Goal: Transaction & Acquisition: Purchase product/service

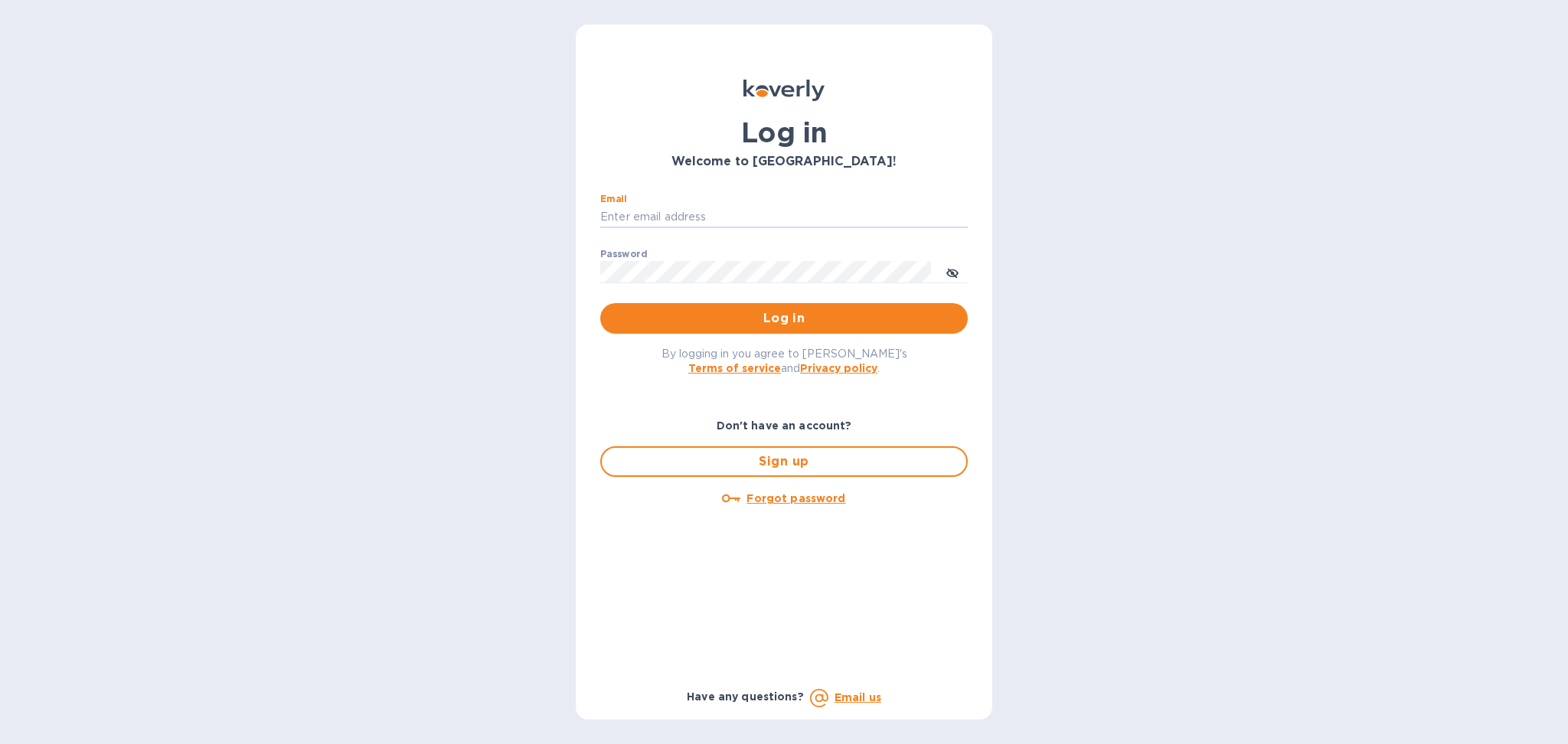
drag, startPoint x: 680, startPoint y: 210, endPoint x: 694, endPoint y: 247, distance: 39.6
click at [679, 210] on input "Email" at bounding box center [784, 217] width 368 height 23
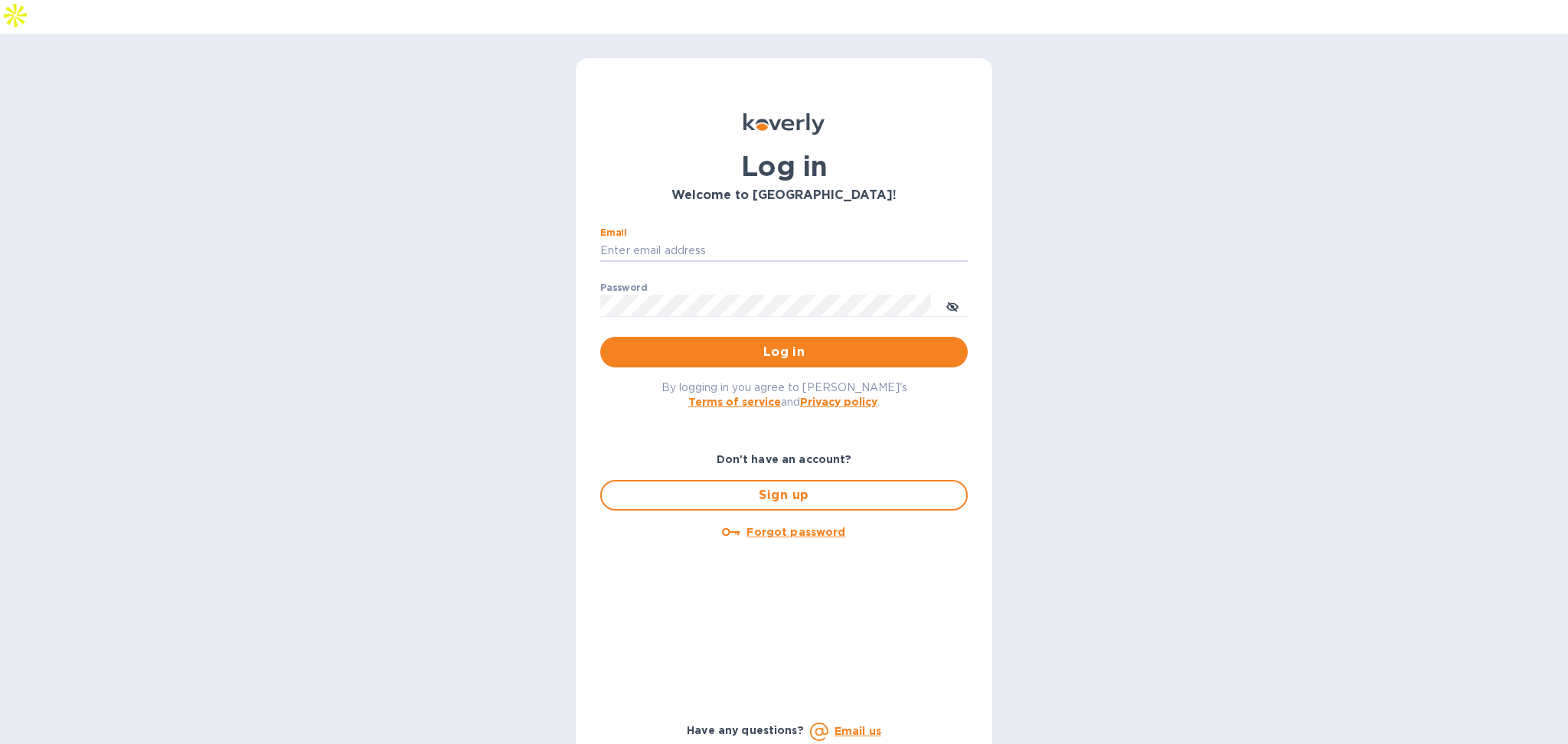
type input "alexis@lookoutgl.com"
click at [749, 337] on button "Log in" at bounding box center [784, 352] width 368 height 31
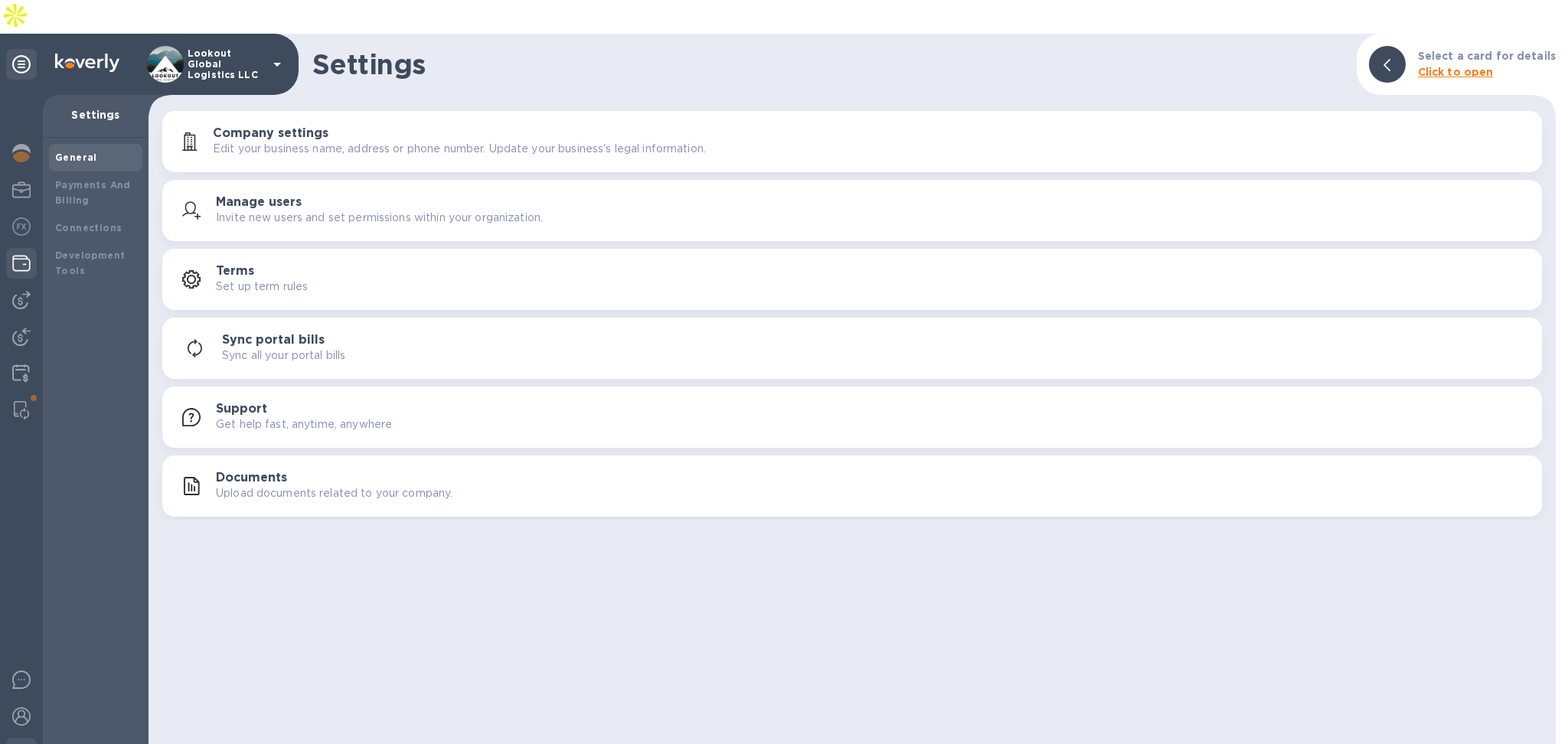
click at [25, 254] on img at bounding box center [21, 263] width 18 height 18
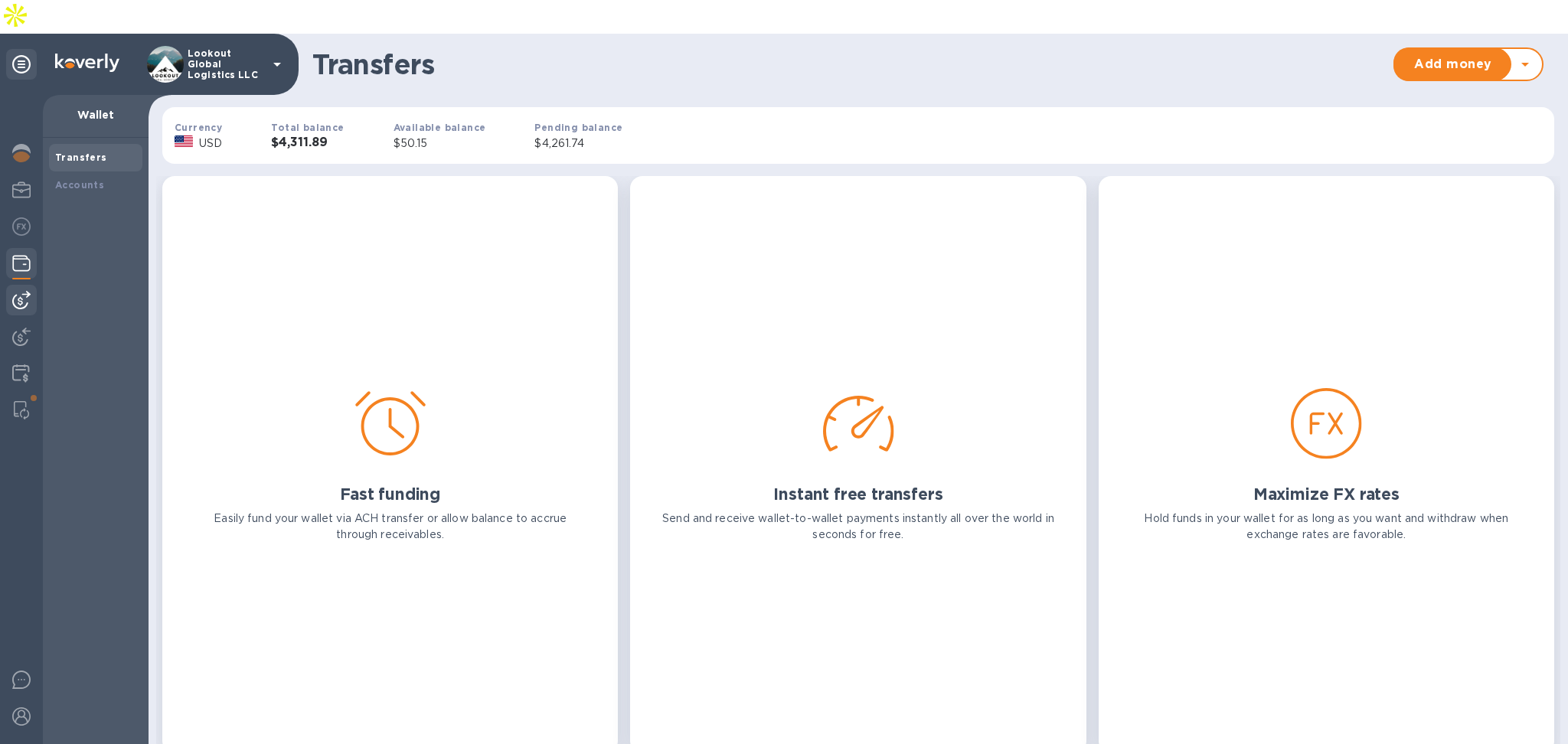
click at [21, 291] on img at bounding box center [21, 299] width 18 height 18
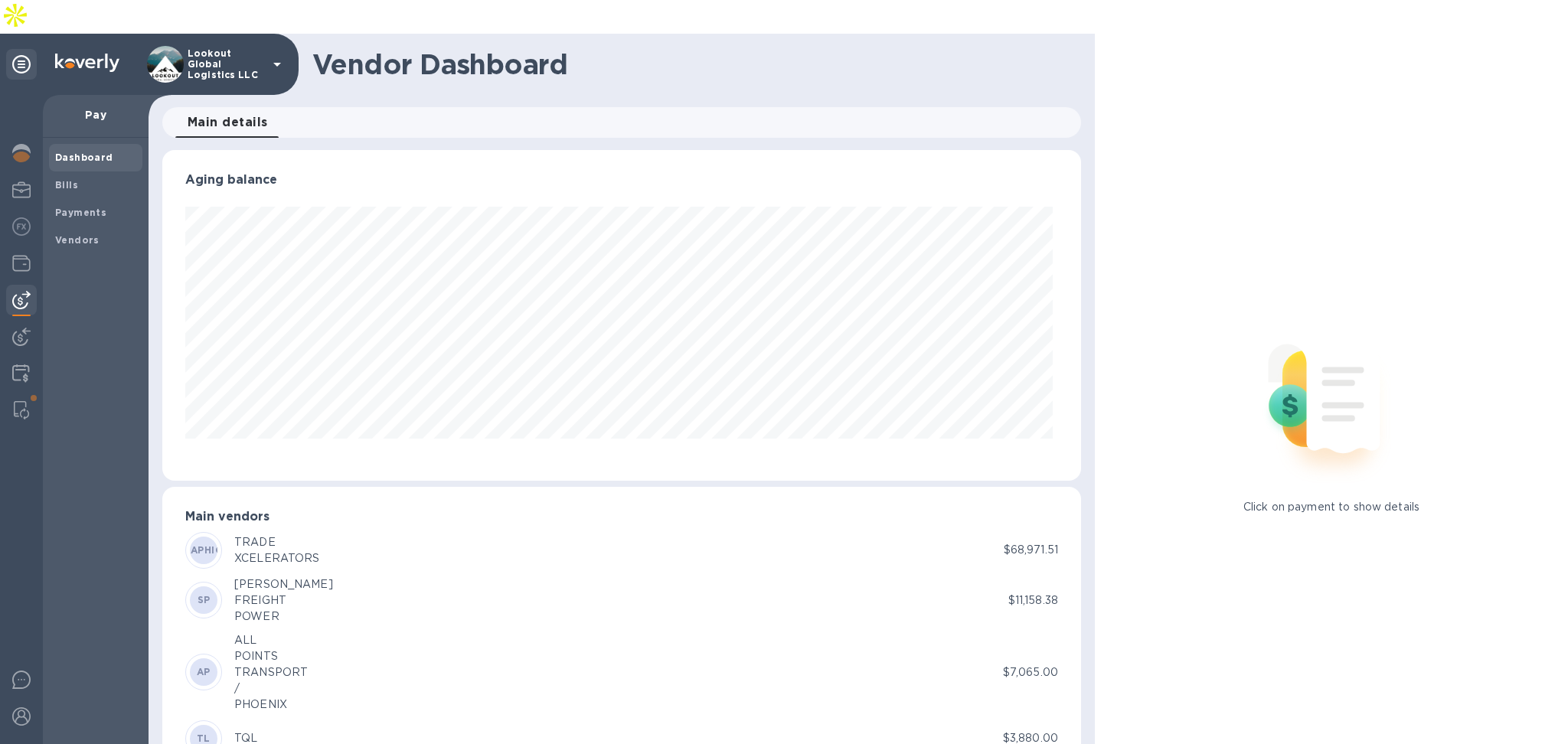
scroll to position [331, 913]
click at [21, 327] on img at bounding box center [21, 336] width 18 height 18
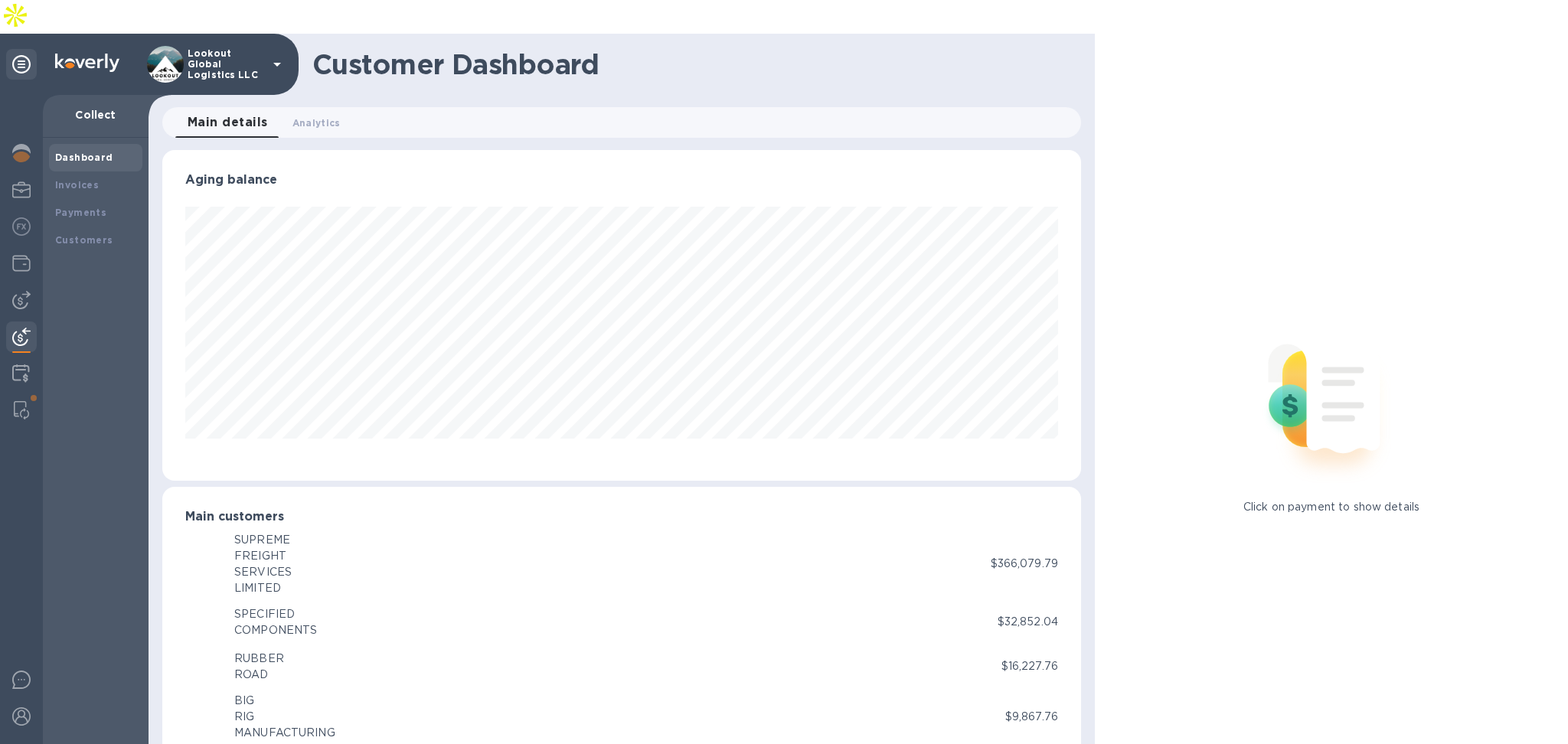
scroll to position [765186, 764773]
click at [80, 205] on div "Payments" at bounding box center [95, 212] width 81 height 15
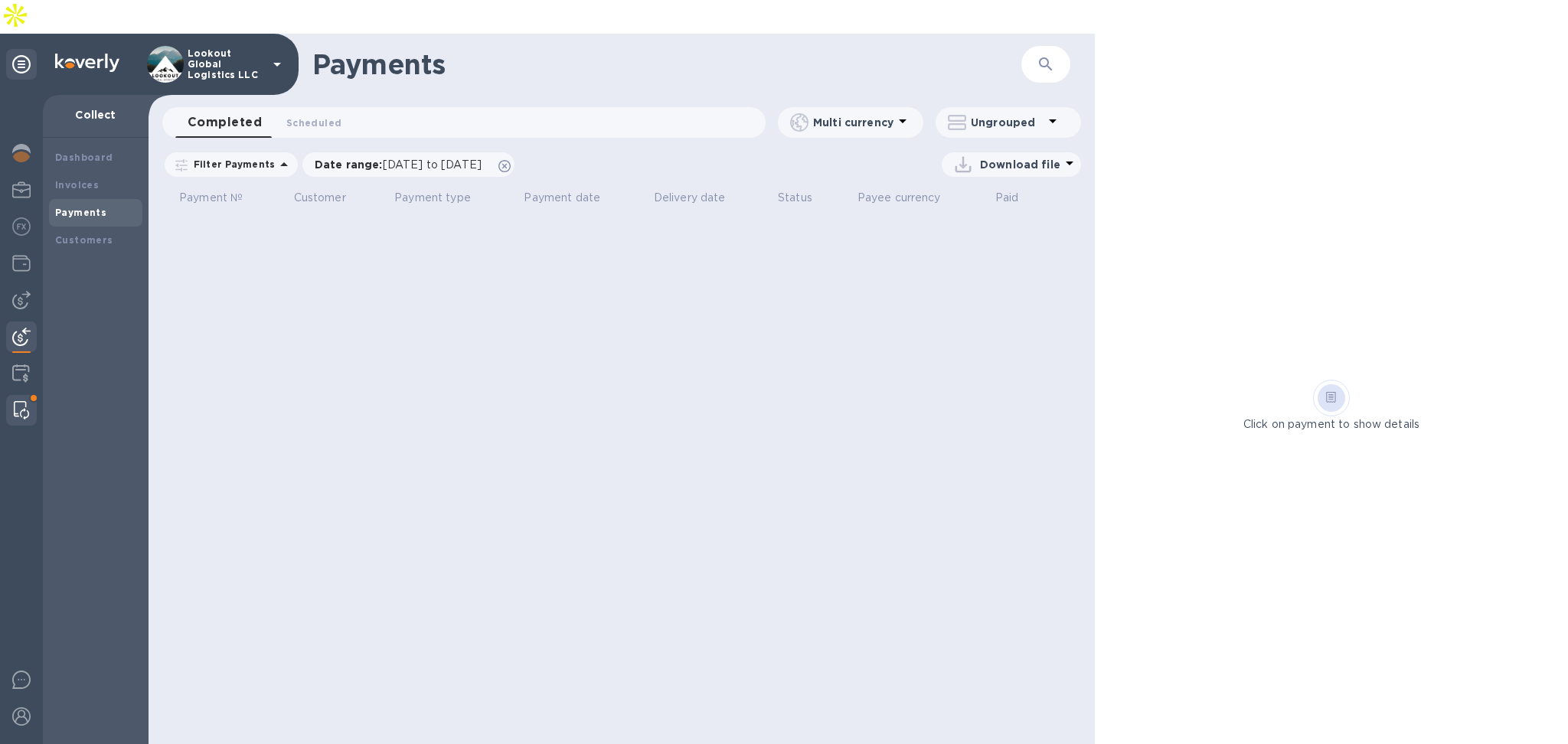
click at [15, 401] on img at bounding box center [21, 410] width 15 height 18
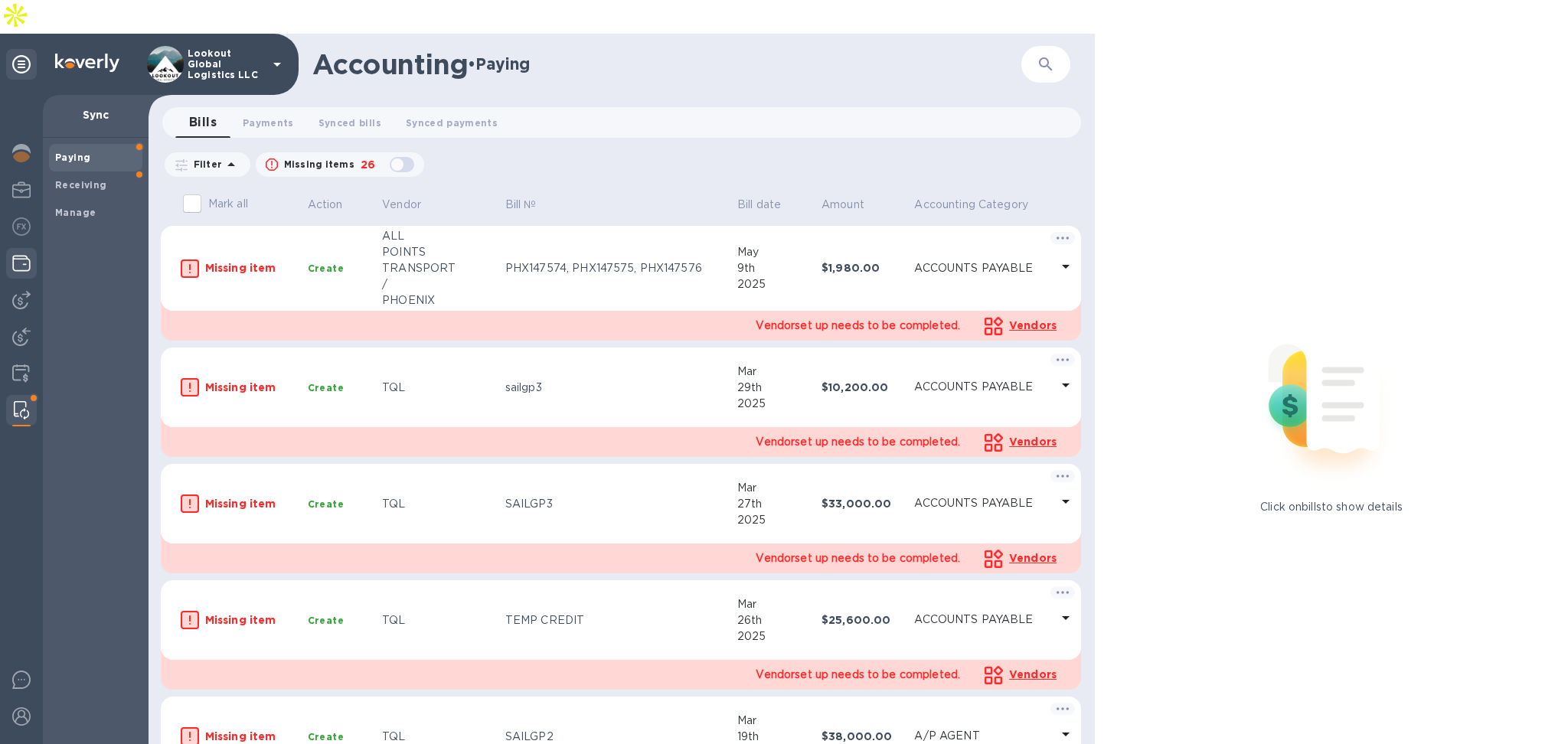
click at [11, 248] on div at bounding box center [21, 264] width 31 height 33
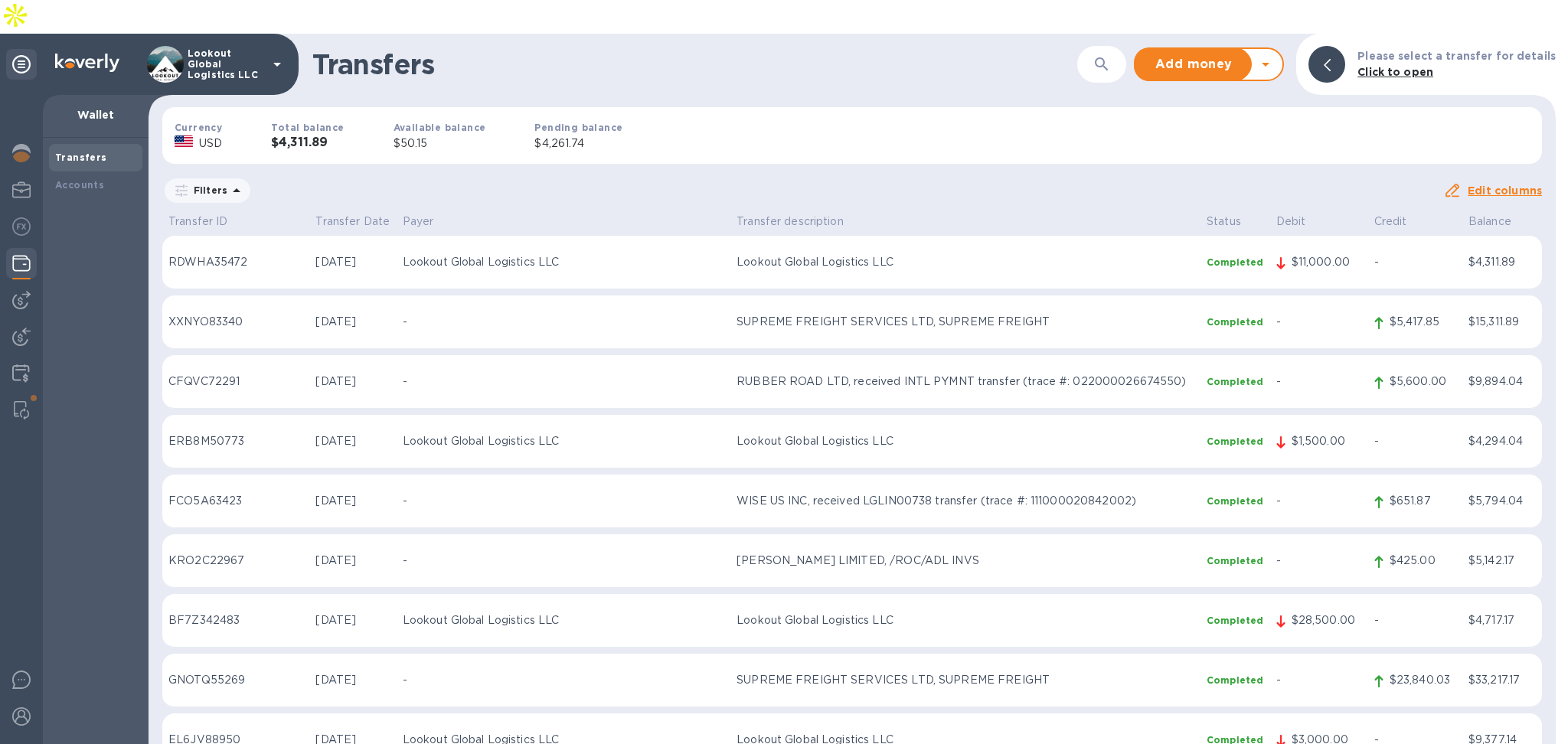
click at [1394, 66] on b "Click to open" at bounding box center [1396, 72] width 76 height 12
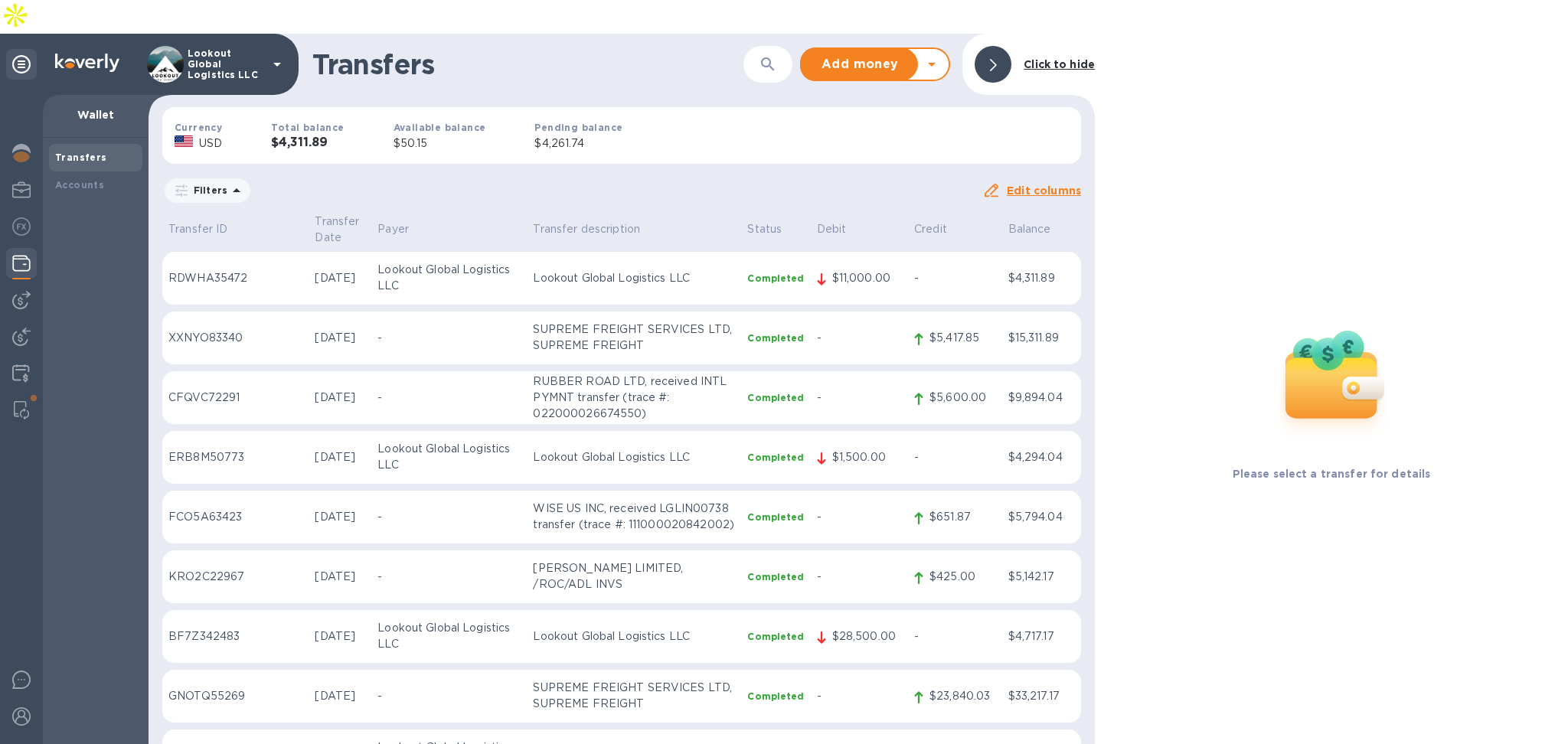
click at [992, 46] on div at bounding box center [993, 64] width 37 height 37
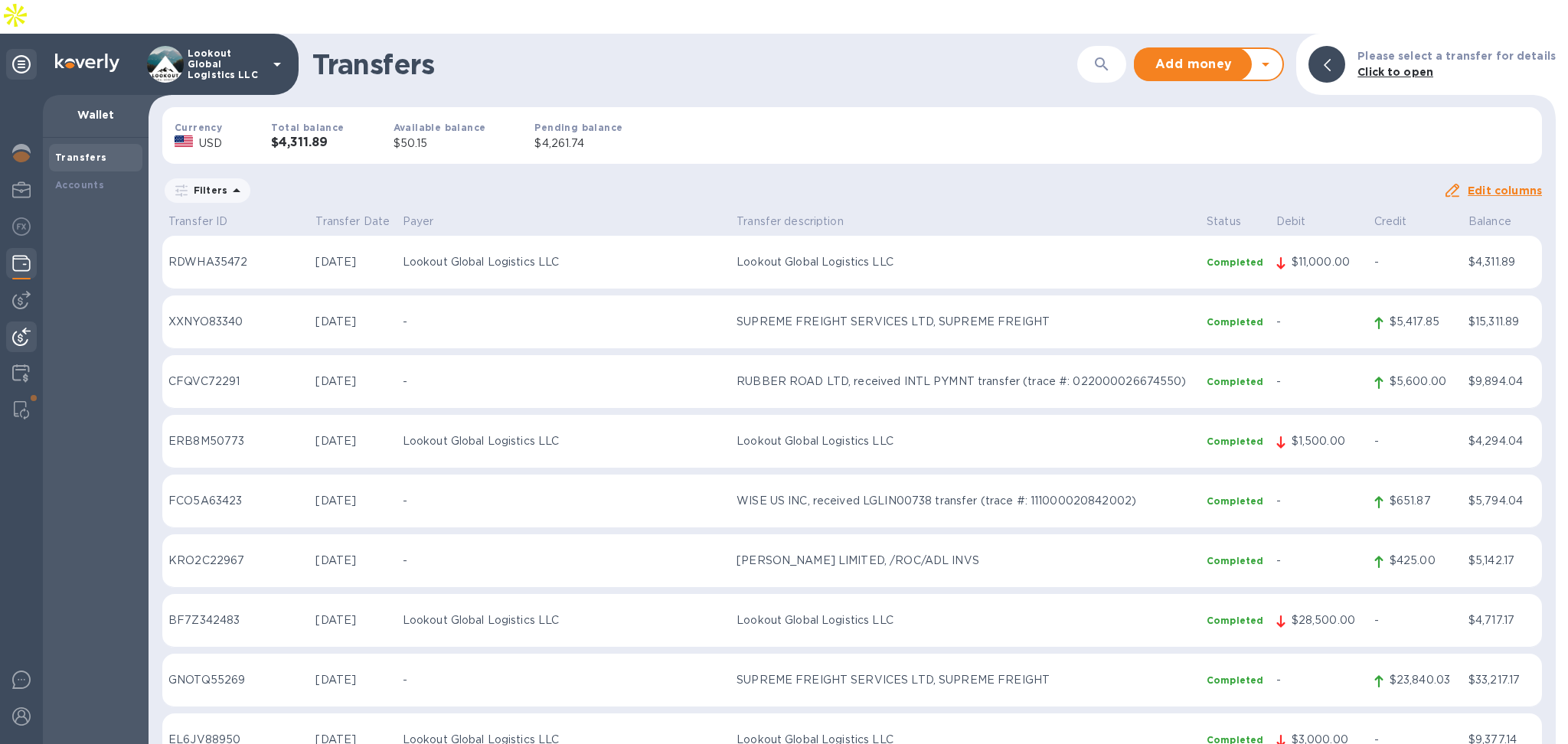
click at [12, 321] on div at bounding box center [21, 338] width 31 height 33
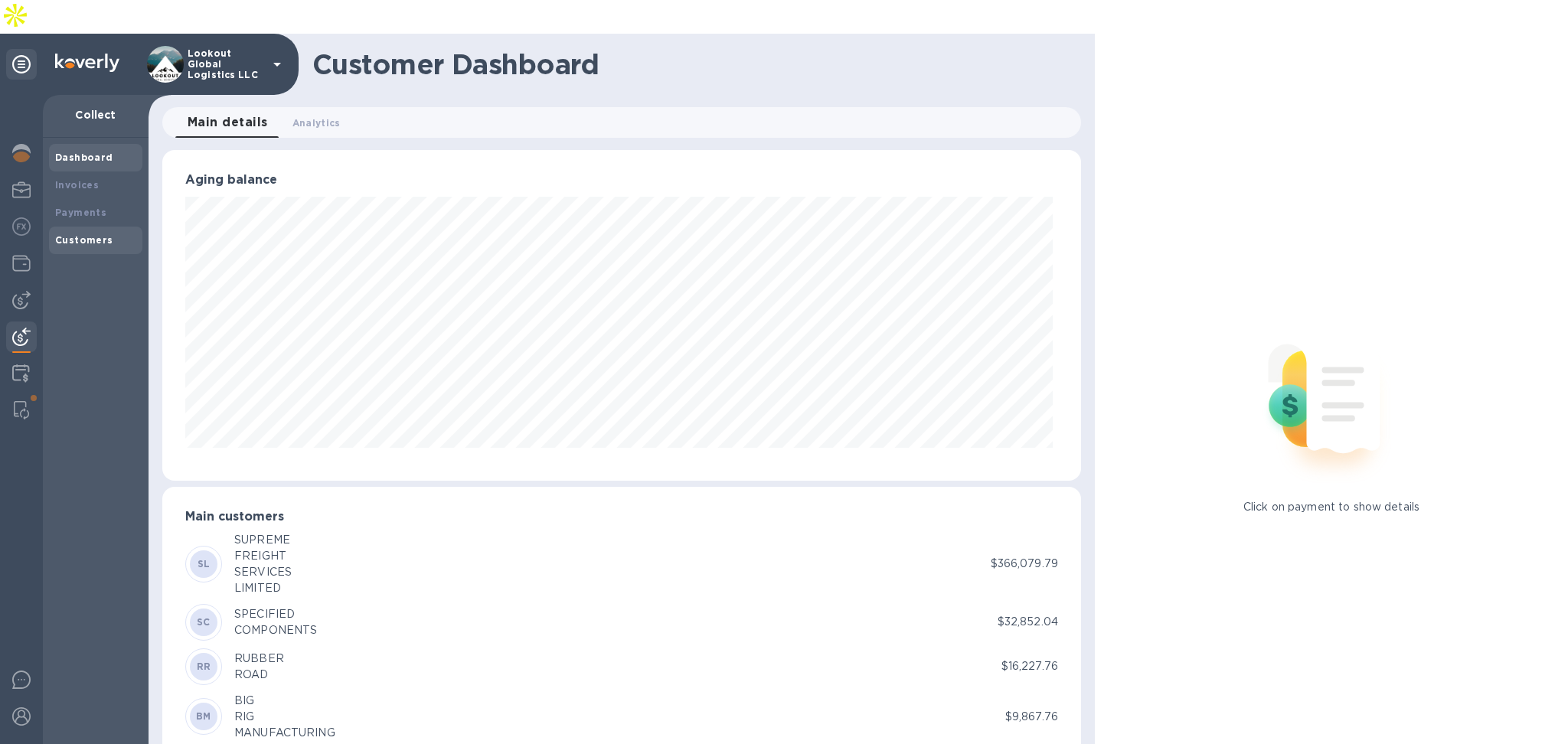
click at [102, 235] on b "Customers" at bounding box center [84, 240] width 58 height 11
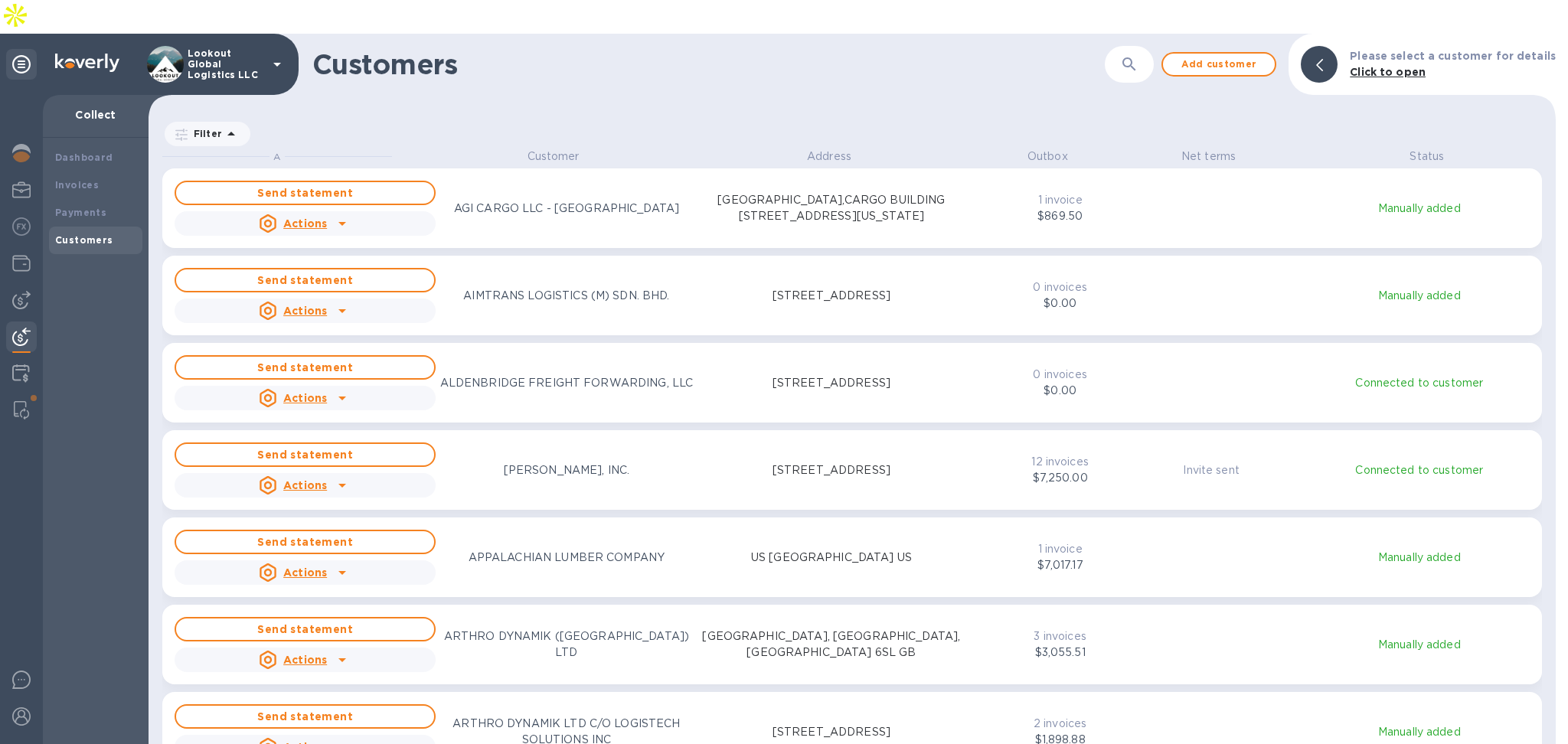
scroll to position [614, 1401]
click at [88, 207] on b "Payments" at bounding box center [81, 212] width 52 height 11
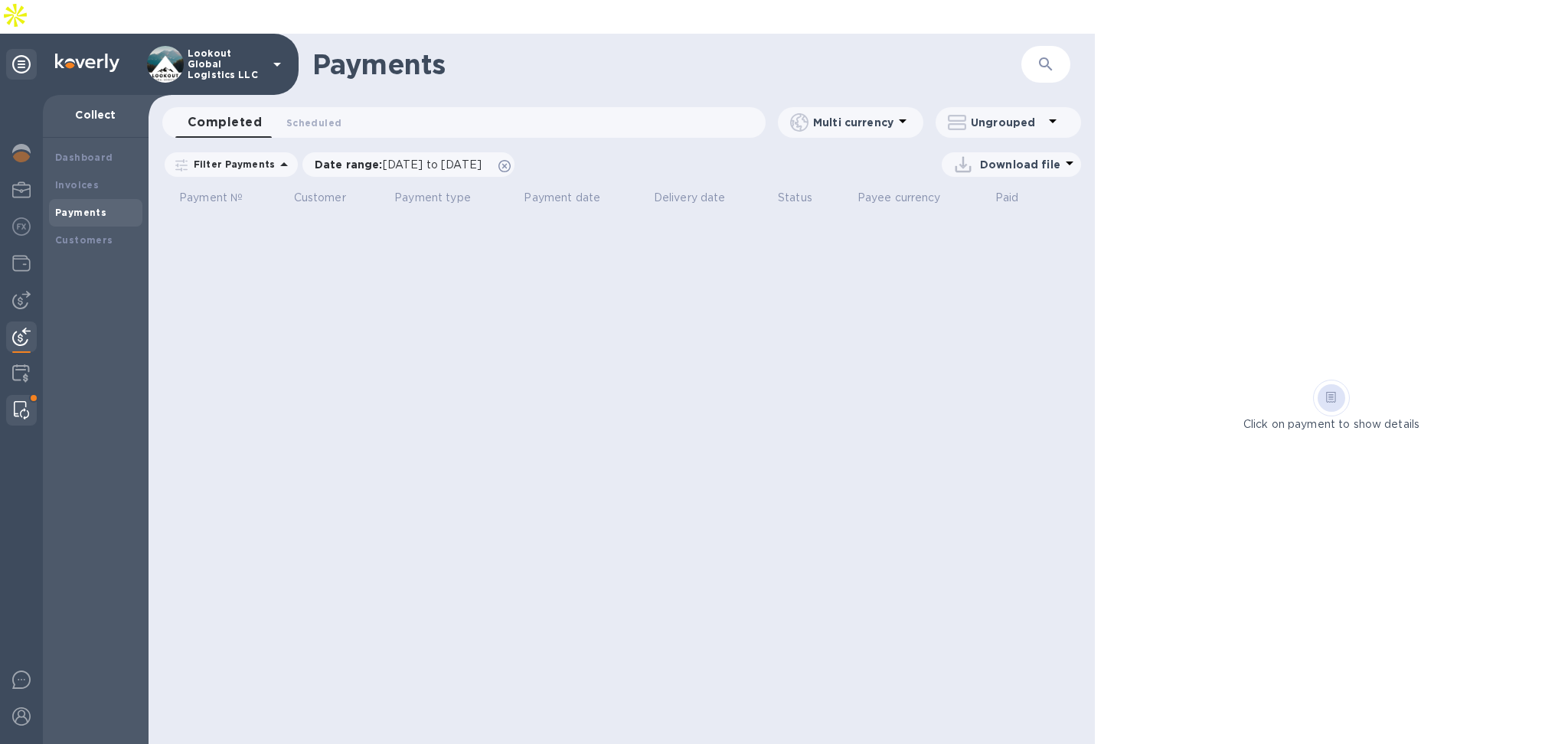
click at [15, 401] on img at bounding box center [21, 410] width 15 height 18
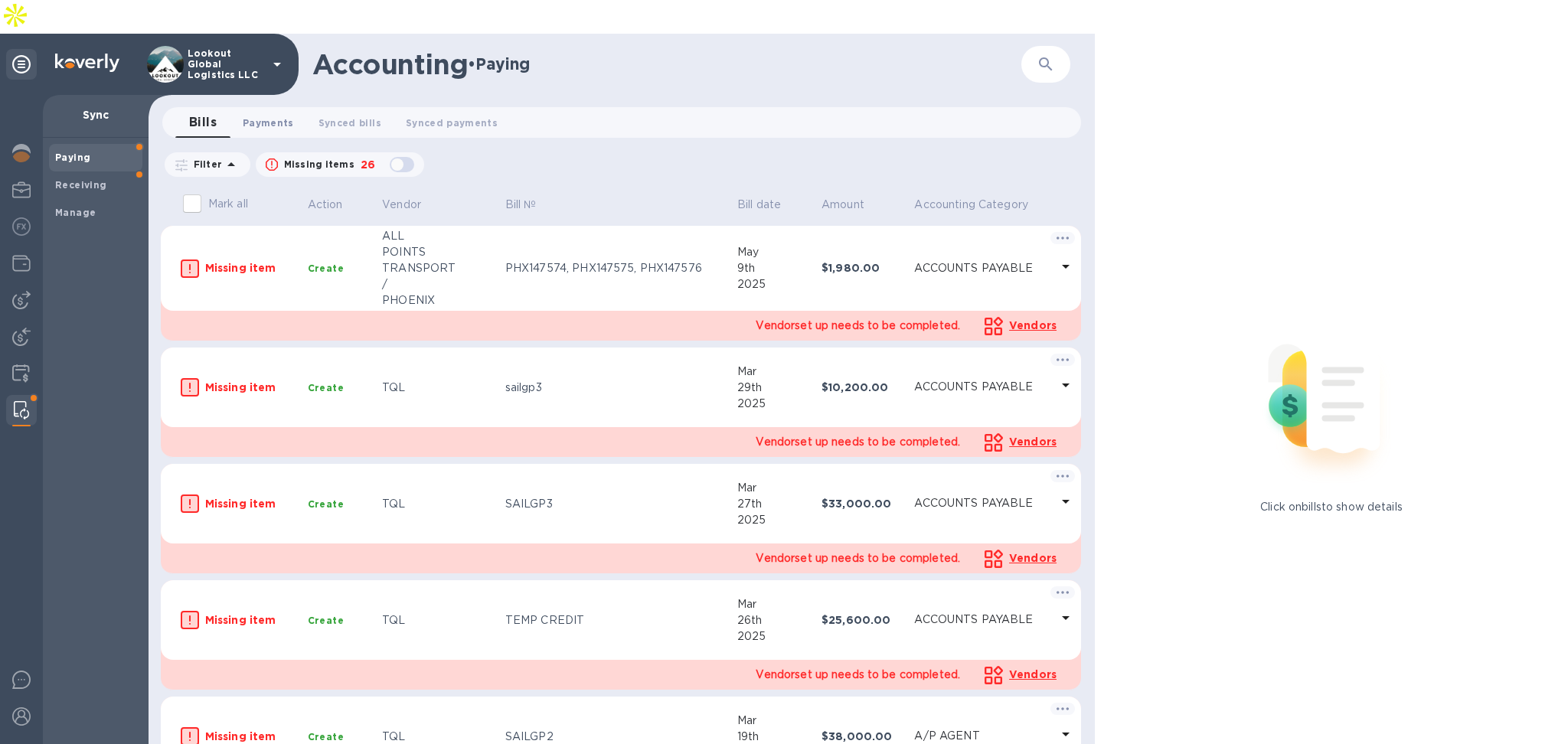
click at [278, 115] on span "Payments 0" at bounding box center [268, 123] width 52 height 16
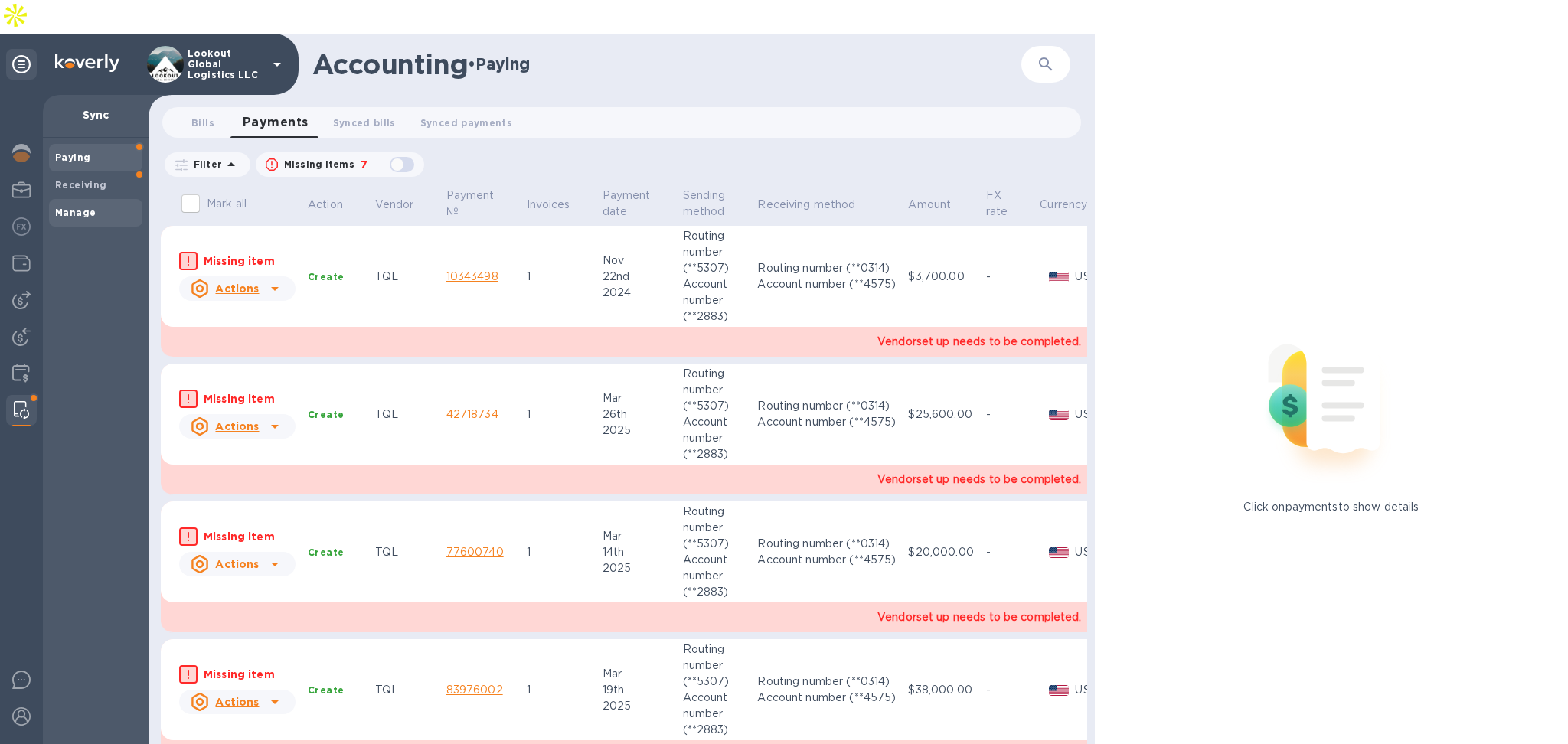
click at [58, 199] on div "Manage" at bounding box center [95, 212] width 94 height 27
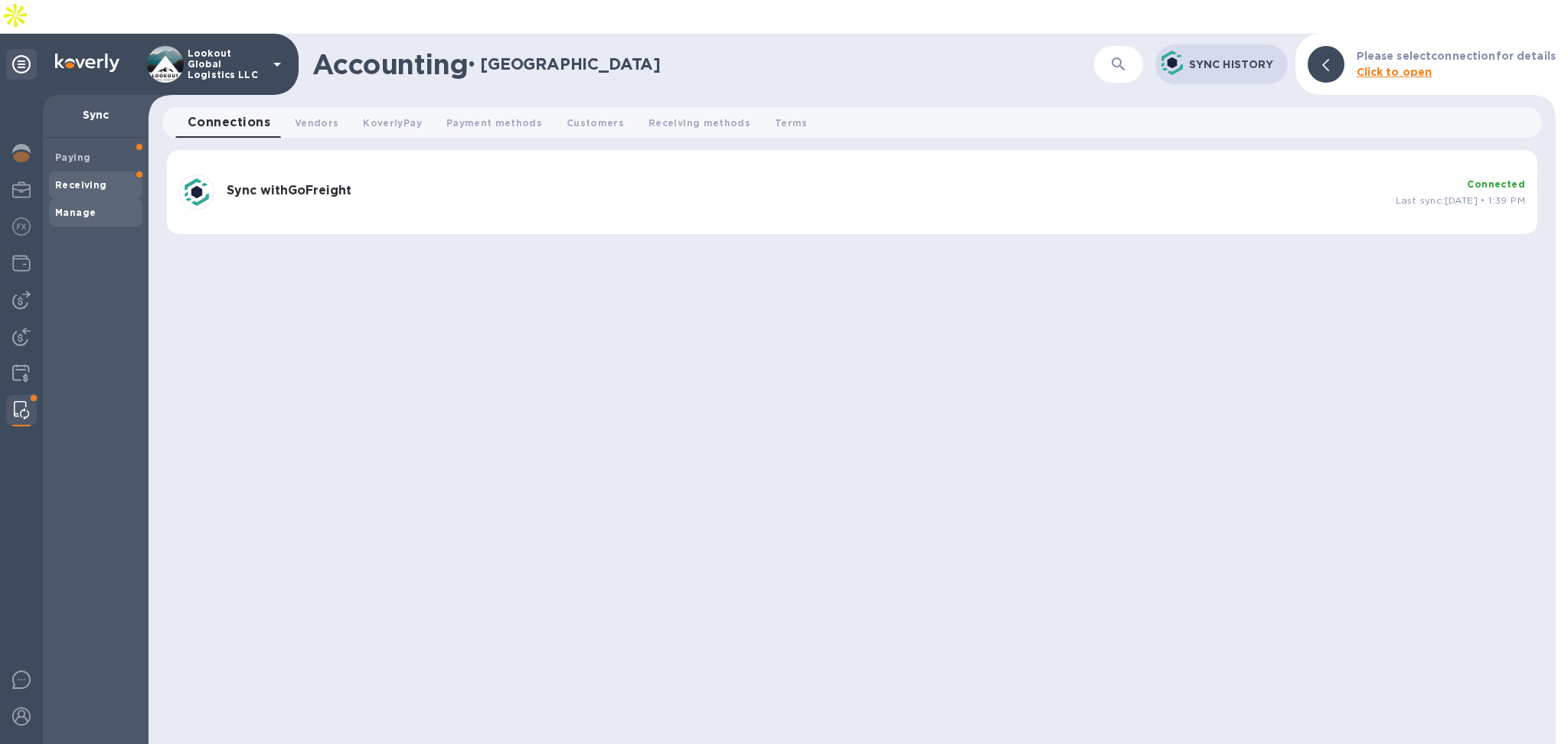
click at [69, 178] on span "Receiving" at bounding box center [81, 185] width 52 height 15
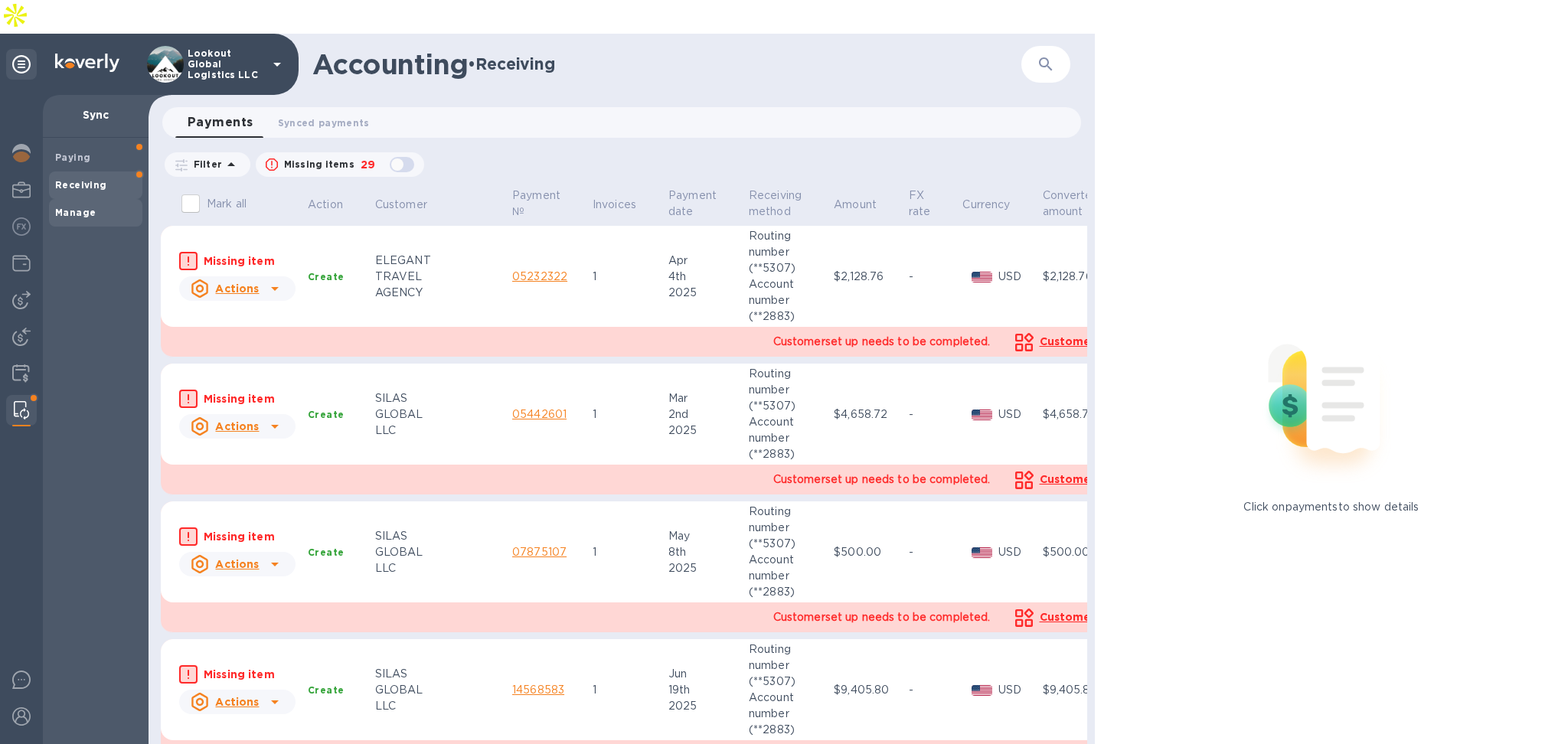
click at [96, 205] on span "Manage" at bounding box center [95, 212] width 81 height 15
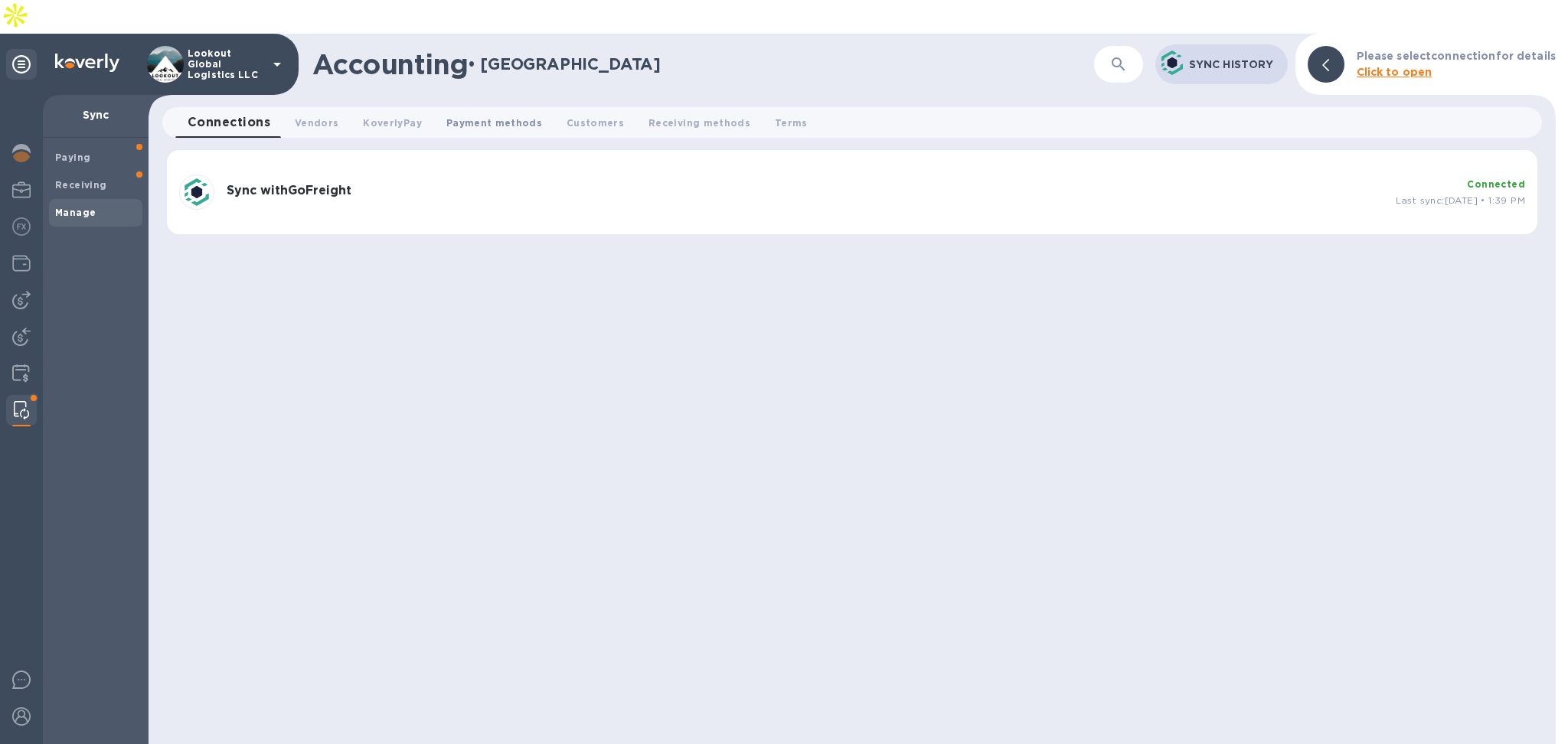
click at [471, 115] on span "Payment methods 0" at bounding box center [494, 123] width 95 height 16
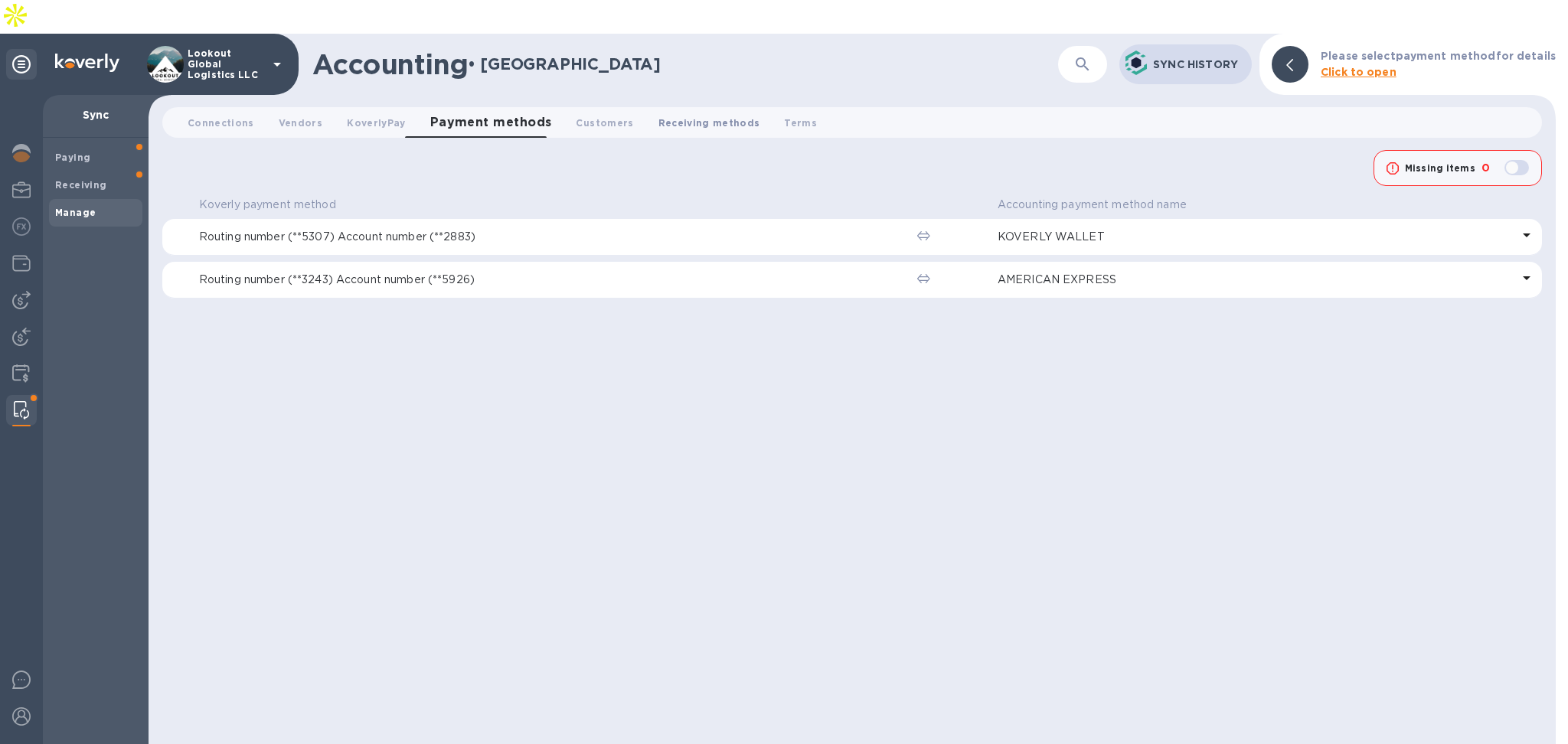
click at [658, 115] on span "Receiving methods 0" at bounding box center [709, 123] width 102 height 16
click at [999, 223] on div "KOVERLY WALLET" at bounding box center [1266, 237] width 546 height 28
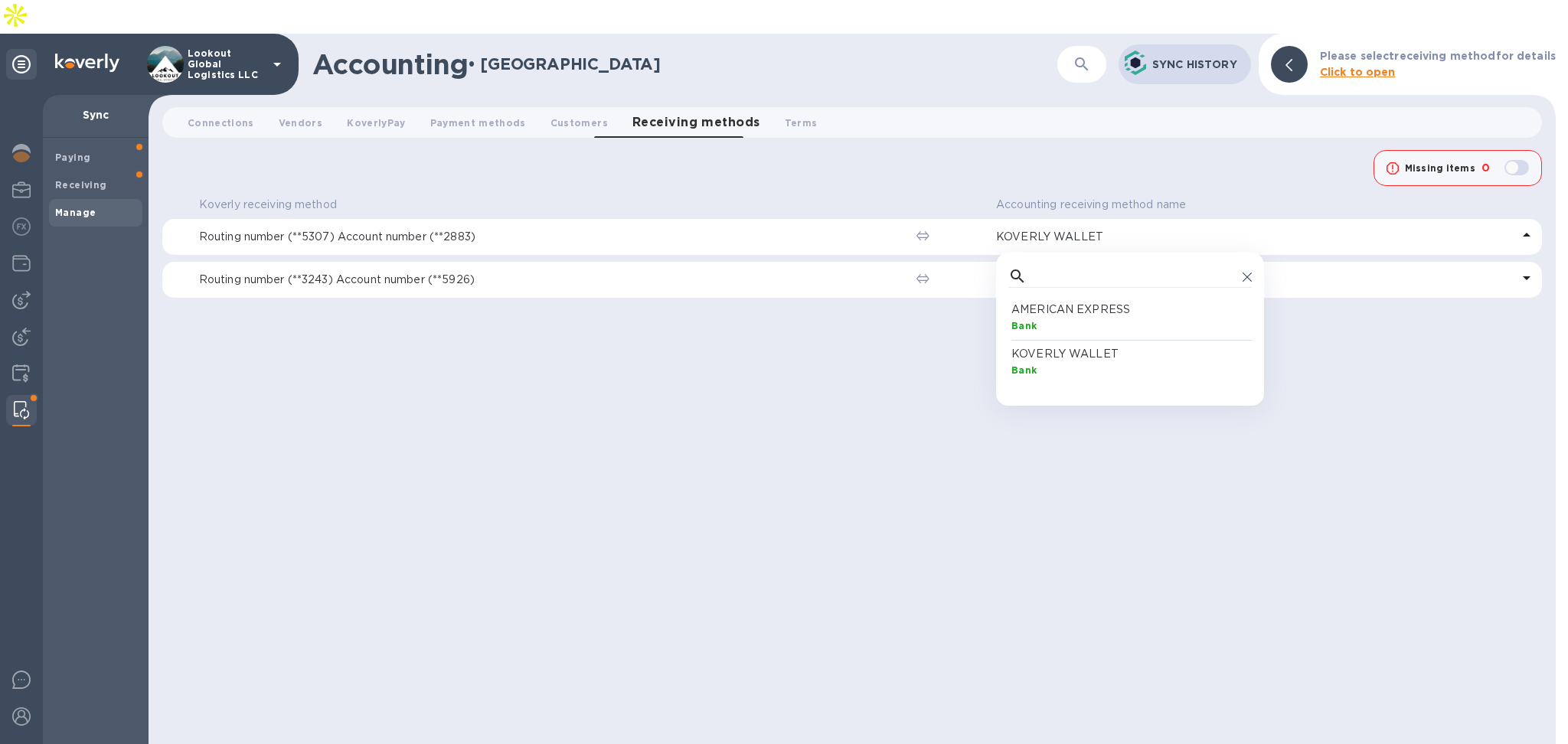
scroll to position [76, 237]
click at [349, 107] on button "KoverlyPay 0" at bounding box center [376, 122] width 82 height 31
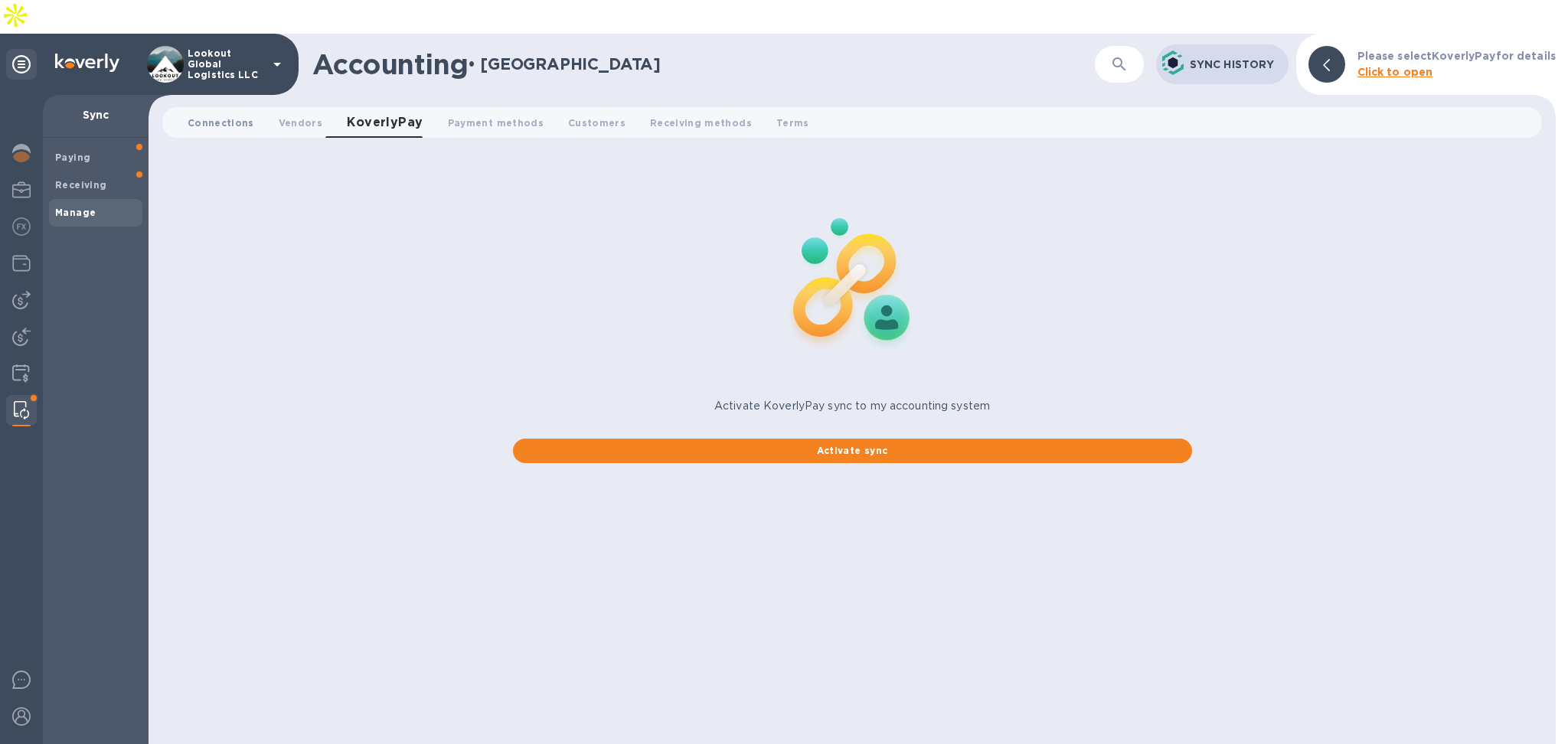
click at [191, 115] on span "Connections 0" at bounding box center [221, 123] width 67 height 16
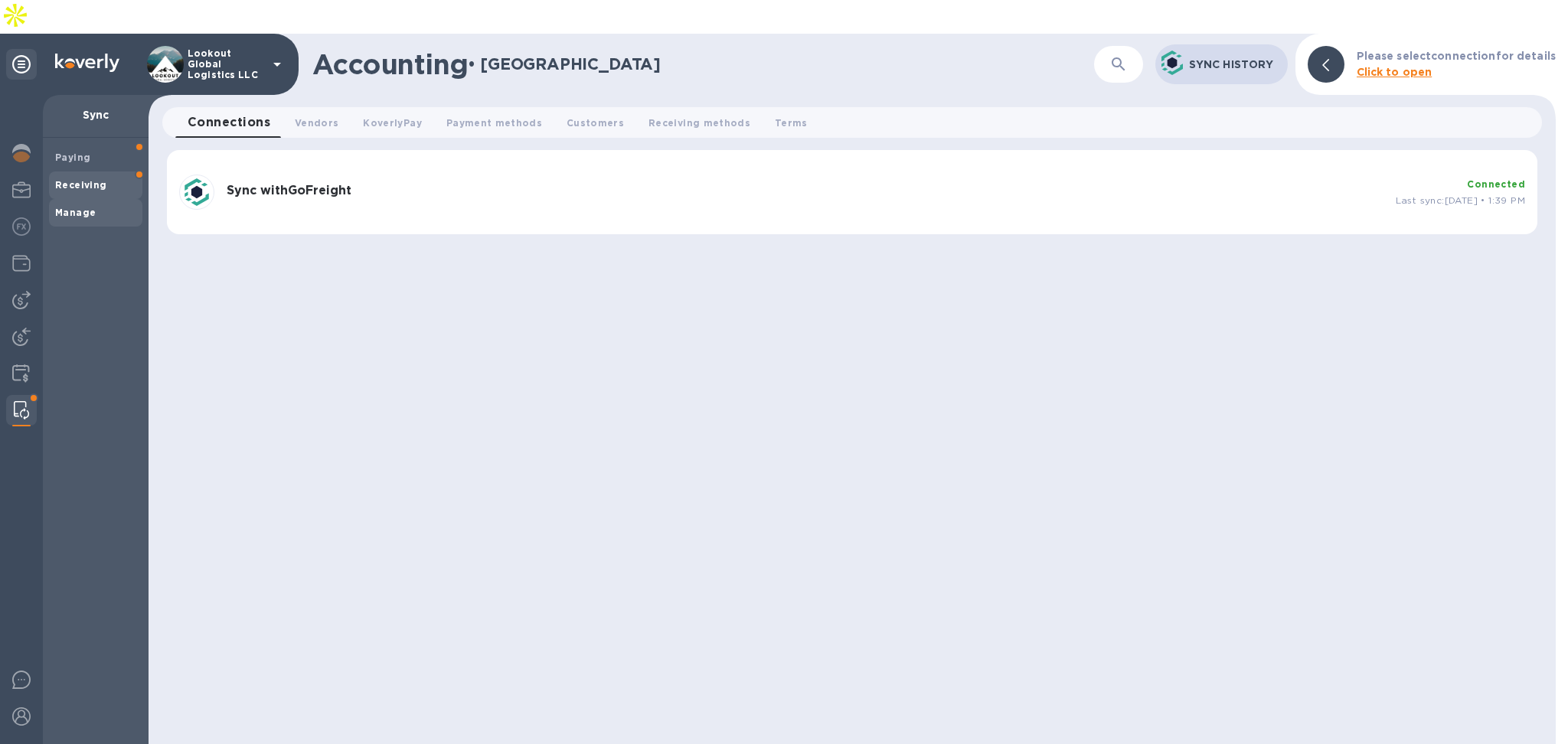
click at [70, 179] on b "Receiving" at bounding box center [81, 185] width 52 height 11
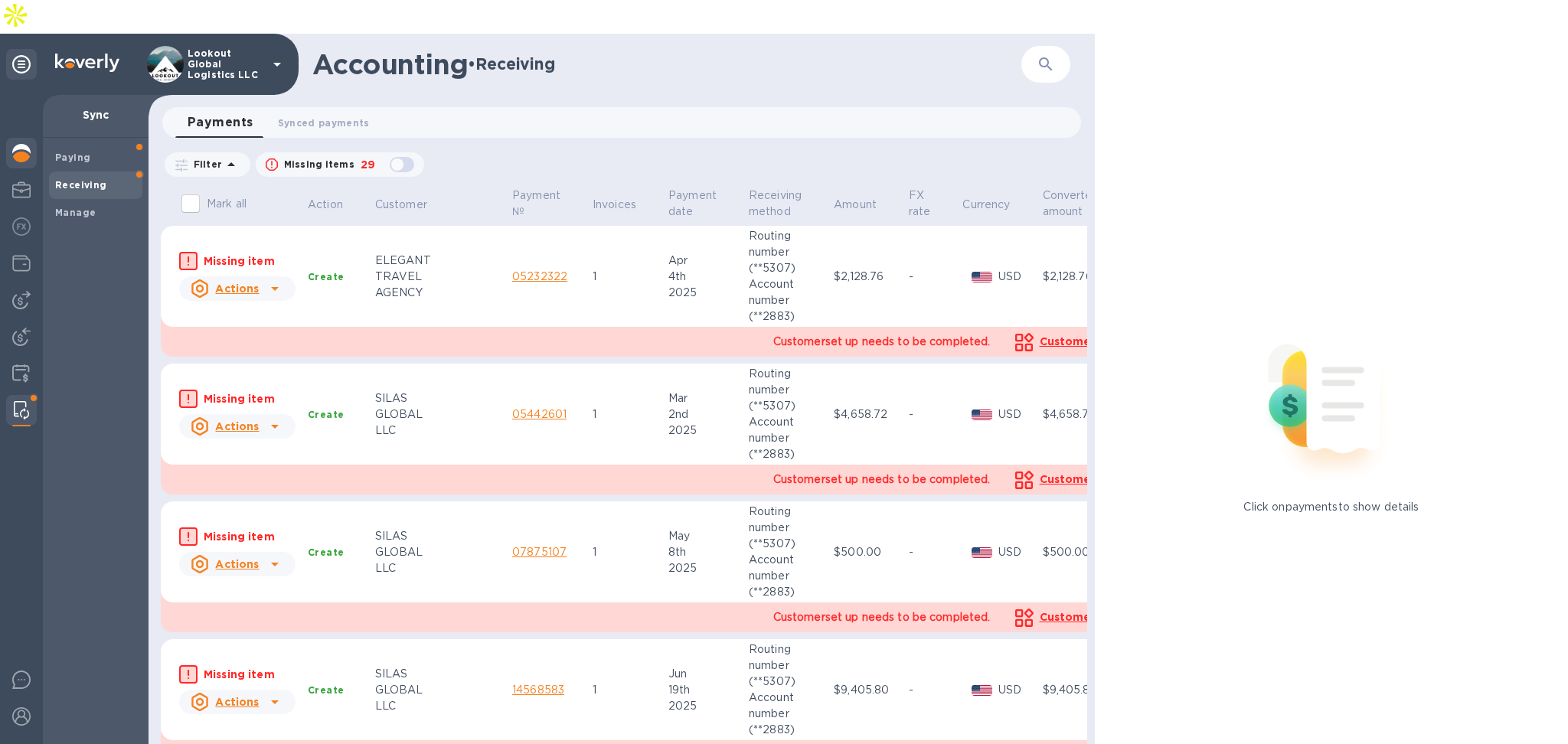
click at [29, 144] on img at bounding box center [21, 152] width 18 height 18
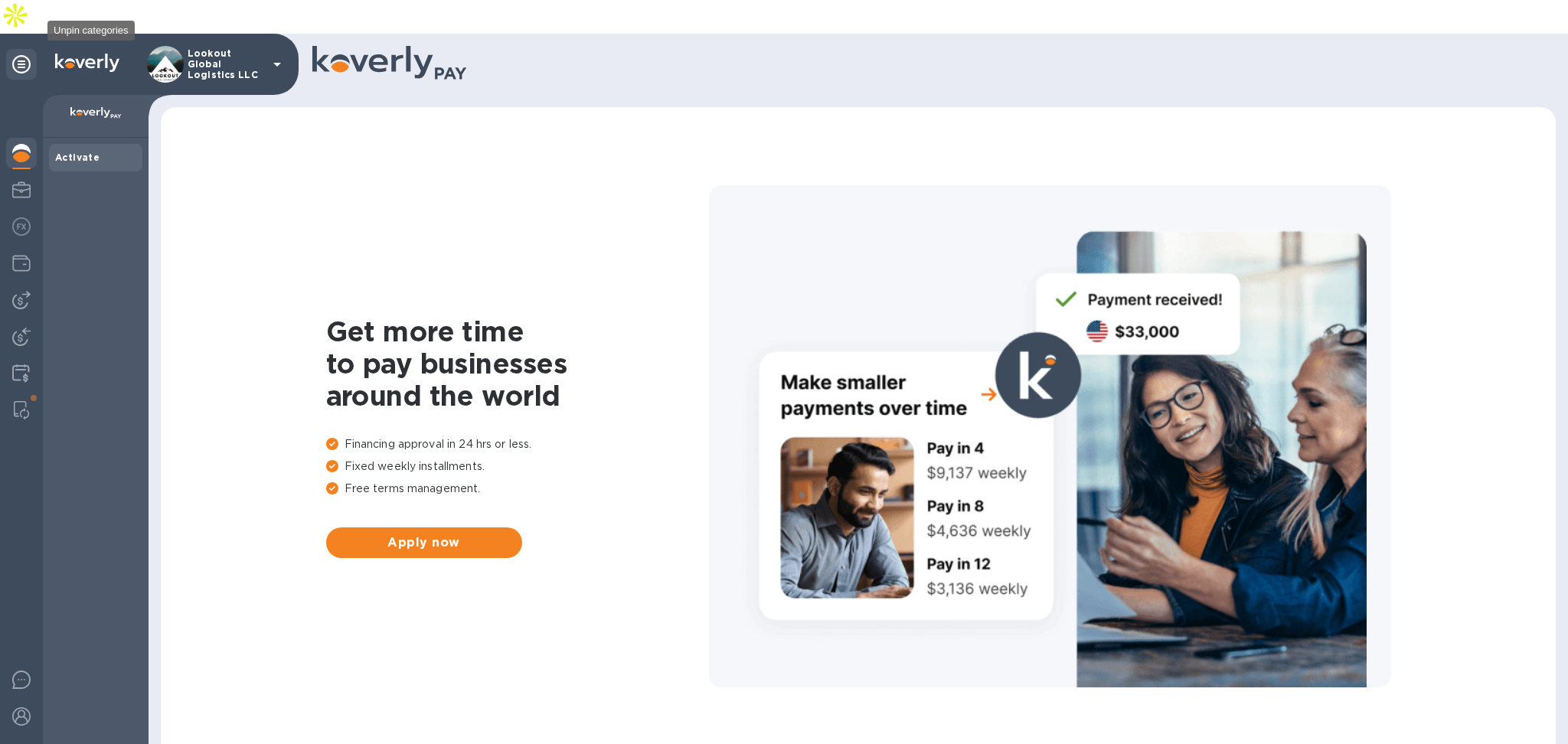
click at [35, 49] on div at bounding box center [21, 64] width 31 height 31
click at [279, 46] on div "Lookout Global Logistics LLC" at bounding box center [216, 64] width 139 height 37
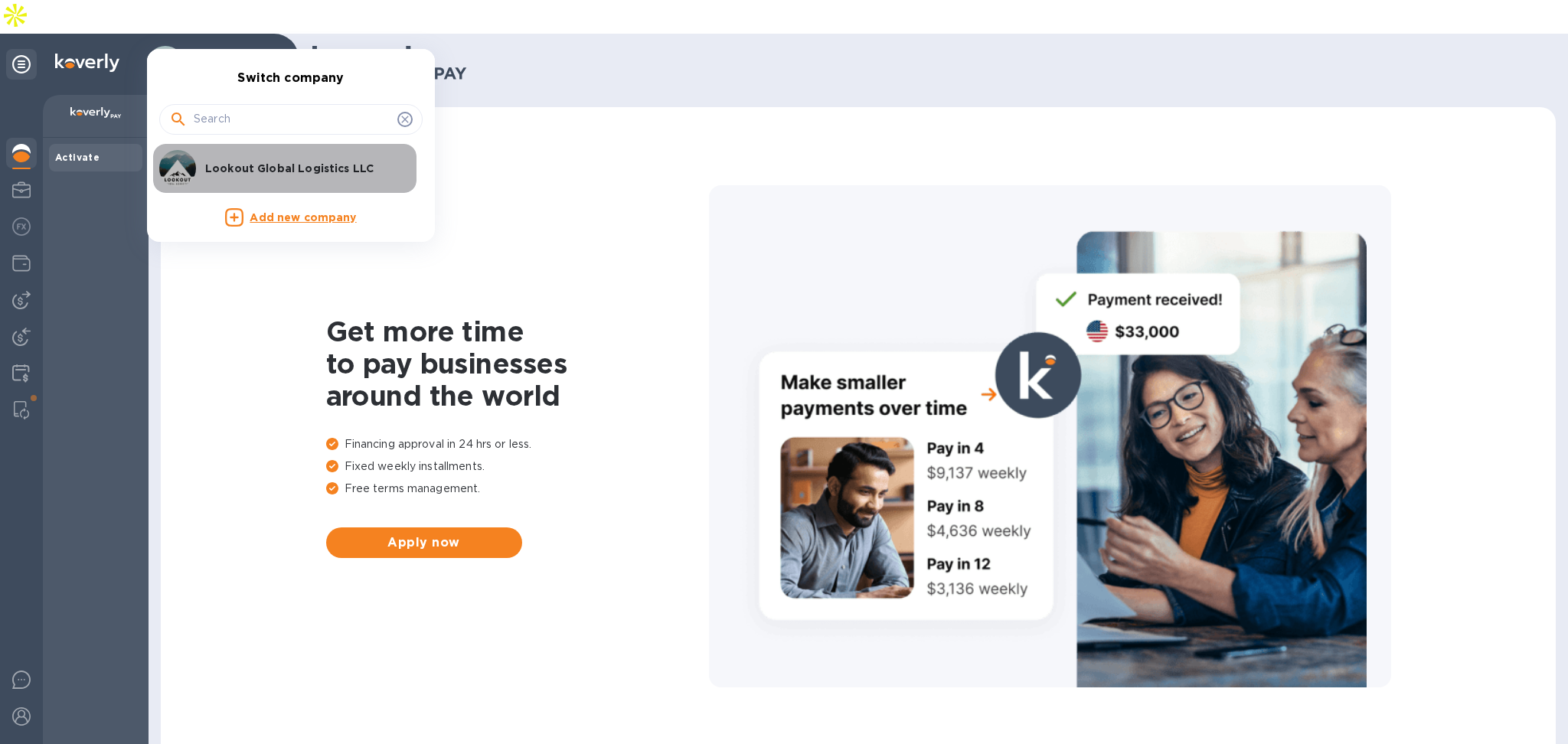
click at [288, 162] on p "Lookout Global Logistics LLC" at bounding box center [301, 168] width 193 height 15
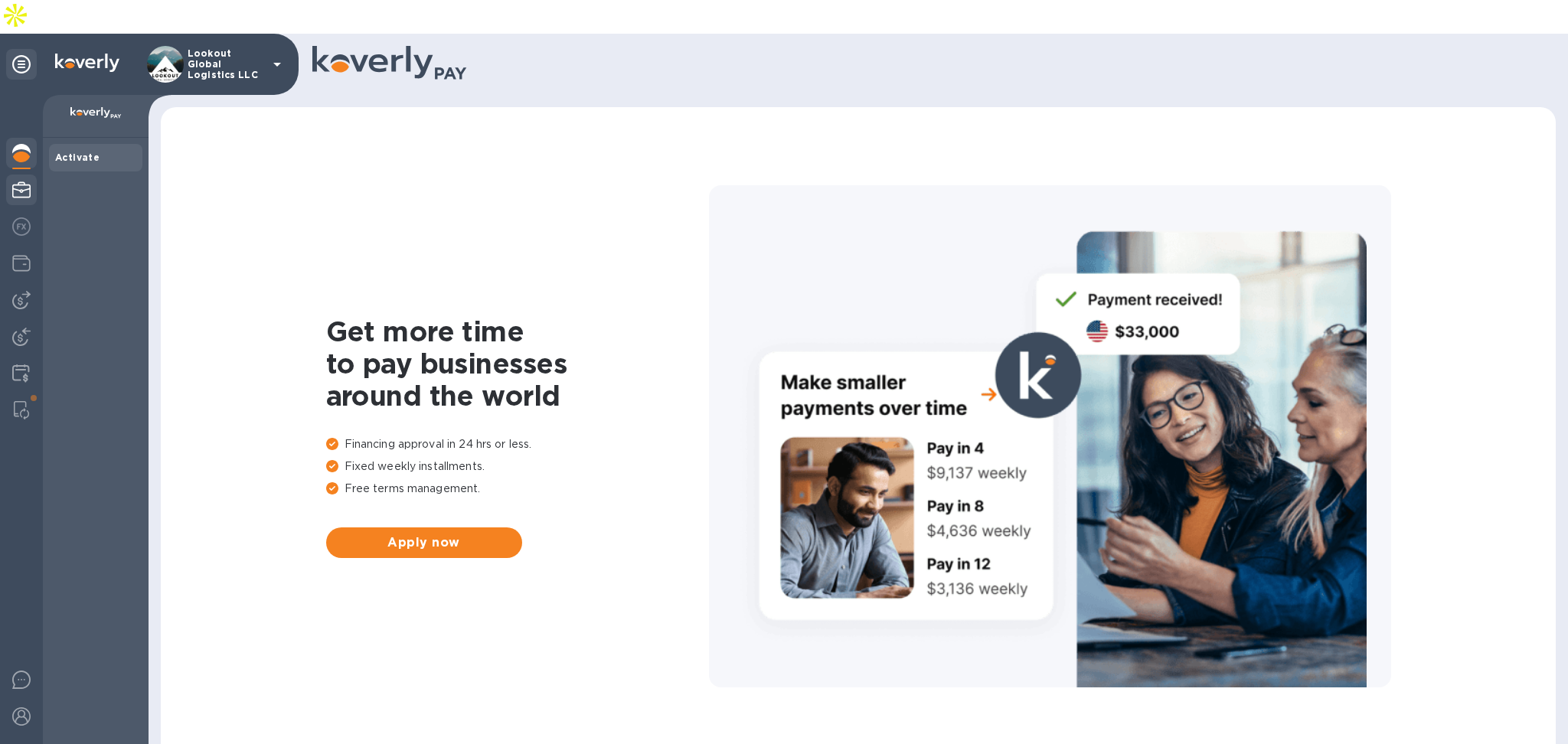
click at [19, 180] on img at bounding box center [21, 189] width 18 height 18
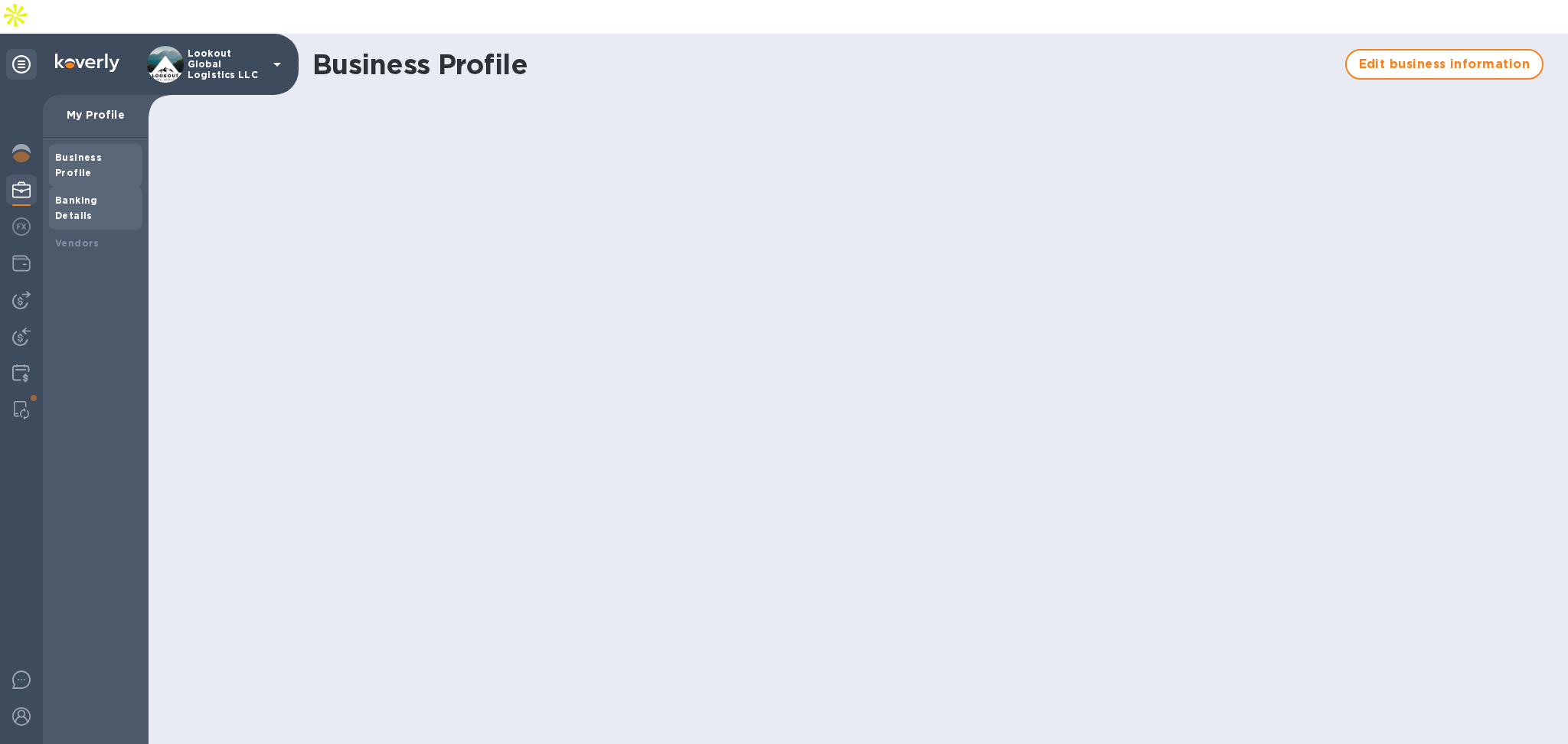
click at [102, 186] on div "Banking Details" at bounding box center [95, 207] width 94 height 43
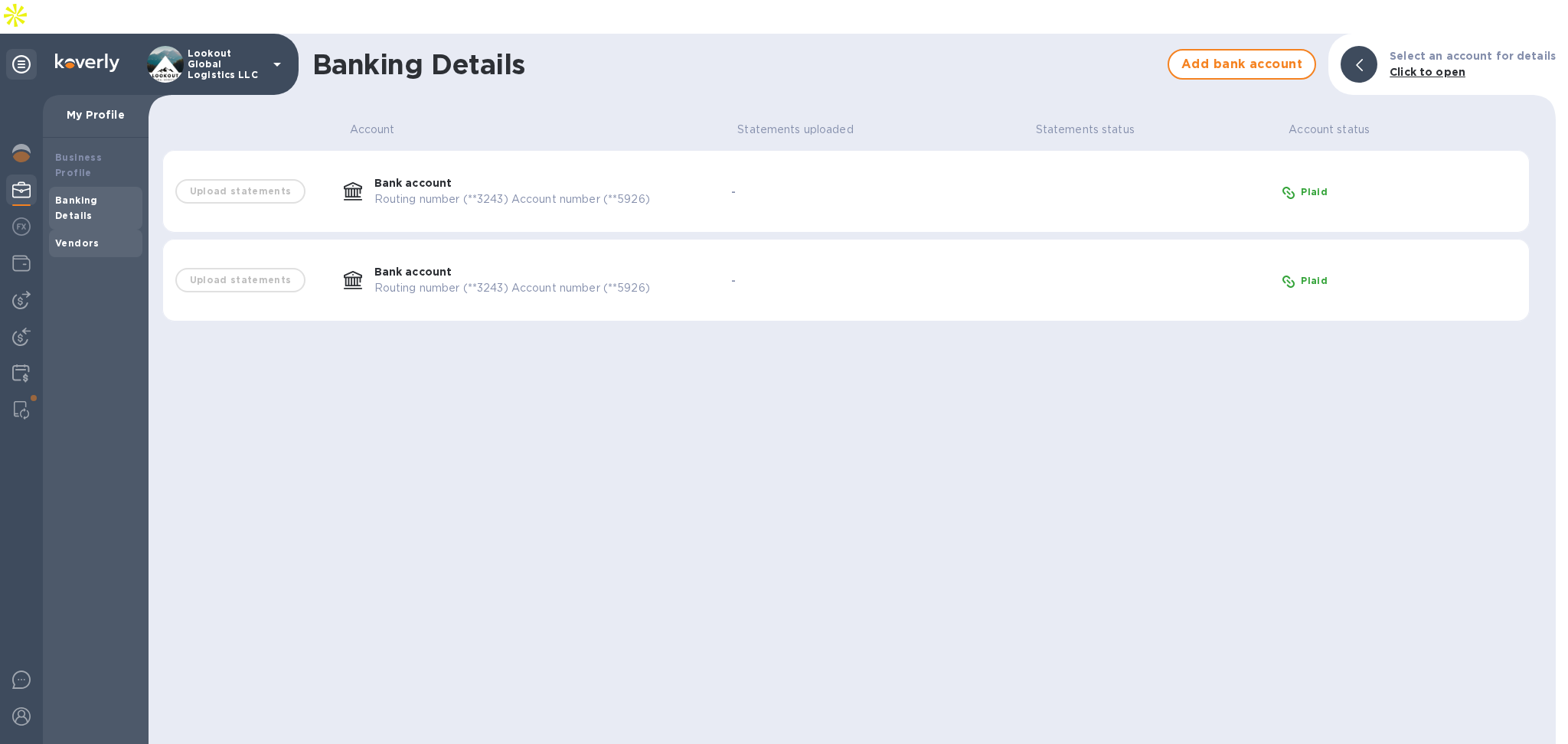
click at [74, 237] on b "Vendors" at bounding box center [77, 242] width 45 height 11
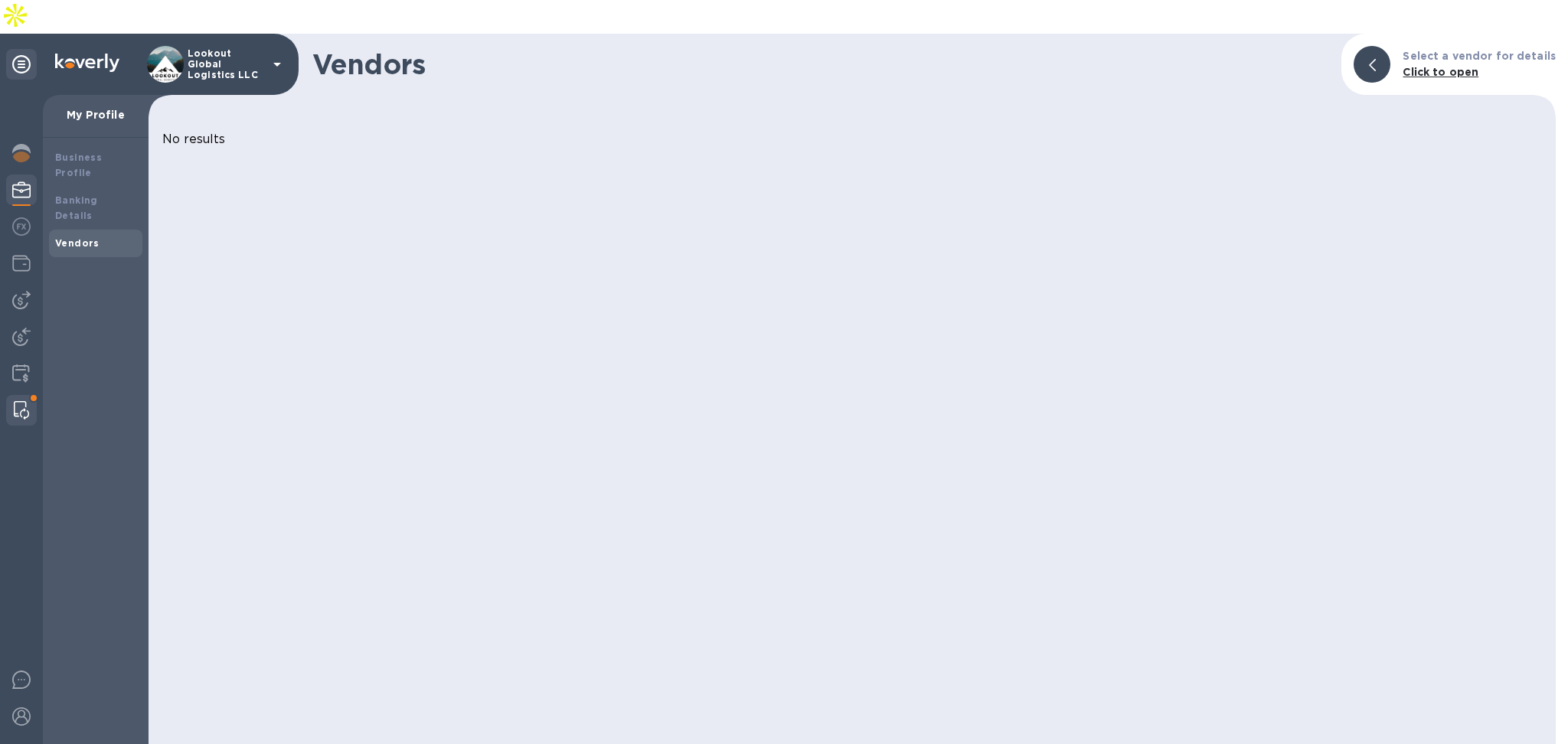
click at [18, 401] on img at bounding box center [21, 410] width 15 height 18
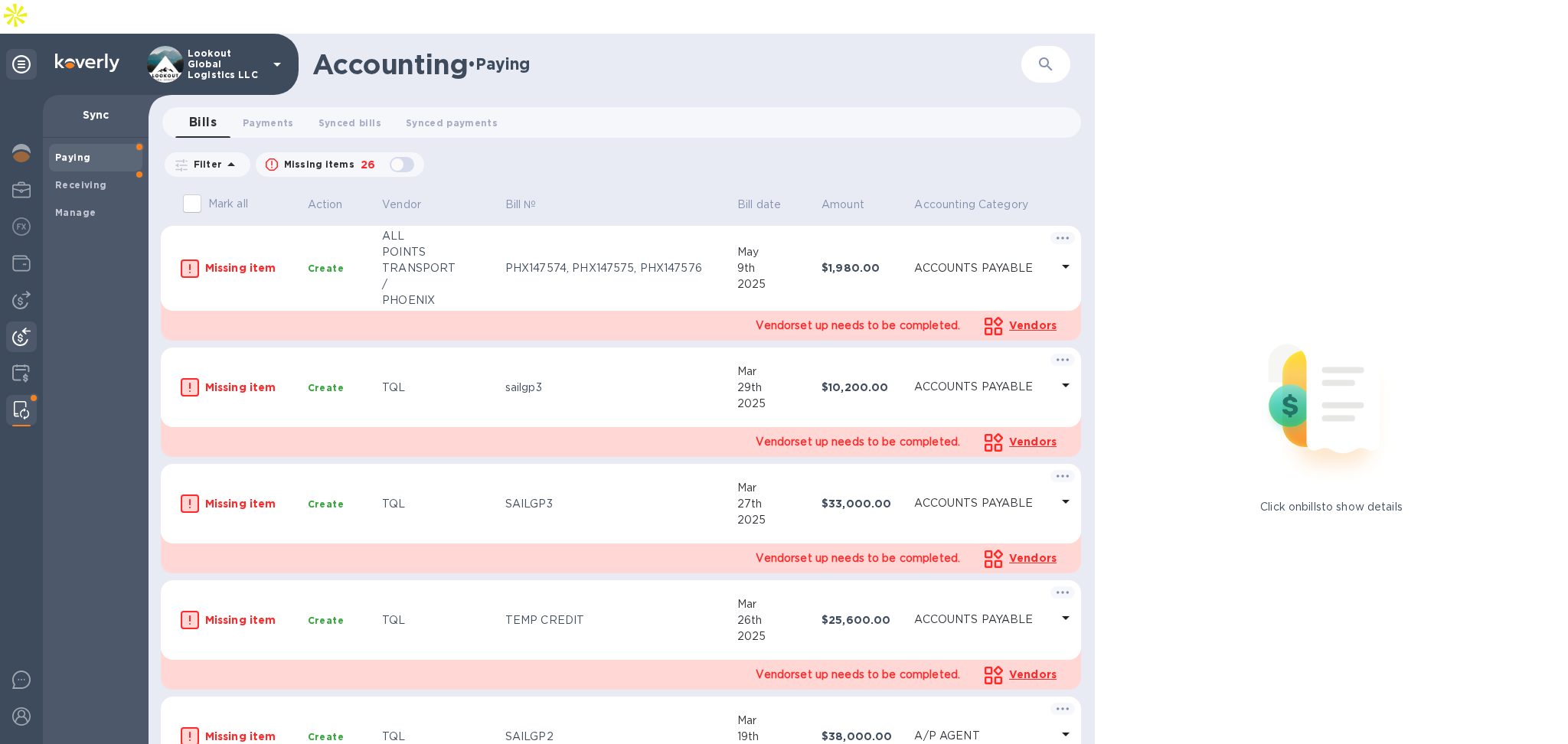
click at [10, 321] on div at bounding box center [21, 338] width 31 height 33
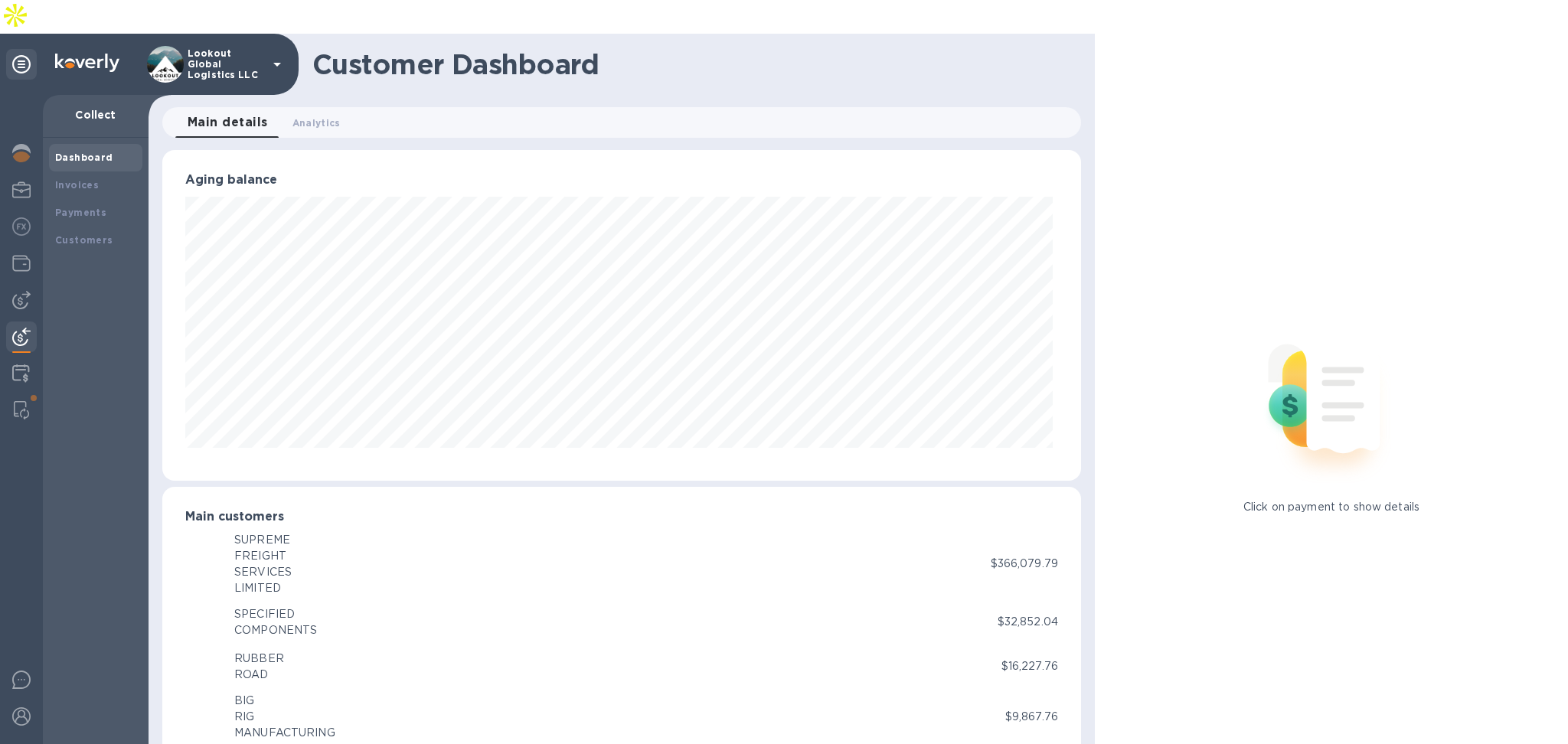
scroll to position [765186, 764773]
click at [69, 207] on b "Payments" at bounding box center [81, 212] width 52 height 11
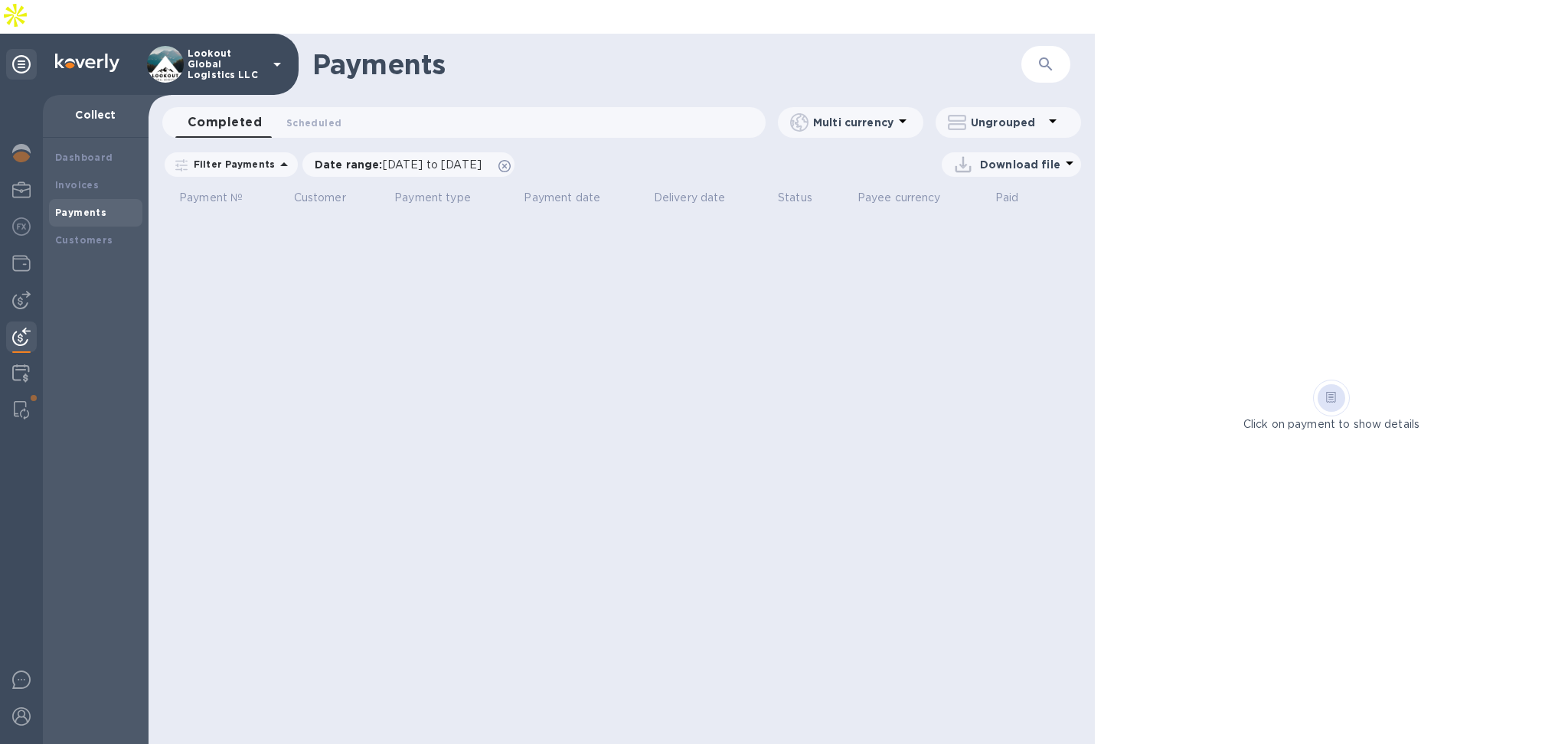
click at [1331, 392] on icon at bounding box center [1332, 397] width 11 height 11
click at [113, 227] on div "Customers" at bounding box center [95, 240] width 94 height 27
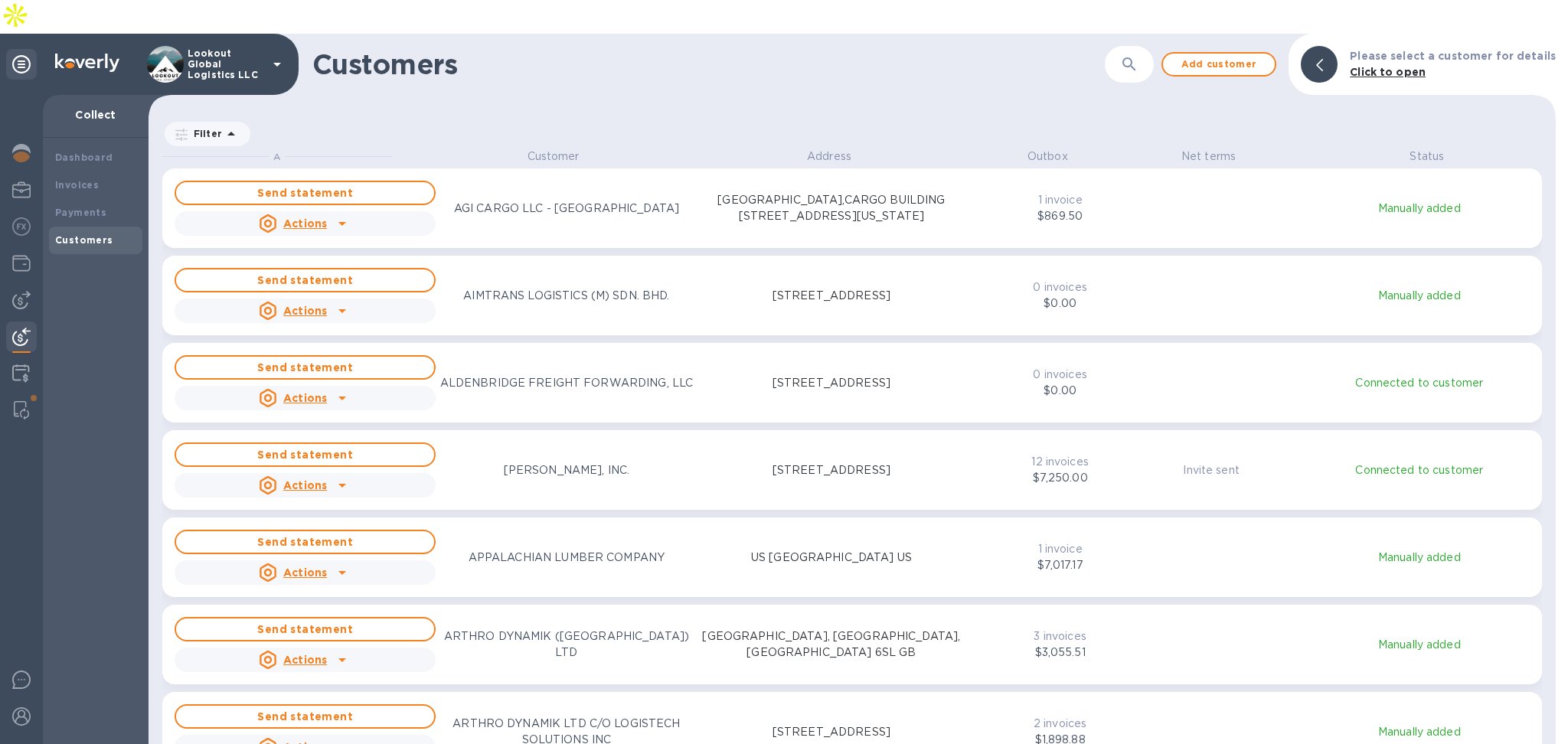
scroll to position [614, 1401]
click at [86, 144] on div "Dashboard" at bounding box center [95, 157] width 94 height 27
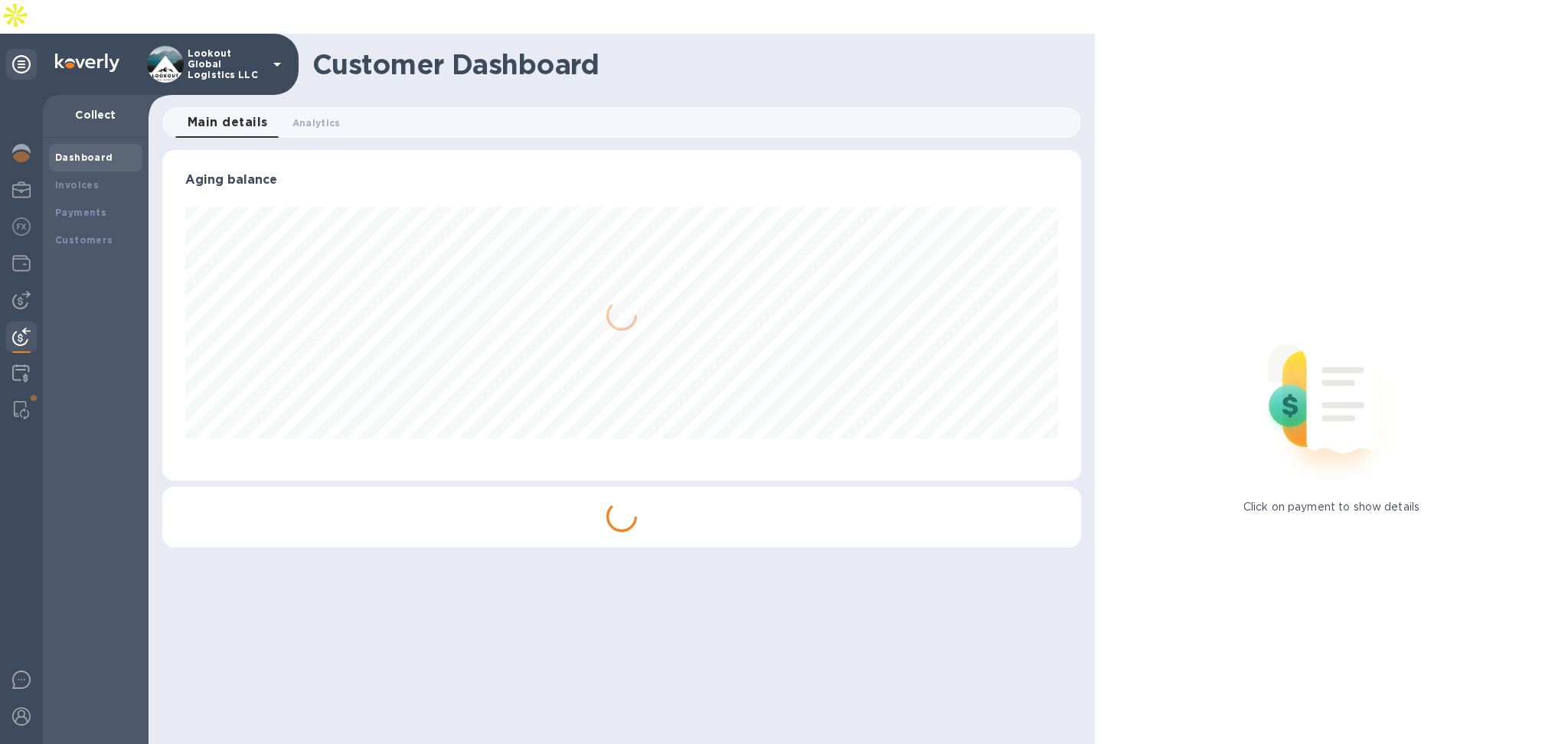
scroll to position [765186, 764773]
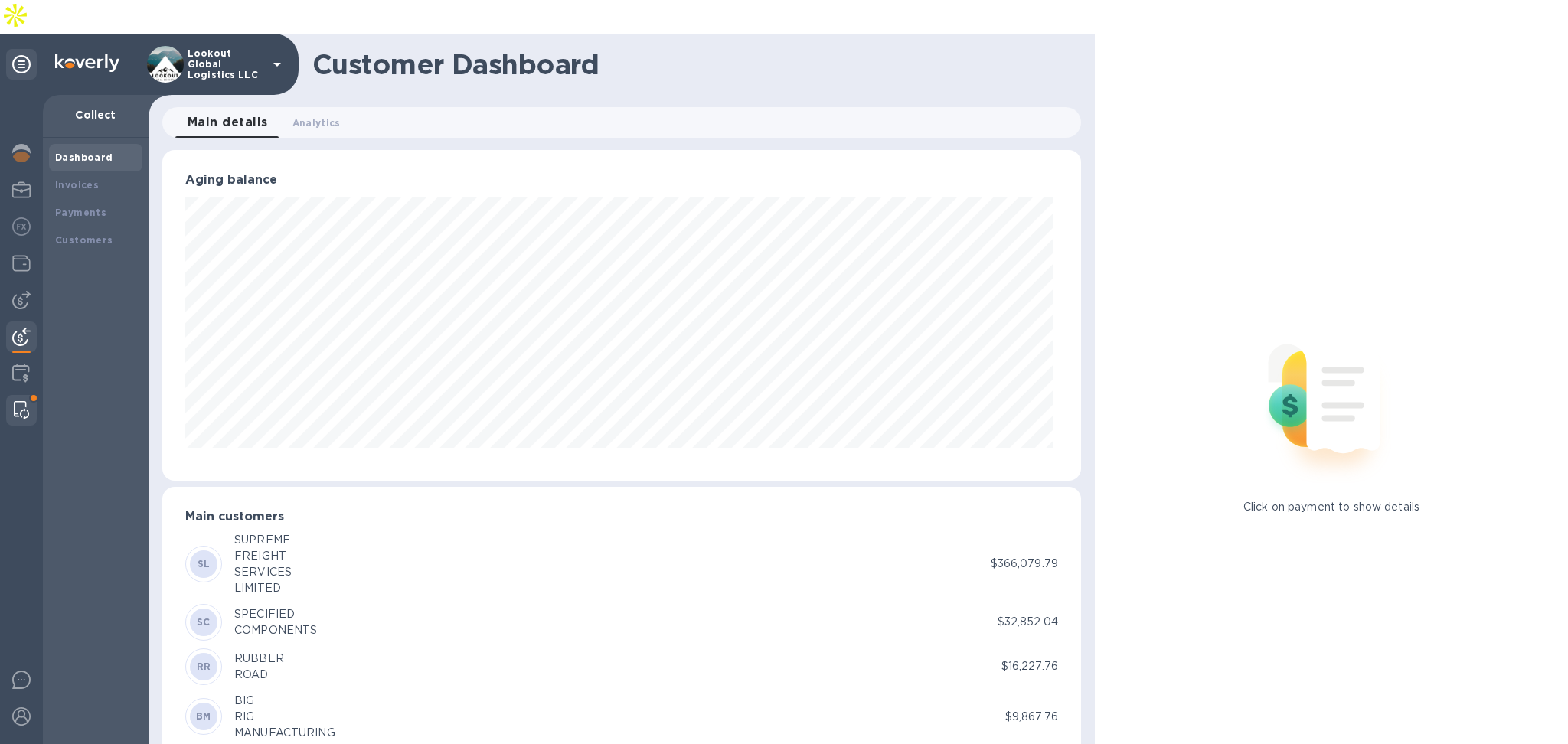
click at [20, 401] on img at bounding box center [21, 410] width 15 height 18
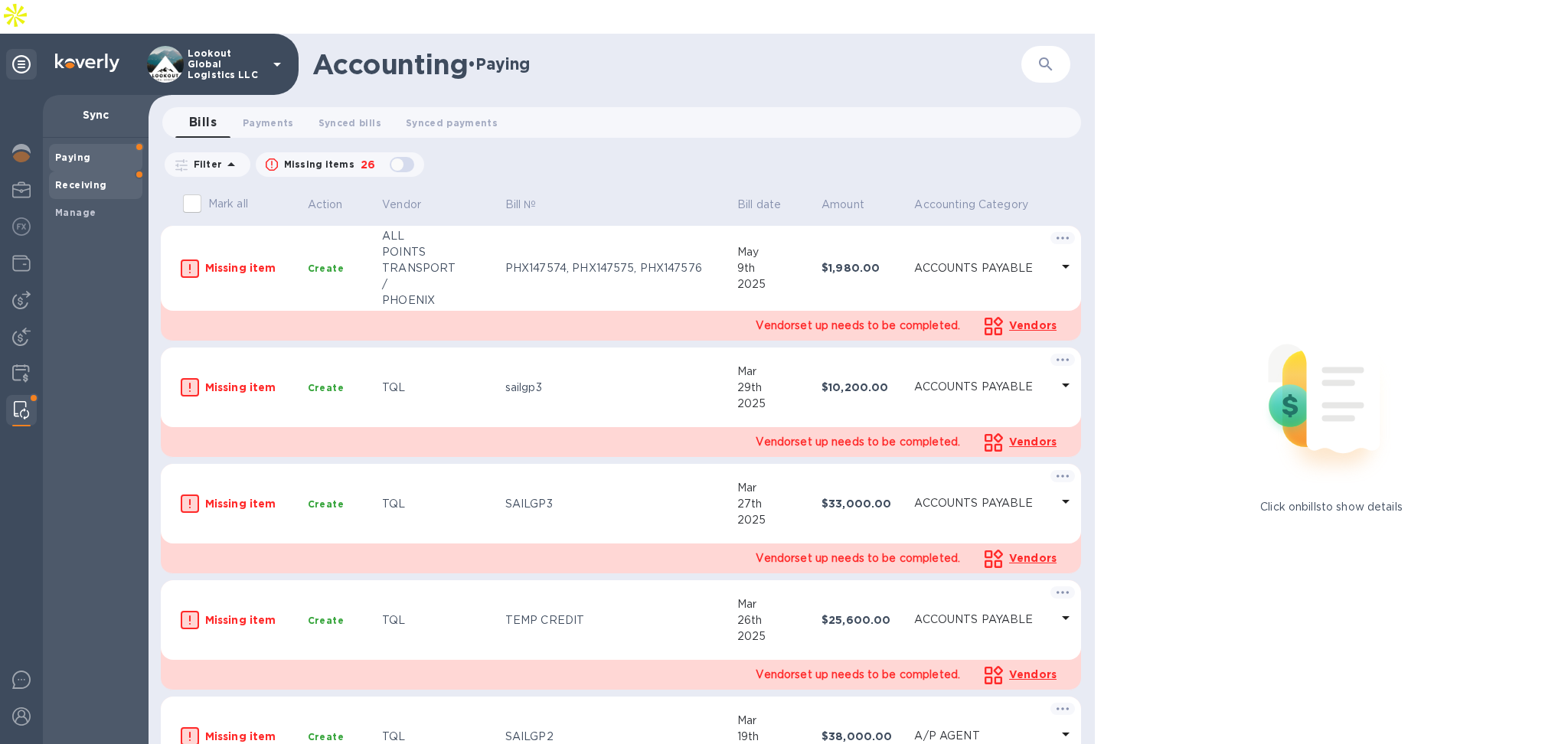
click at [68, 179] on b "Receiving" at bounding box center [81, 185] width 52 height 11
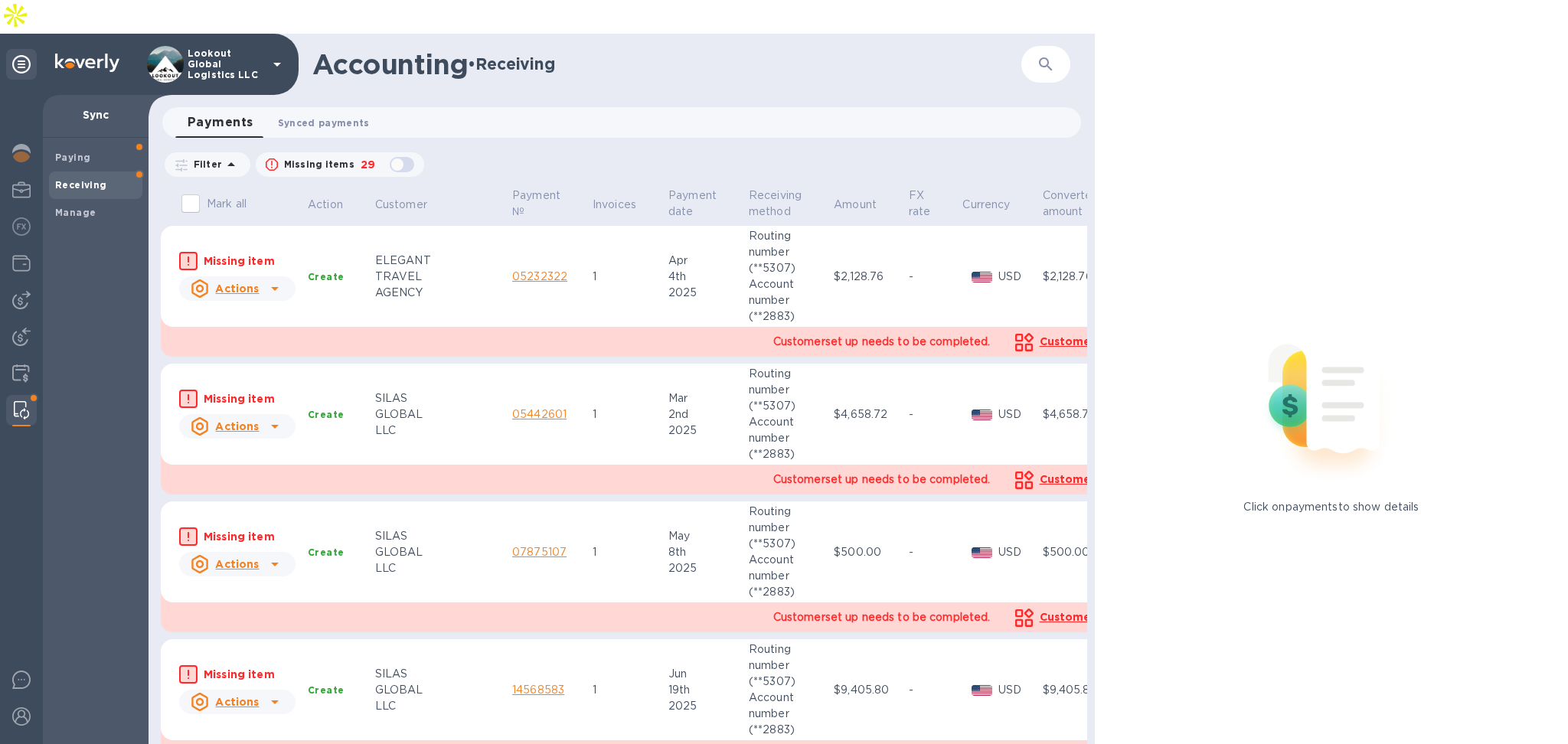
click at [326, 107] on button "Synced payments 0" at bounding box center [323, 122] width 116 height 31
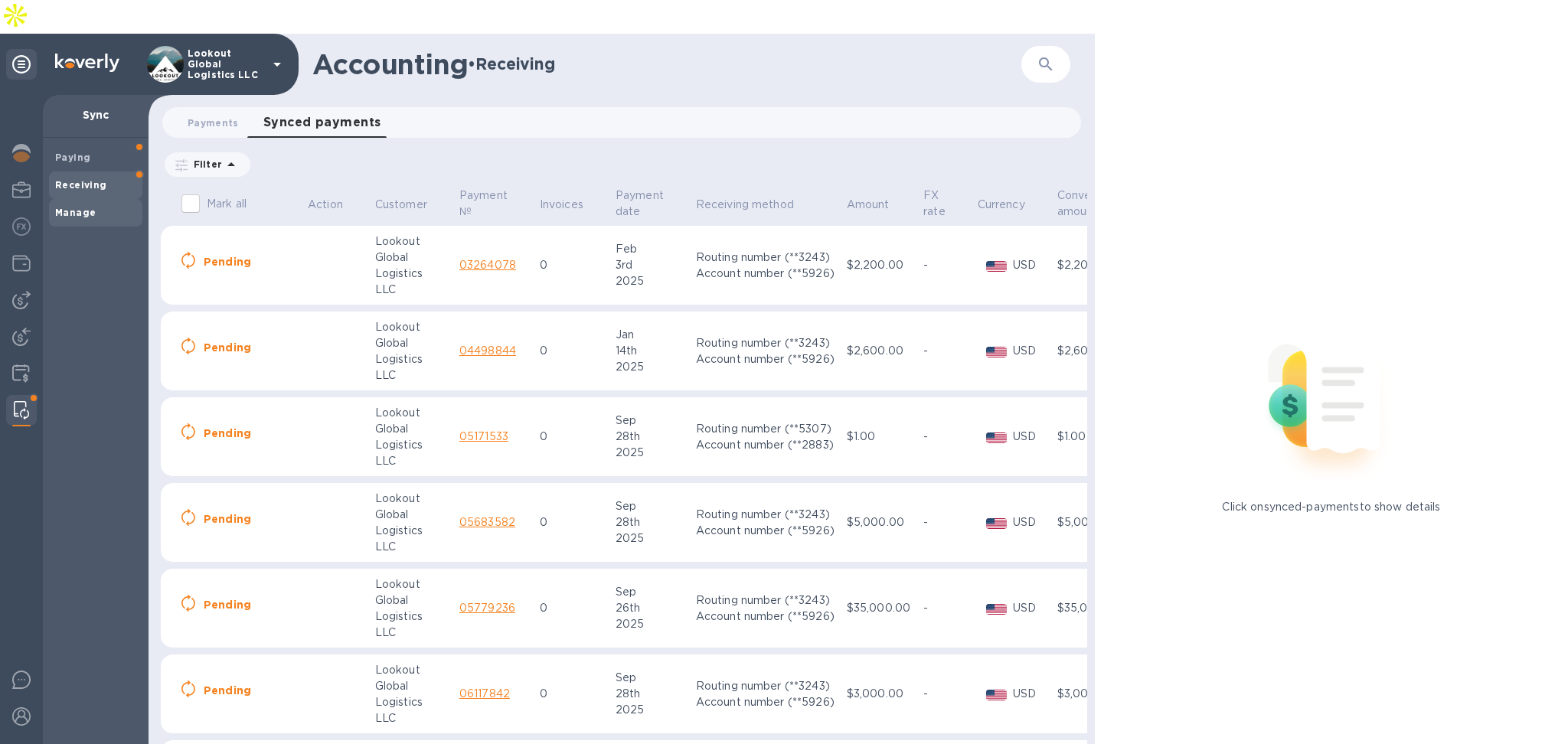
click at [108, 199] on div "Manage" at bounding box center [95, 212] width 94 height 27
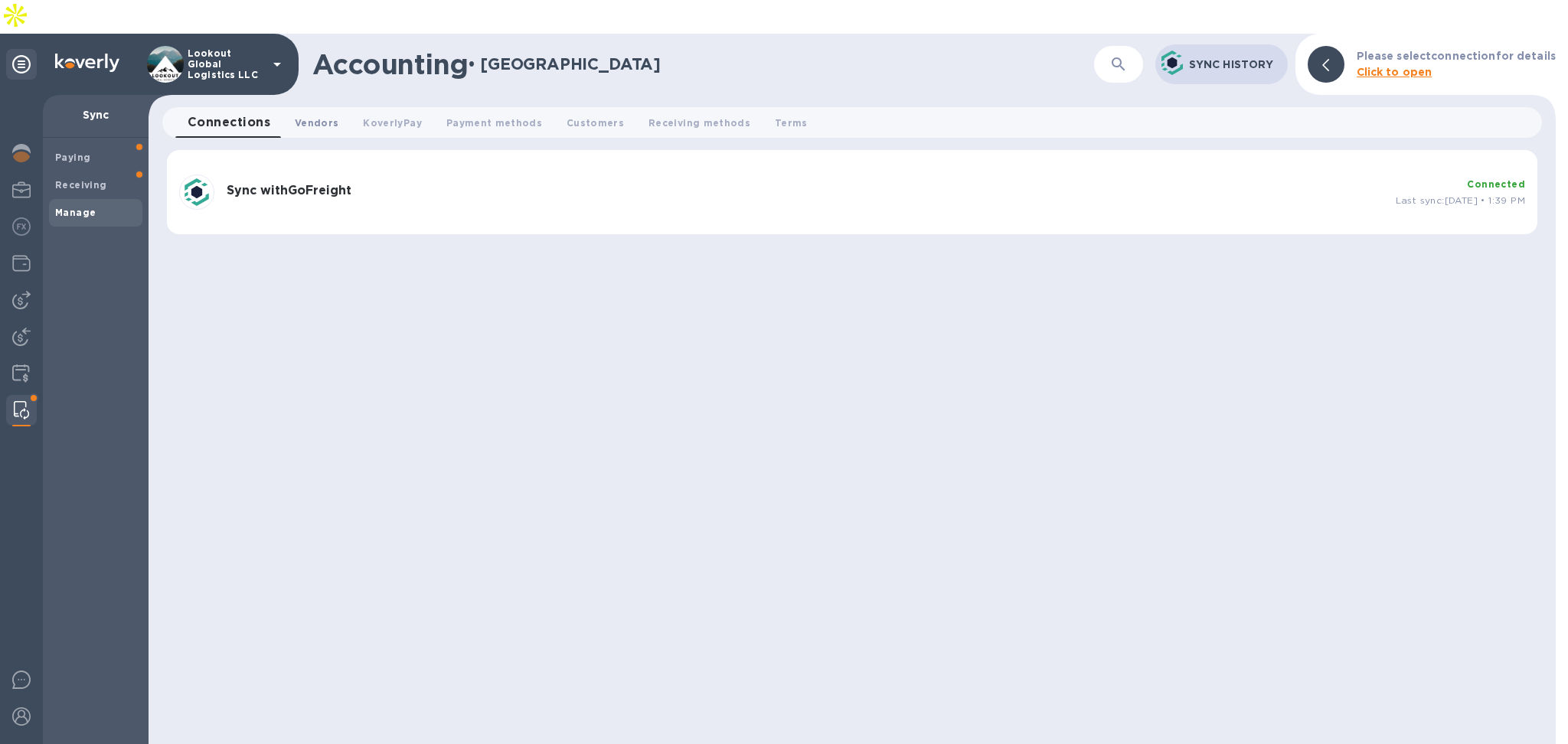
click at [288, 107] on button "Vendors 0" at bounding box center [317, 122] width 68 height 31
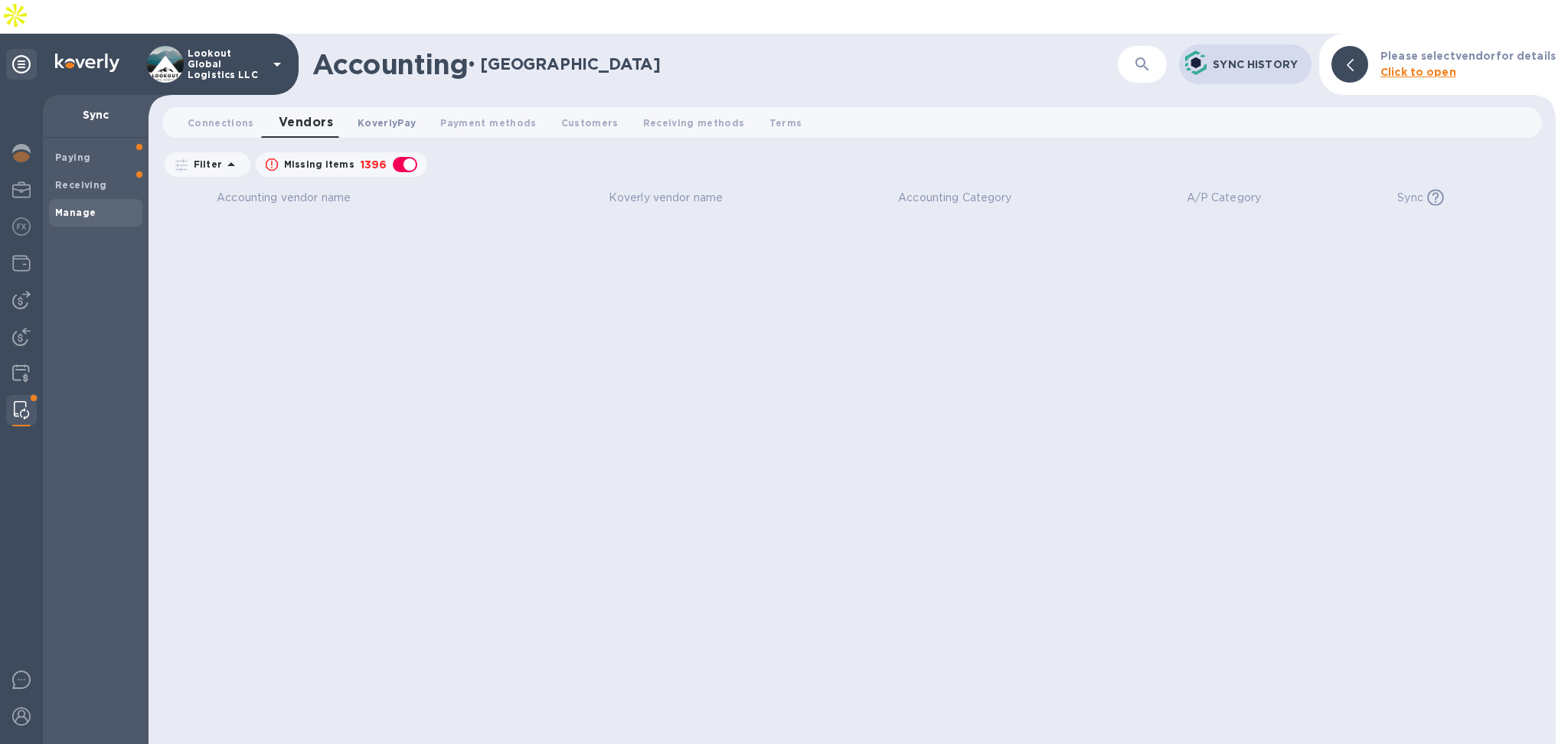
click at [363, 115] on span "KoverlyPay 0" at bounding box center [386, 123] width 58 height 16
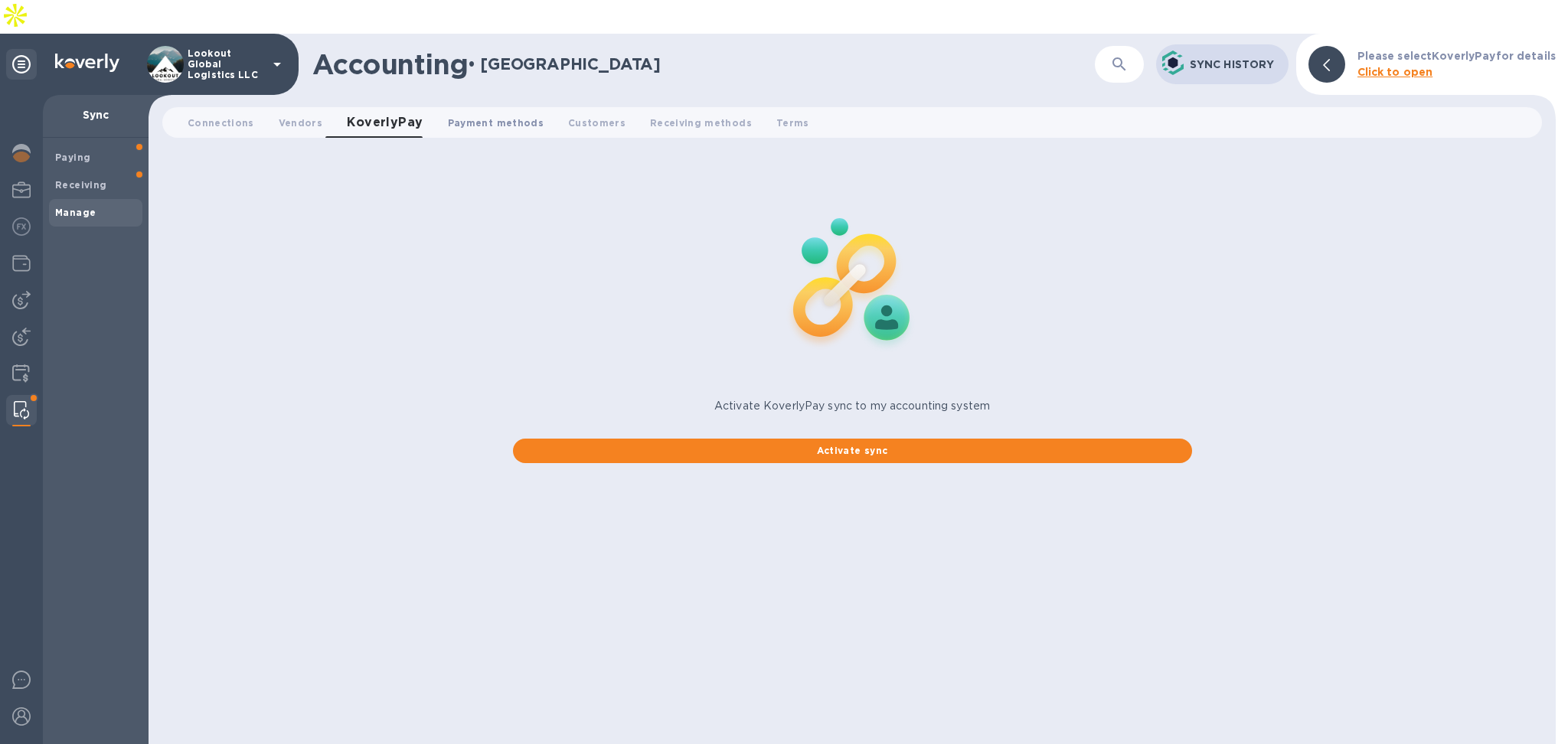
click at [436, 107] on button "Payment methods 0" at bounding box center [496, 122] width 120 height 31
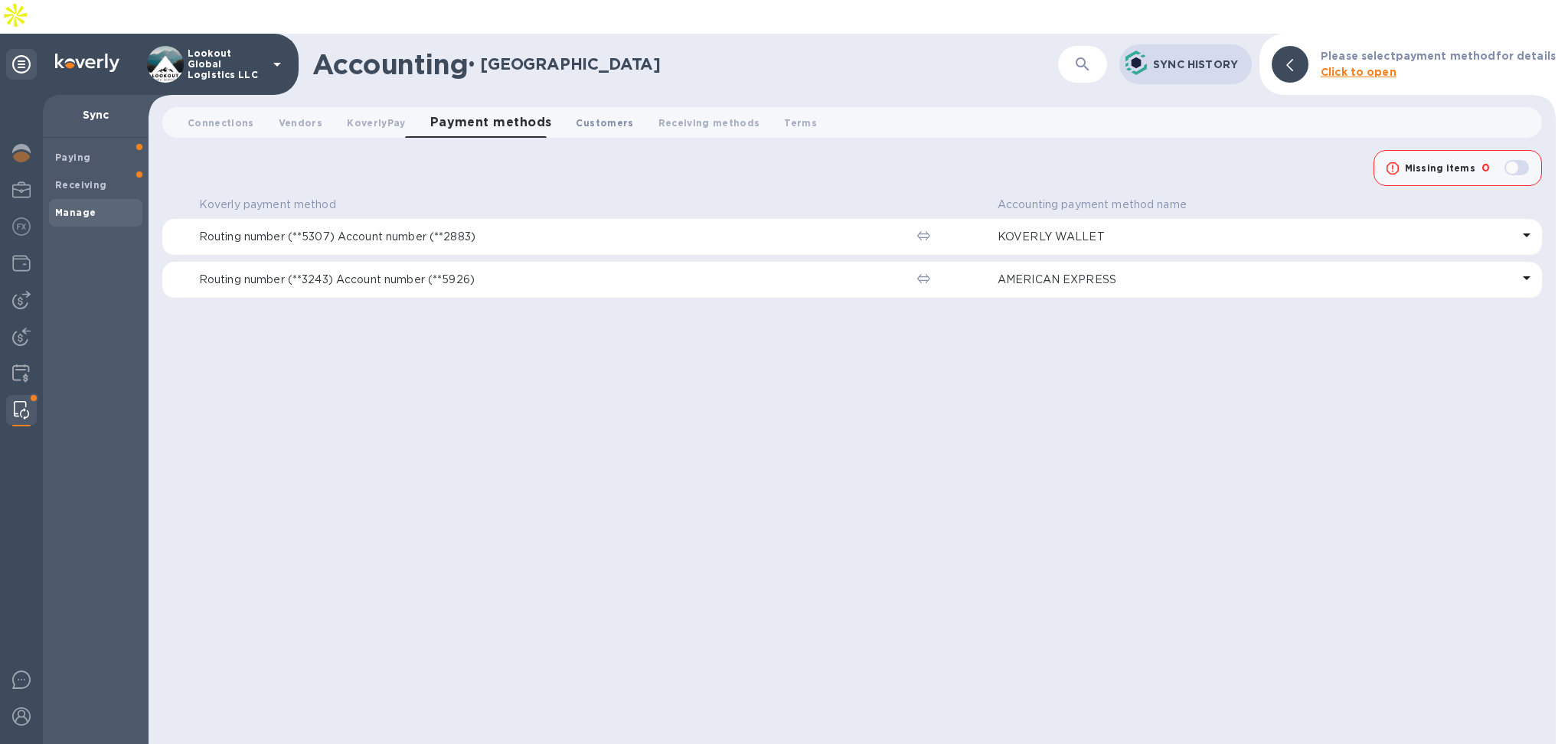
click at [564, 107] on button "Customers 0" at bounding box center [605, 122] width 82 height 31
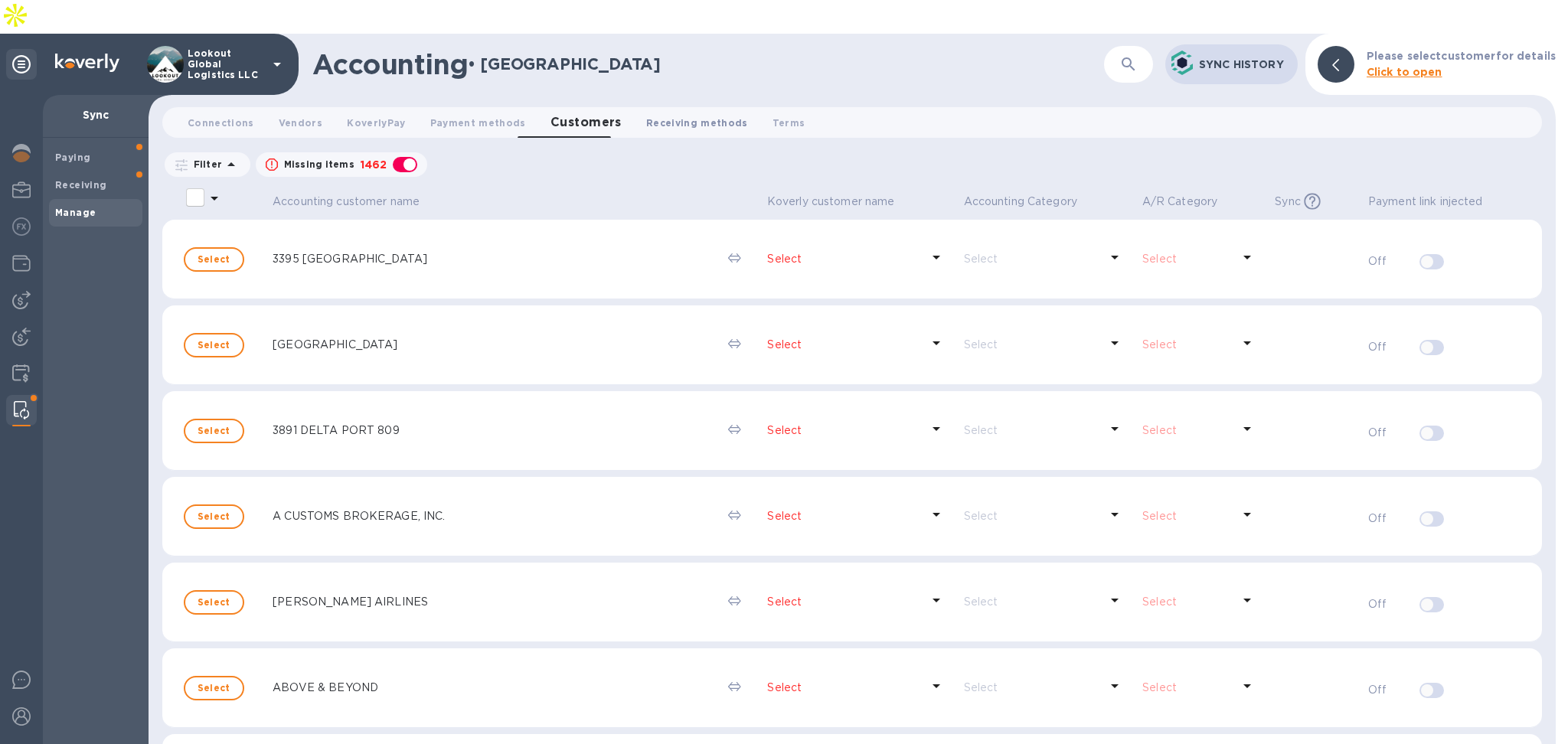
click at [717, 107] on button "Receiving methods 0" at bounding box center [697, 122] width 126 height 31
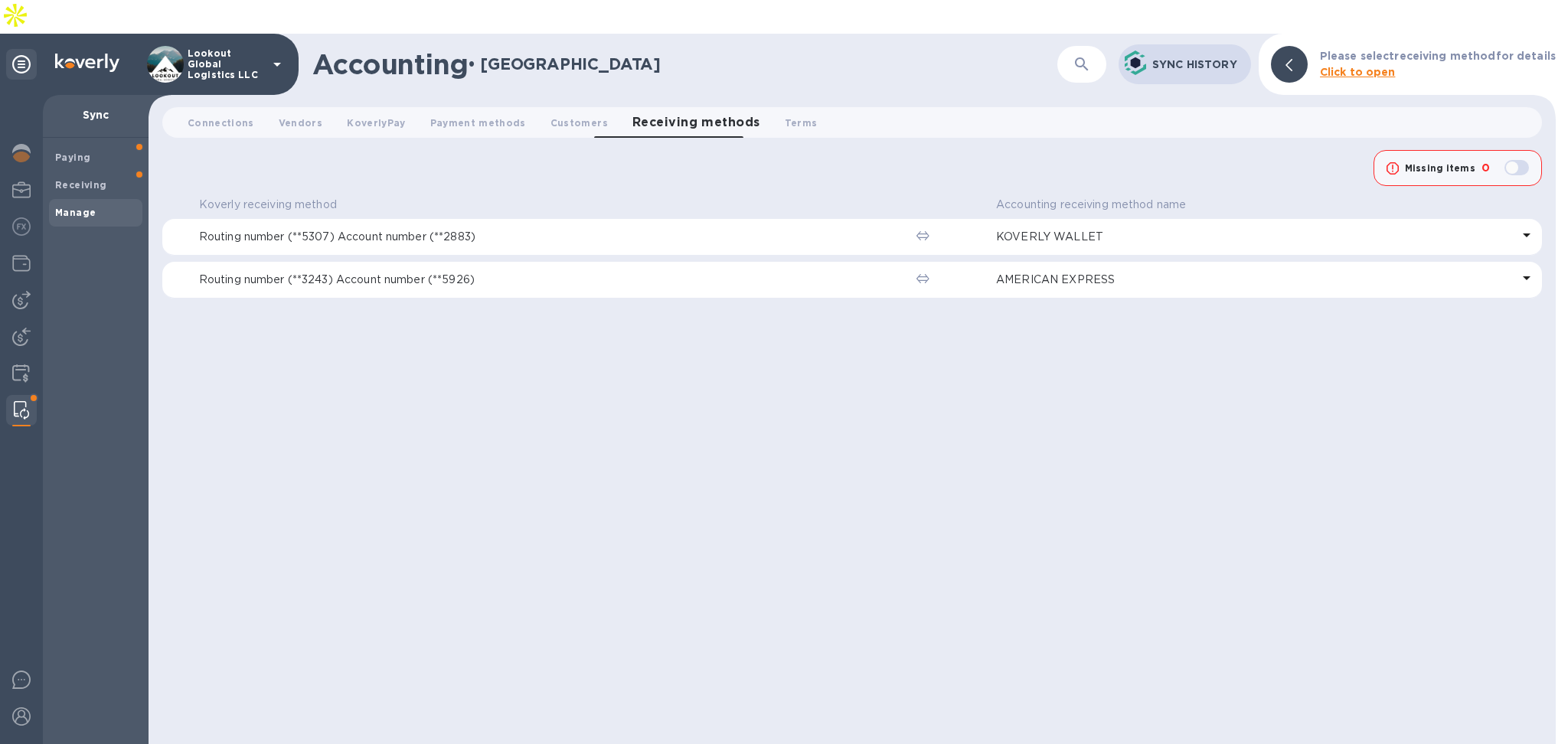
click at [581, 229] on p "Routing number (**5307) Account number (**2883)" at bounding box center [551, 237] width 705 height 16
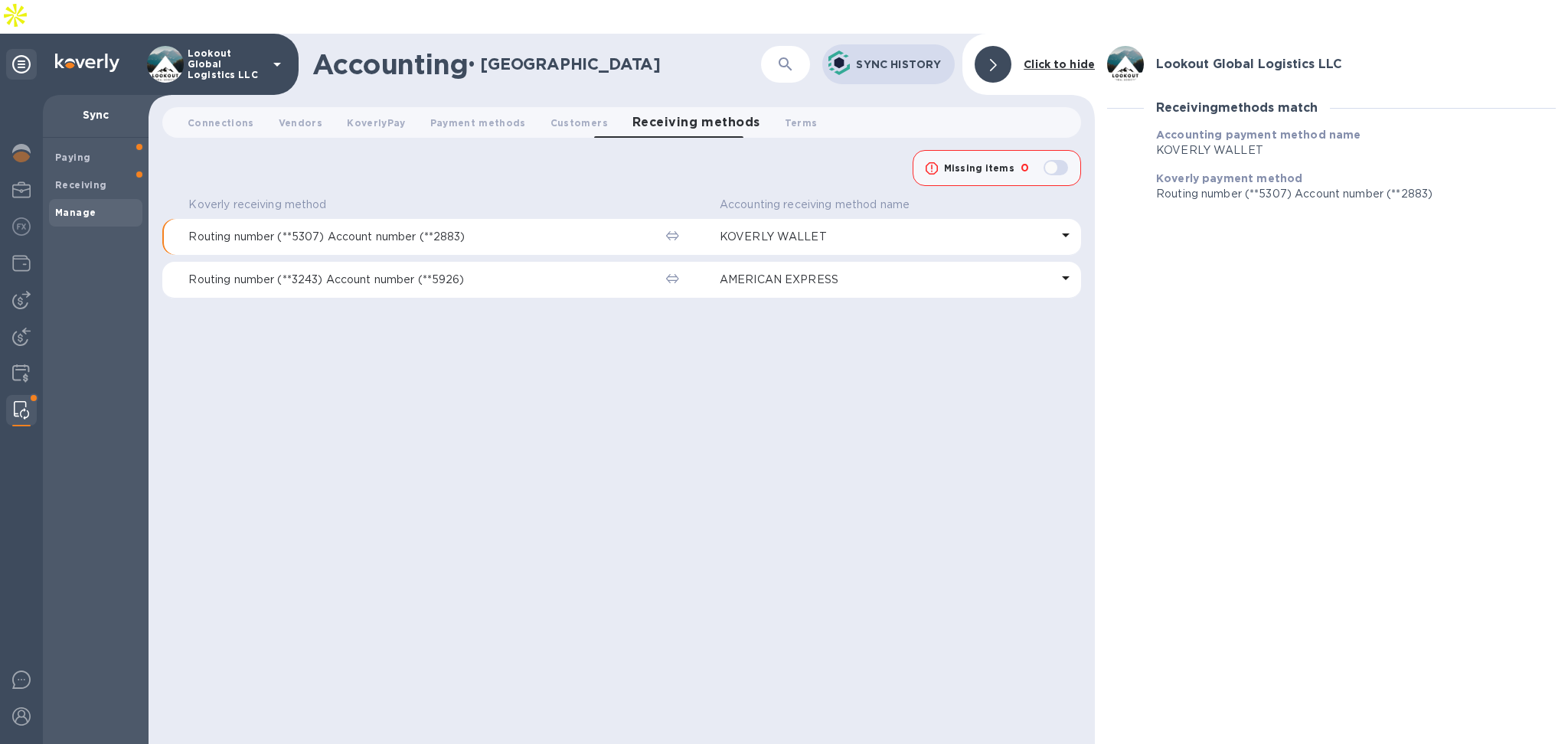
click at [1210, 172] on b "Koverly payment method" at bounding box center [1229, 179] width 146 height 12
click at [29, 180] on img at bounding box center [21, 189] width 18 height 18
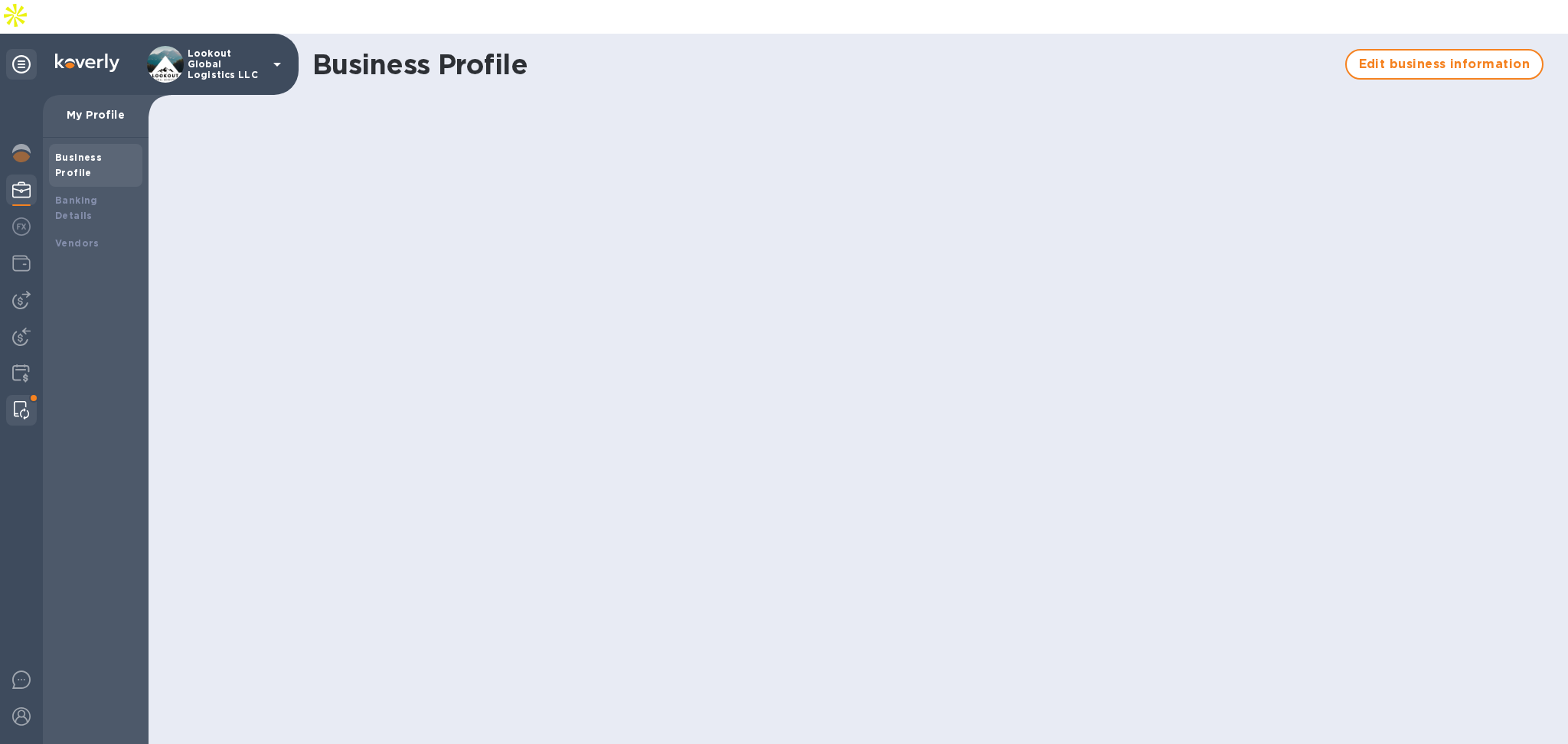
click at [21, 401] on img at bounding box center [21, 410] width 15 height 18
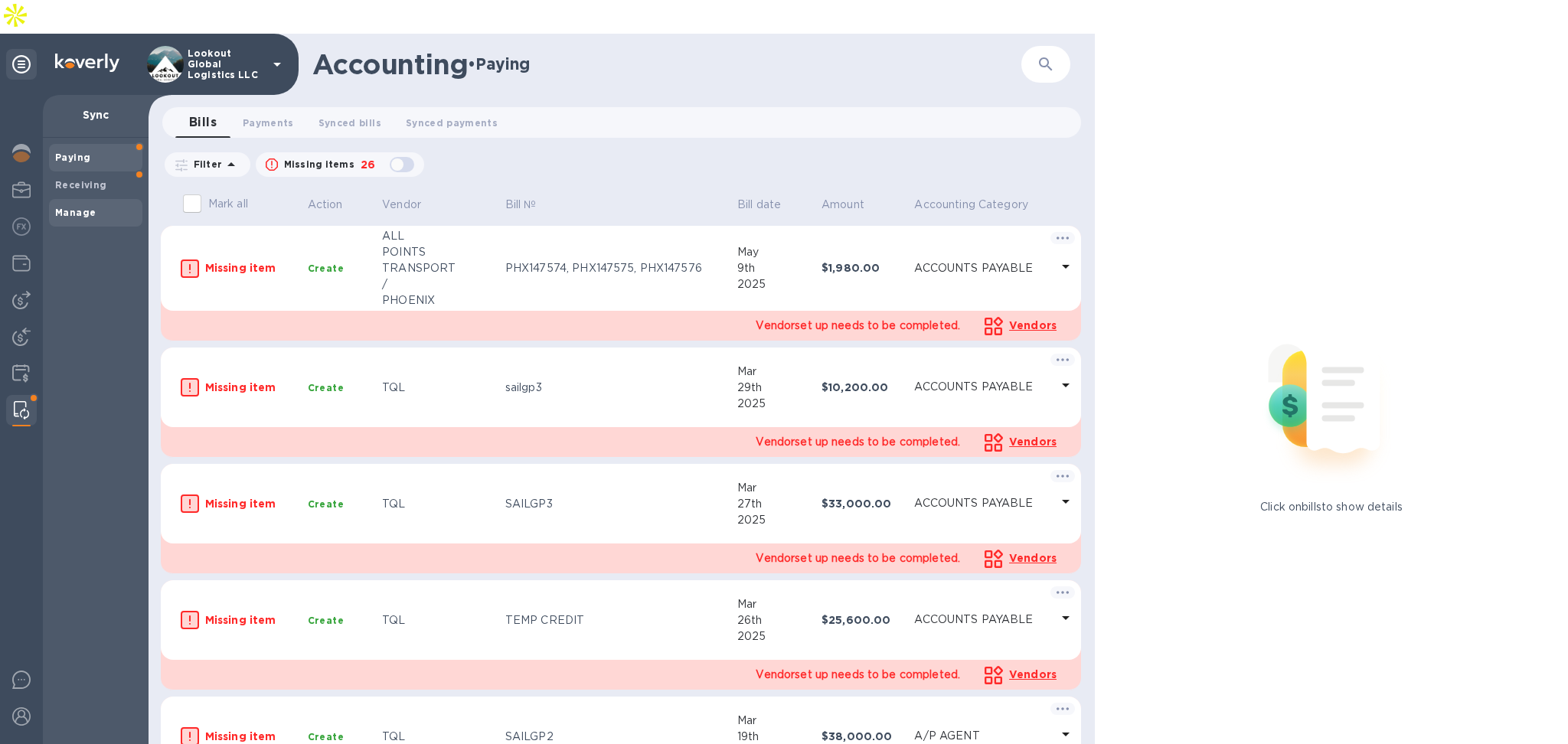
click at [71, 199] on div "Manage" at bounding box center [95, 212] width 94 height 27
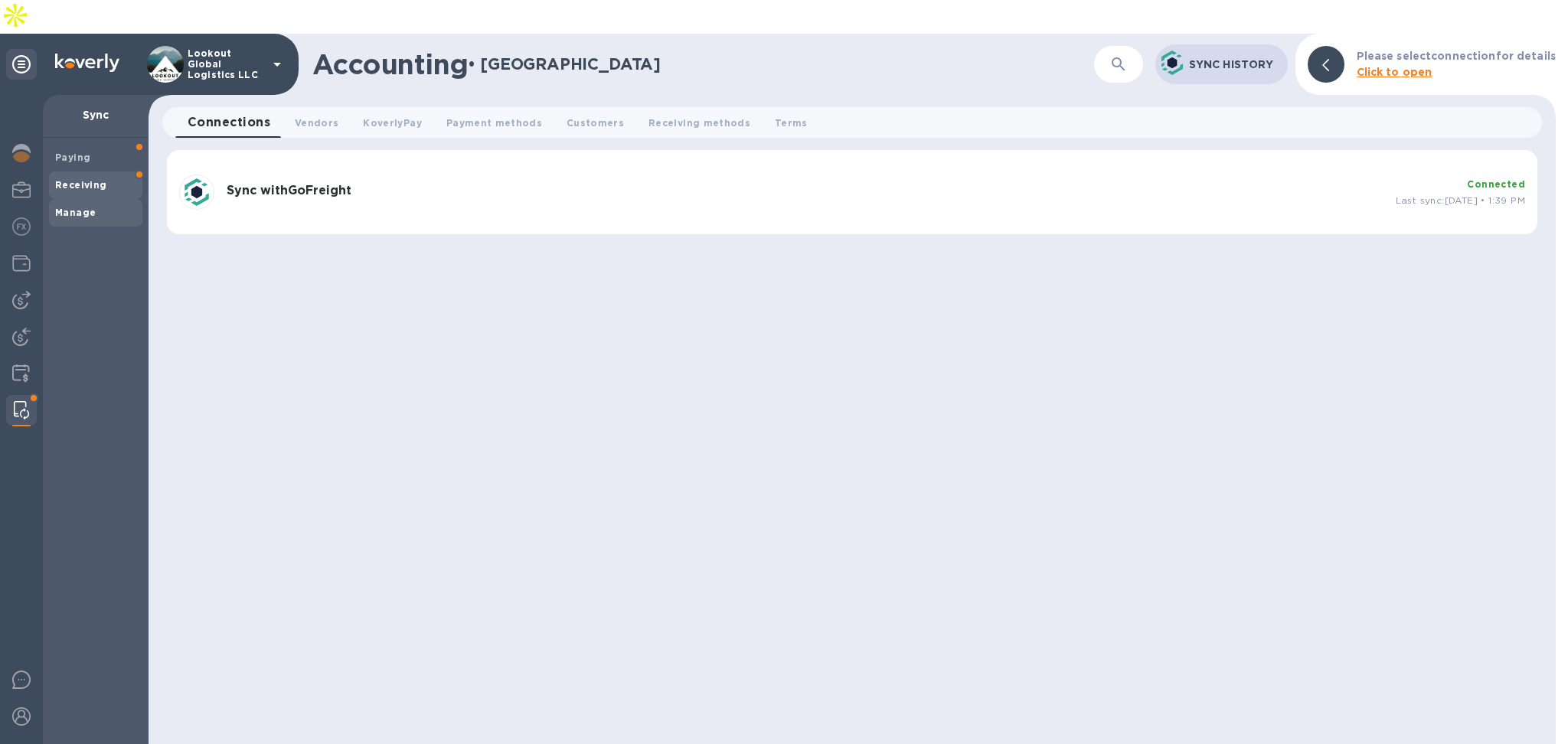
click at [81, 179] on b "Receiving" at bounding box center [81, 185] width 52 height 11
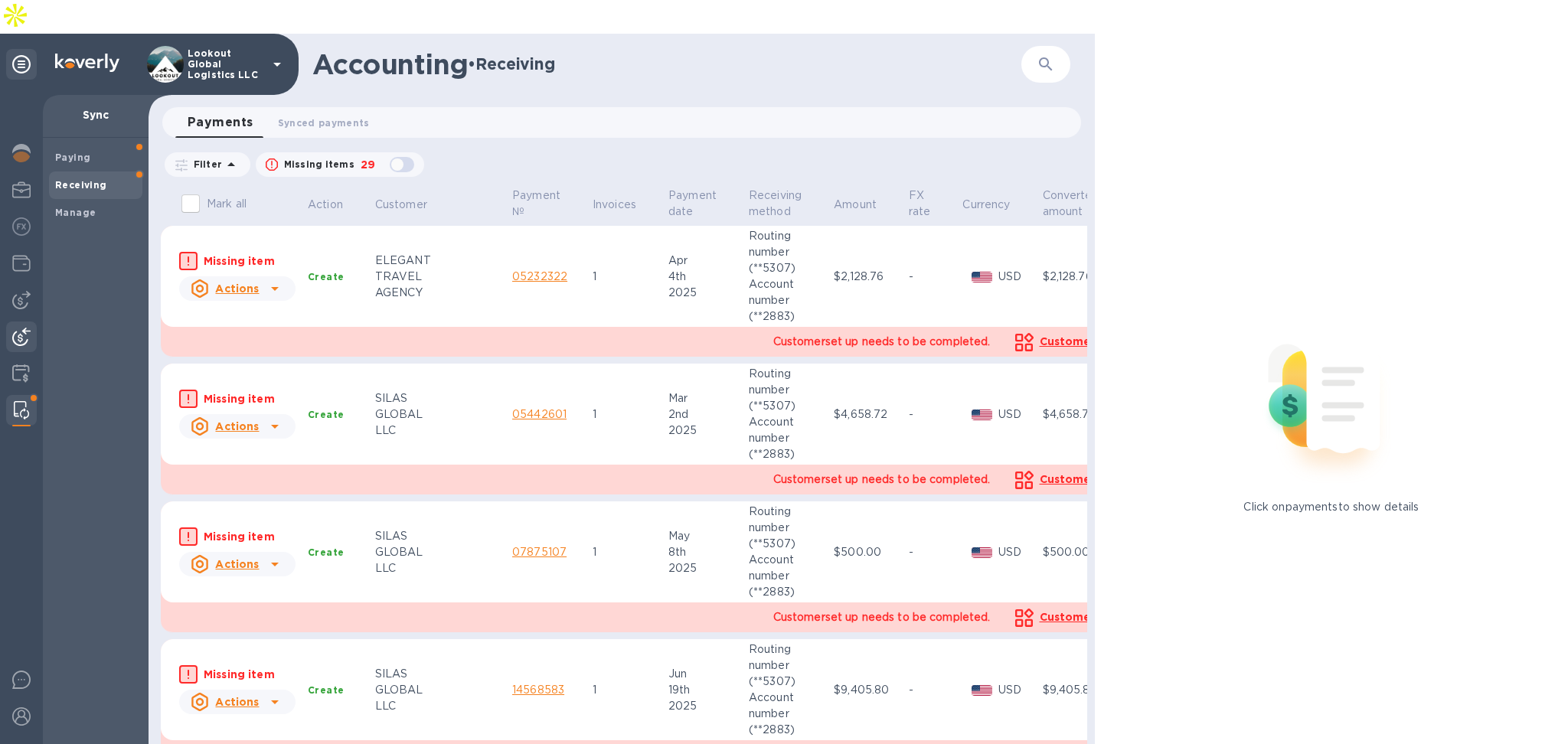
click at [11, 321] on div at bounding box center [21, 338] width 31 height 33
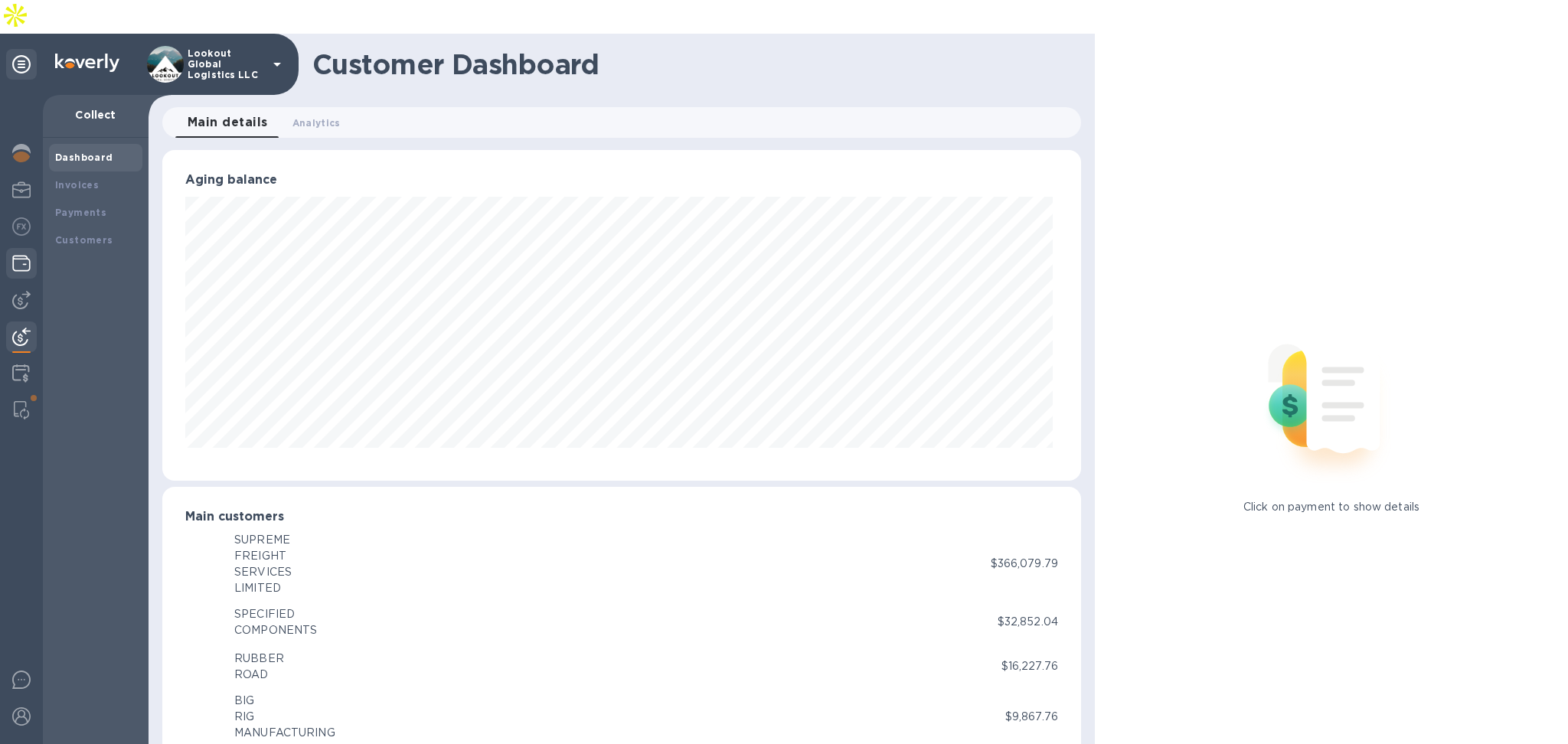
scroll to position [765186, 764773]
click at [23, 248] on div at bounding box center [21, 264] width 31 height 33
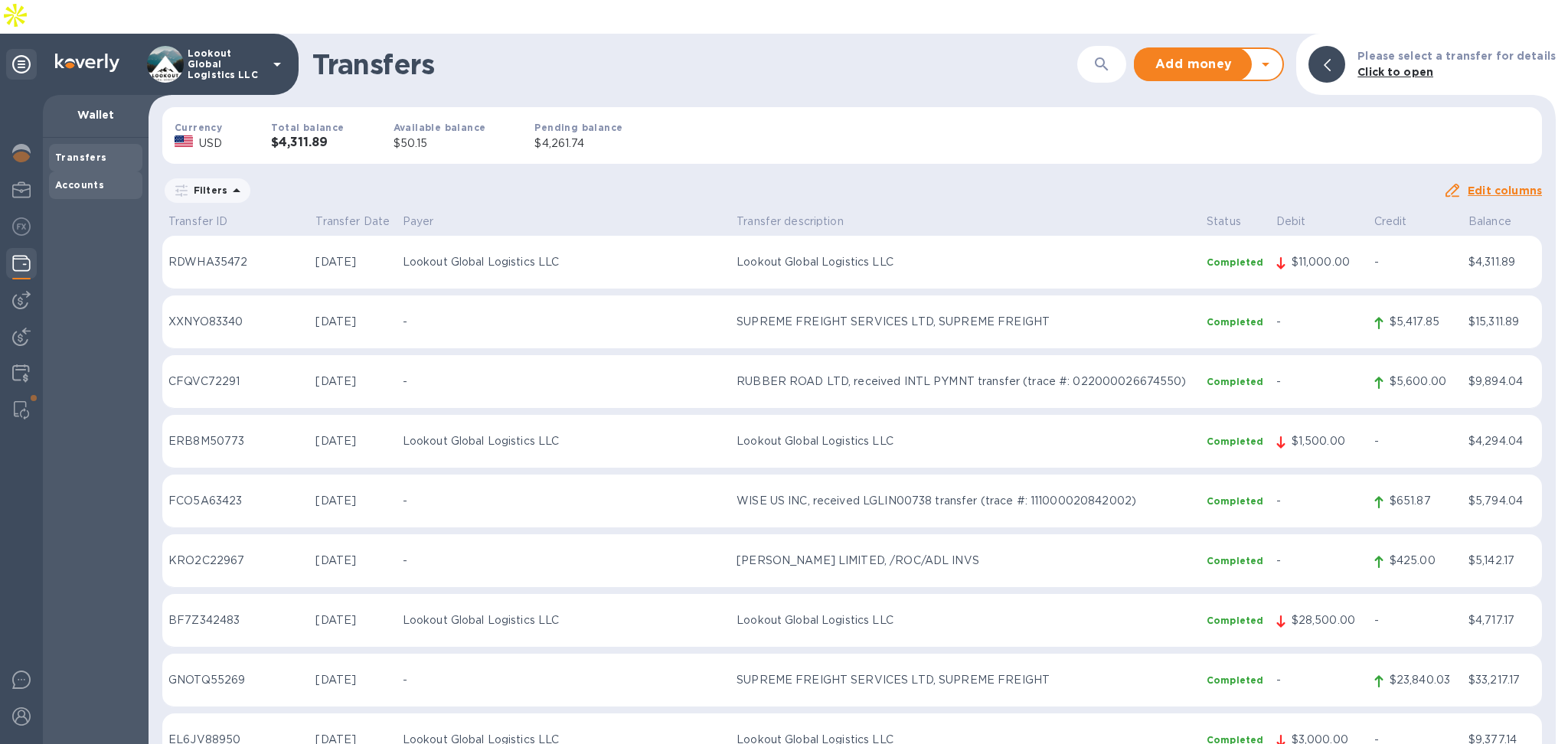
click at [103, 178] on div "Accounts" at bounding box center [95, 185] width 81 height 15
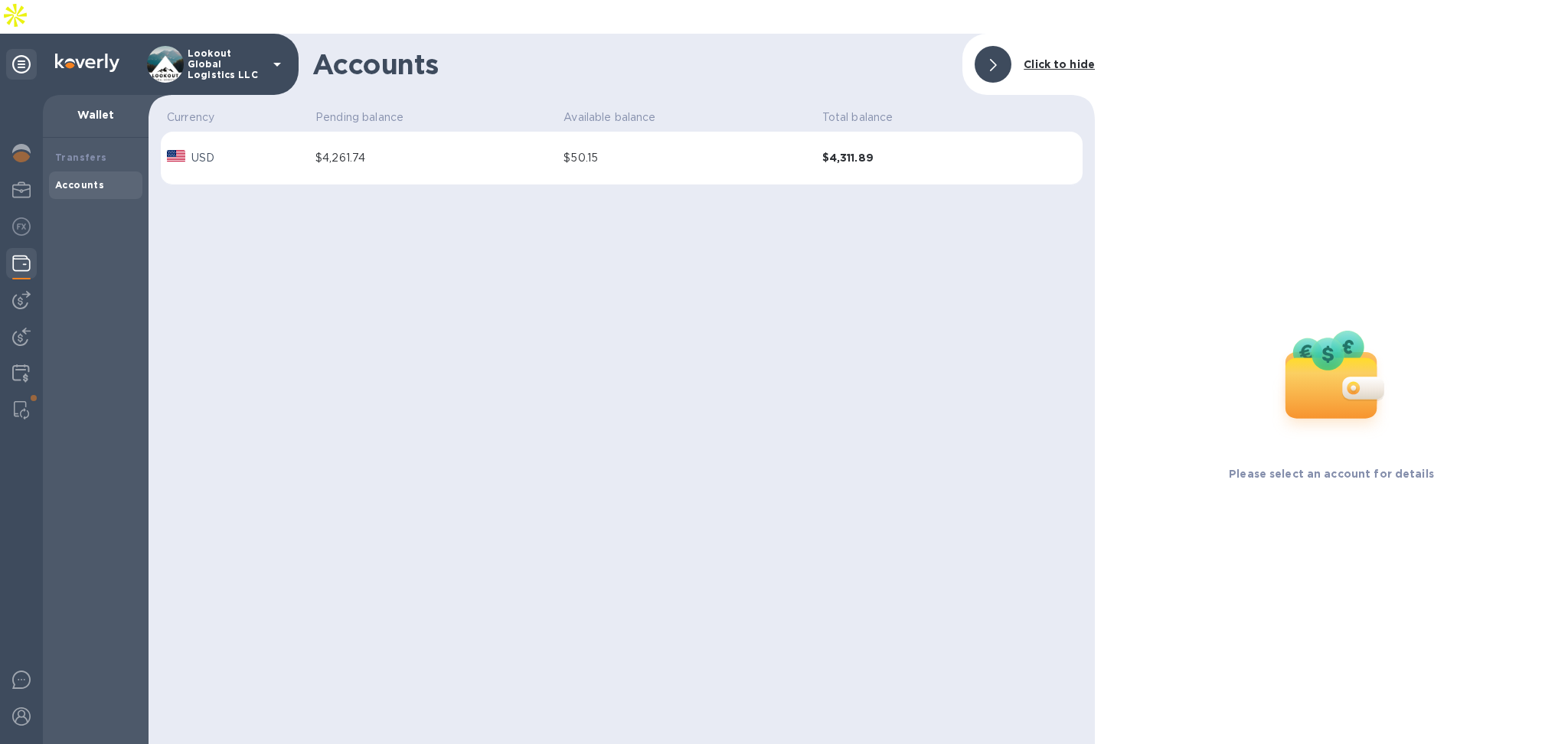
click at [457, 143] on td "$4,261.74" at bounding box center [432, 158] width 248 height 53
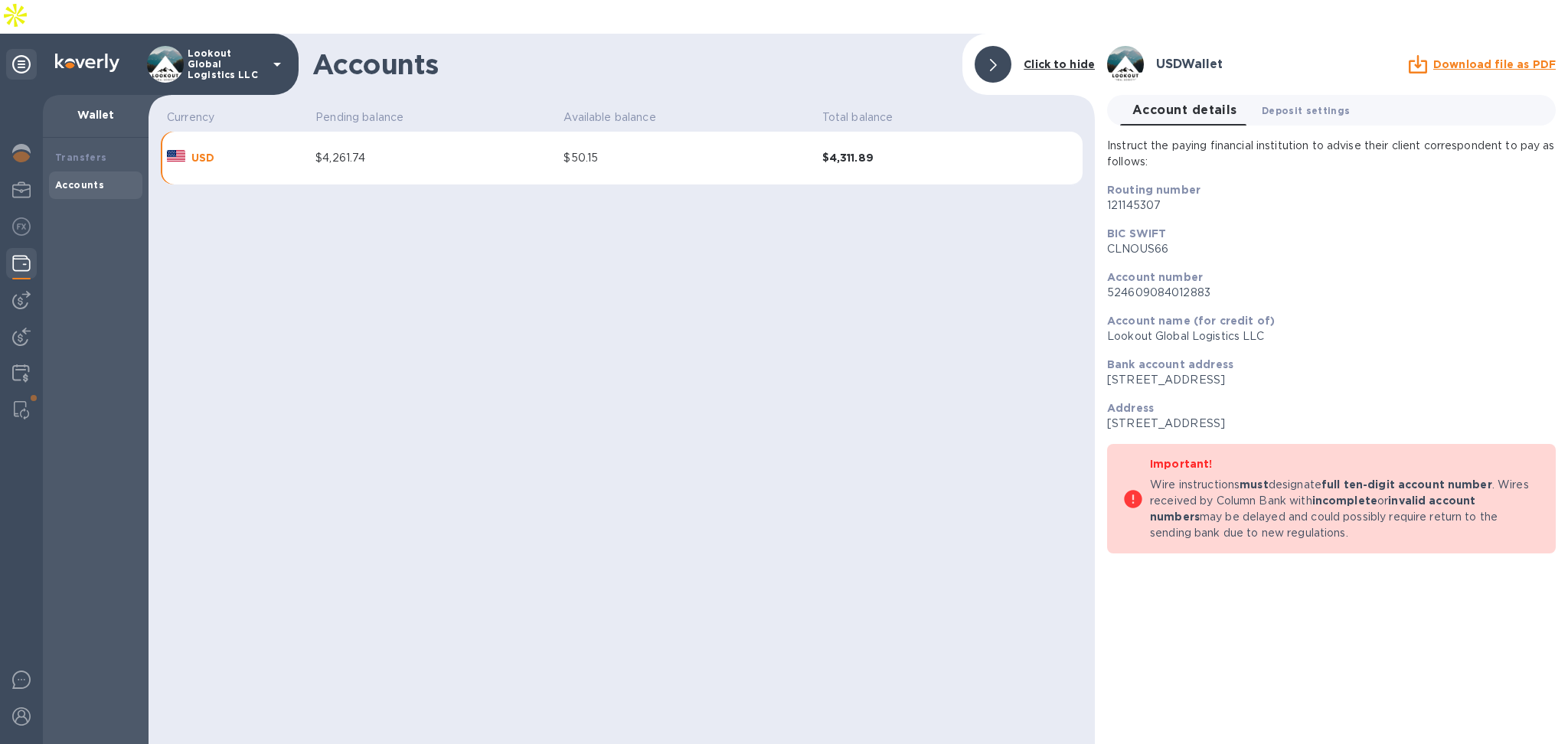
click at [1298, 102] on span "Deposit settings 0" at bounding box center [1305, 110] width 88 height 16
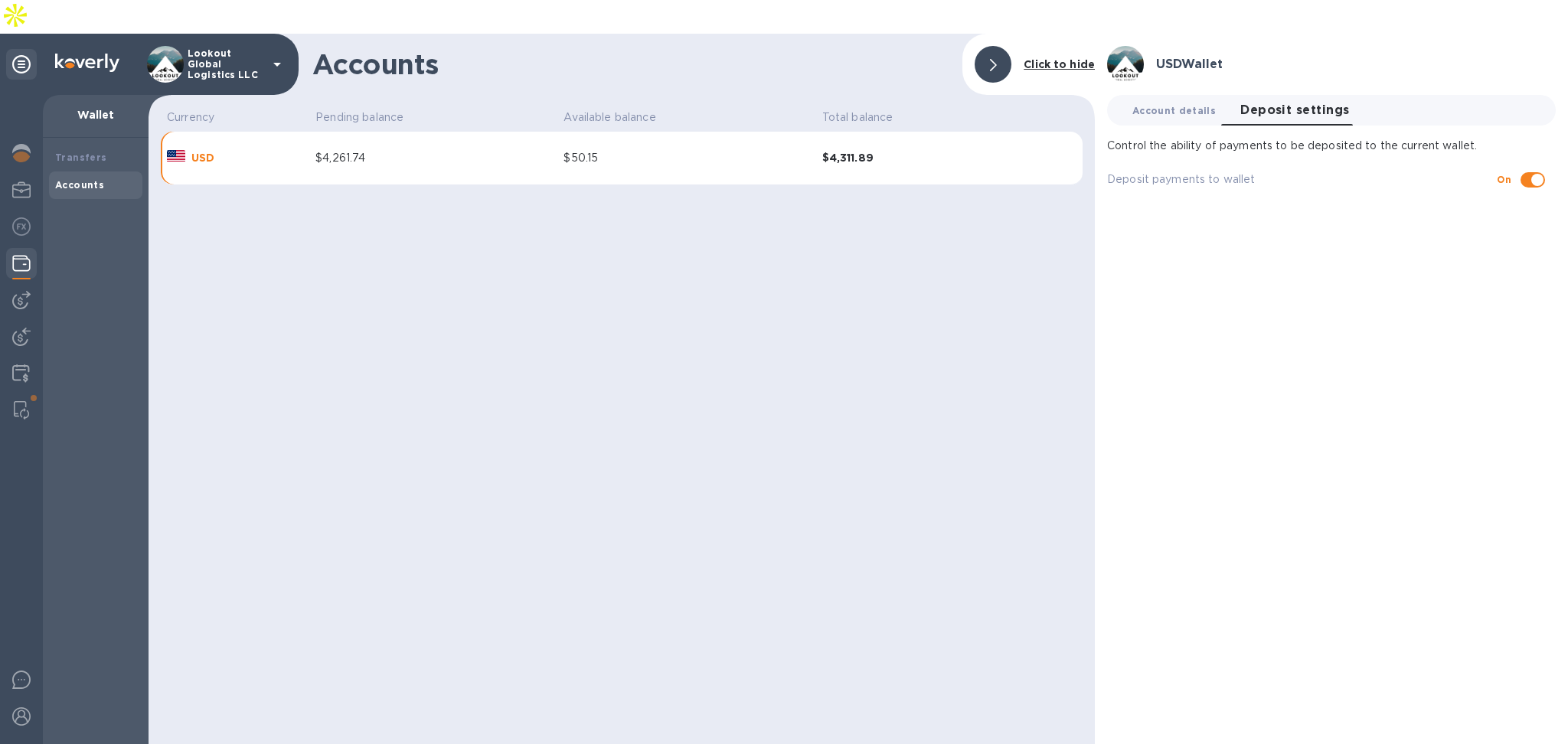
click at [1162, 102] on span "Account details 0" at bounding box center [1174, 110] width 83 height 16
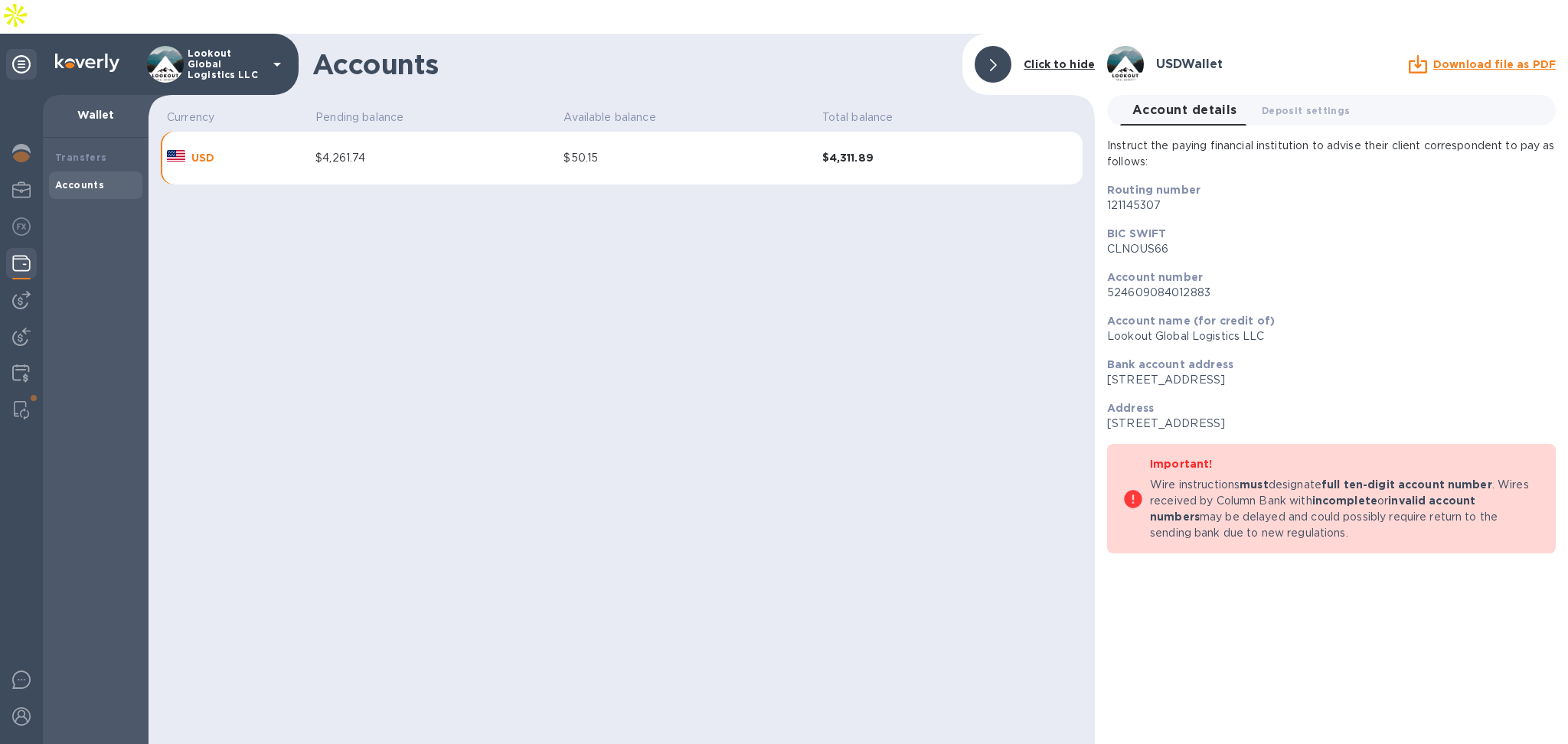
click at [678, 150] on div "$50.15" at bounding box center [686, 158] width 246 height 16
click at [63, 172] on div "Accounts" at bounding box center [95, 185] width 94 height 27
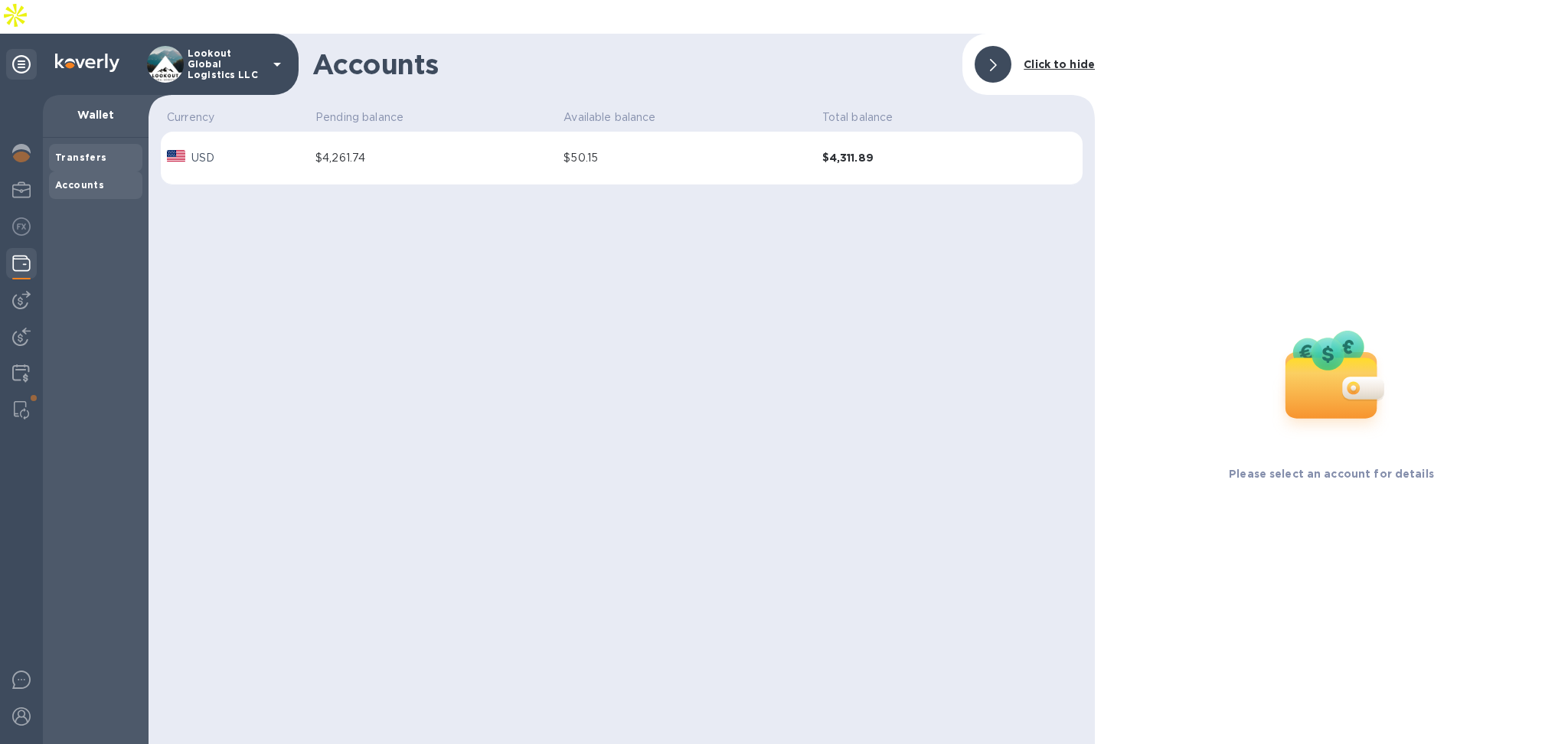
click at [69, 150] on div "Transfers" at bounding box center [95, 157] width 81 height 15
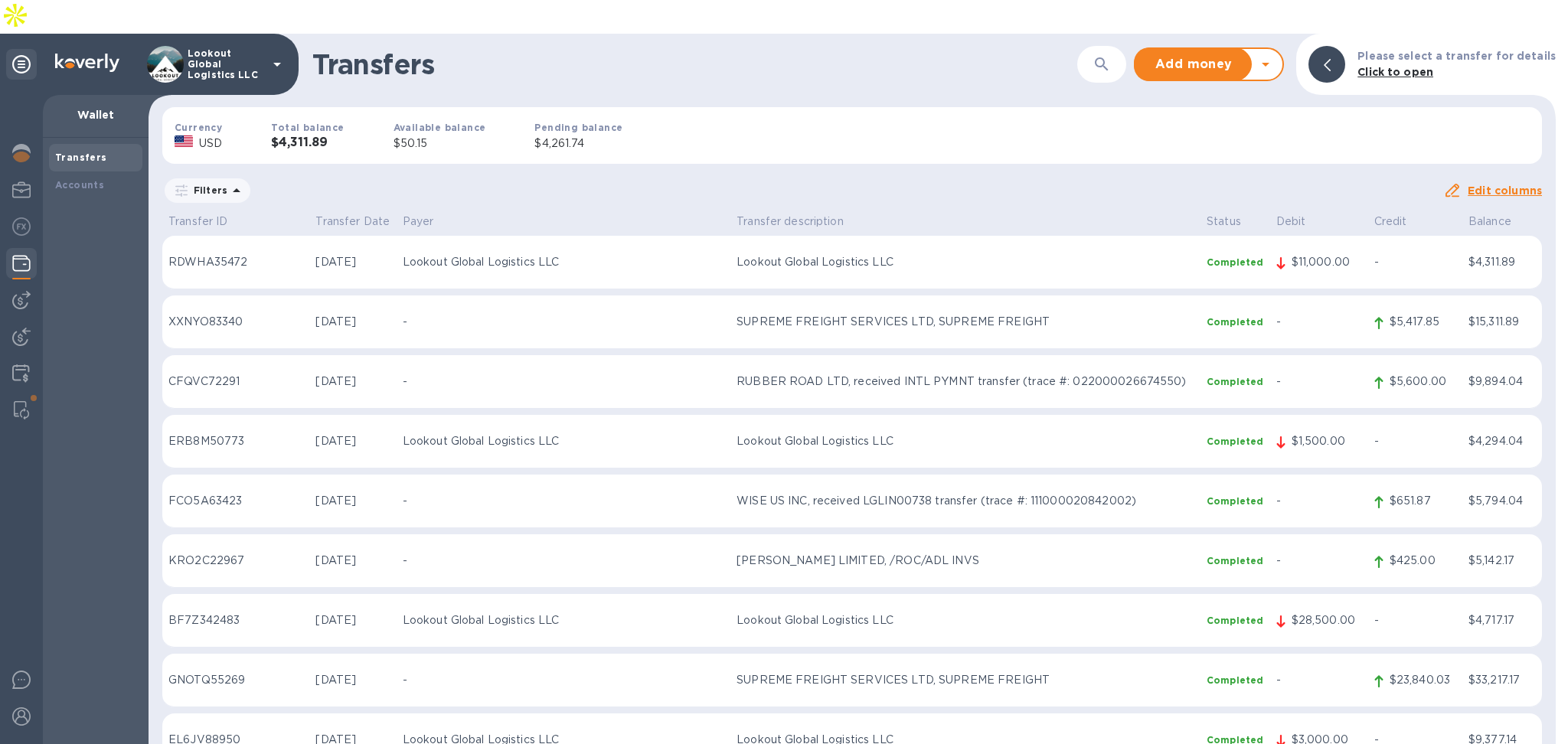
click at [1461, 64] on p "Click to open" at bounding box center [1457, 72] width 199 height 16
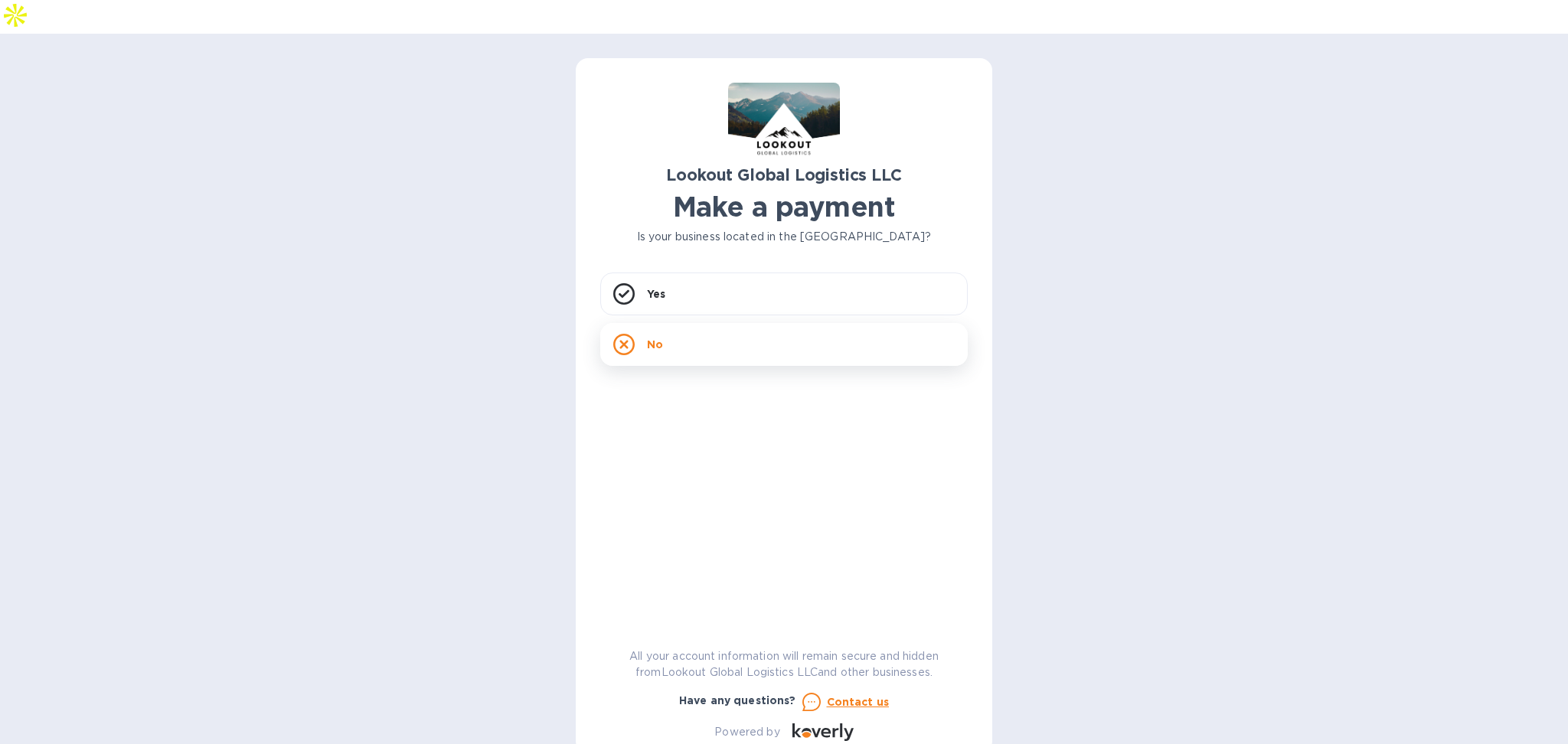
click at [693, 323] on div "No" at bounding box center [784, 344] width 368 height 43
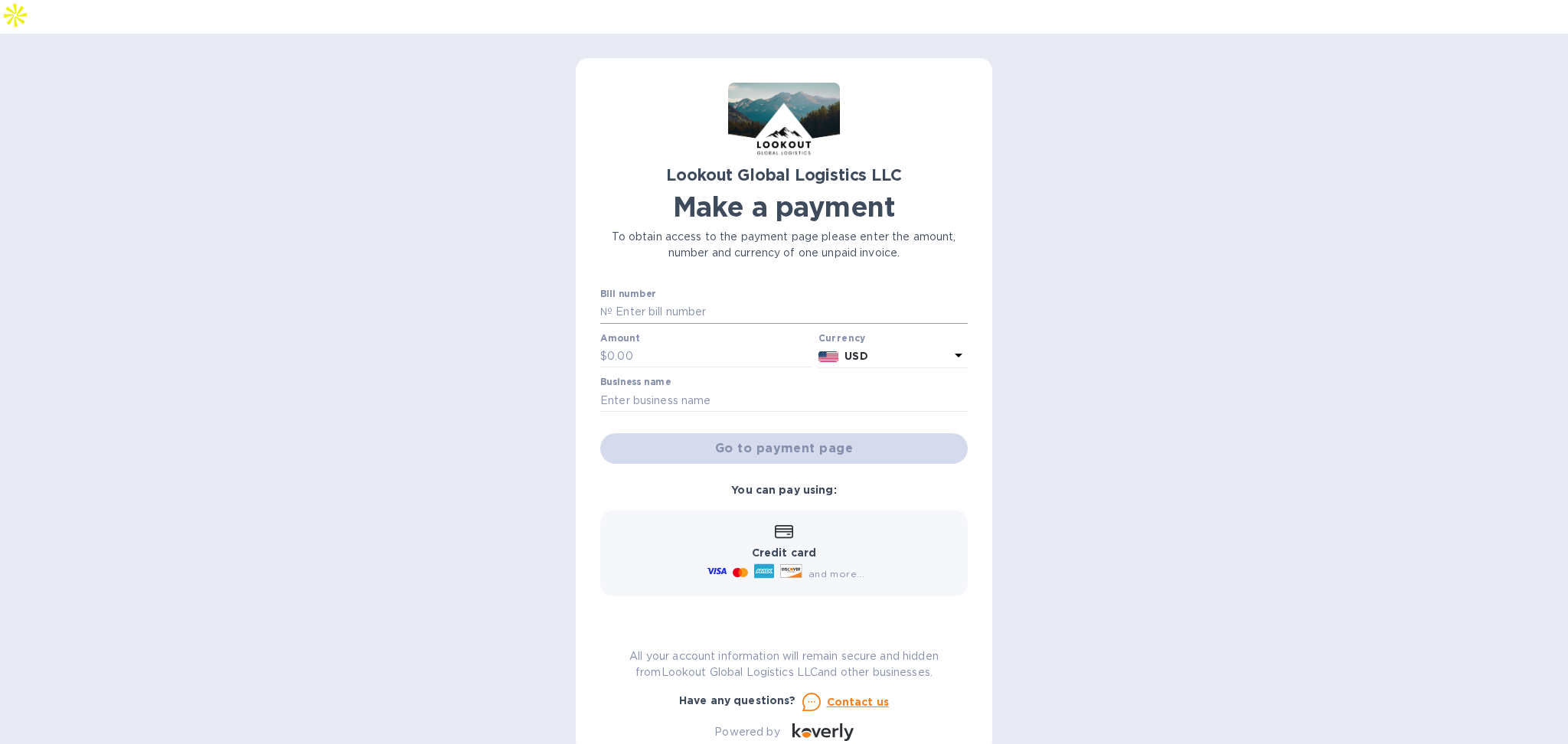
click at [693, 301] on input "text" at bounding box center [791, 312] width 355 height 23
click at [711, 239] on div "Lookout Global Logistics LLC Make a payment To obtain access to the payment pag…" at bounding box center [784, 411] width 368 height 658
click at [700, 301] on input "text" at bounding box center [791, 312] width 355 height 23
click at [655, 345] on input "text" at bounding box center [710, 356] width 205 height 23
click at [651, 301] on input "text" at bounding box center [791, 312] width 355 height 23
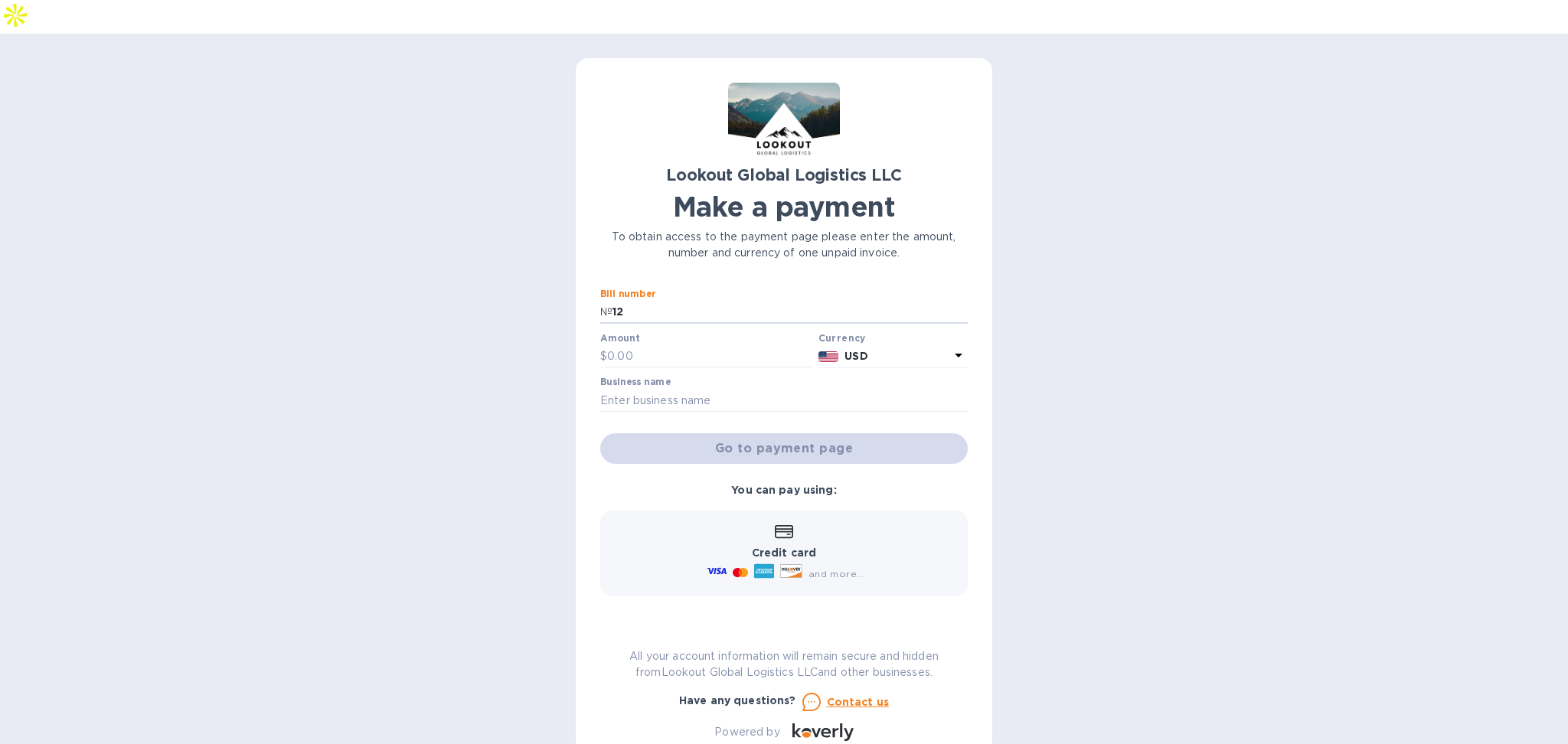
type input "1"
type input "MarkCourier"
type input "100"
click at [711, 389] on input "text" at bounding box center [784, 400] width 368 height 23
click at [774, 368] on div at bounding box center [707, 368] width 212 height 3
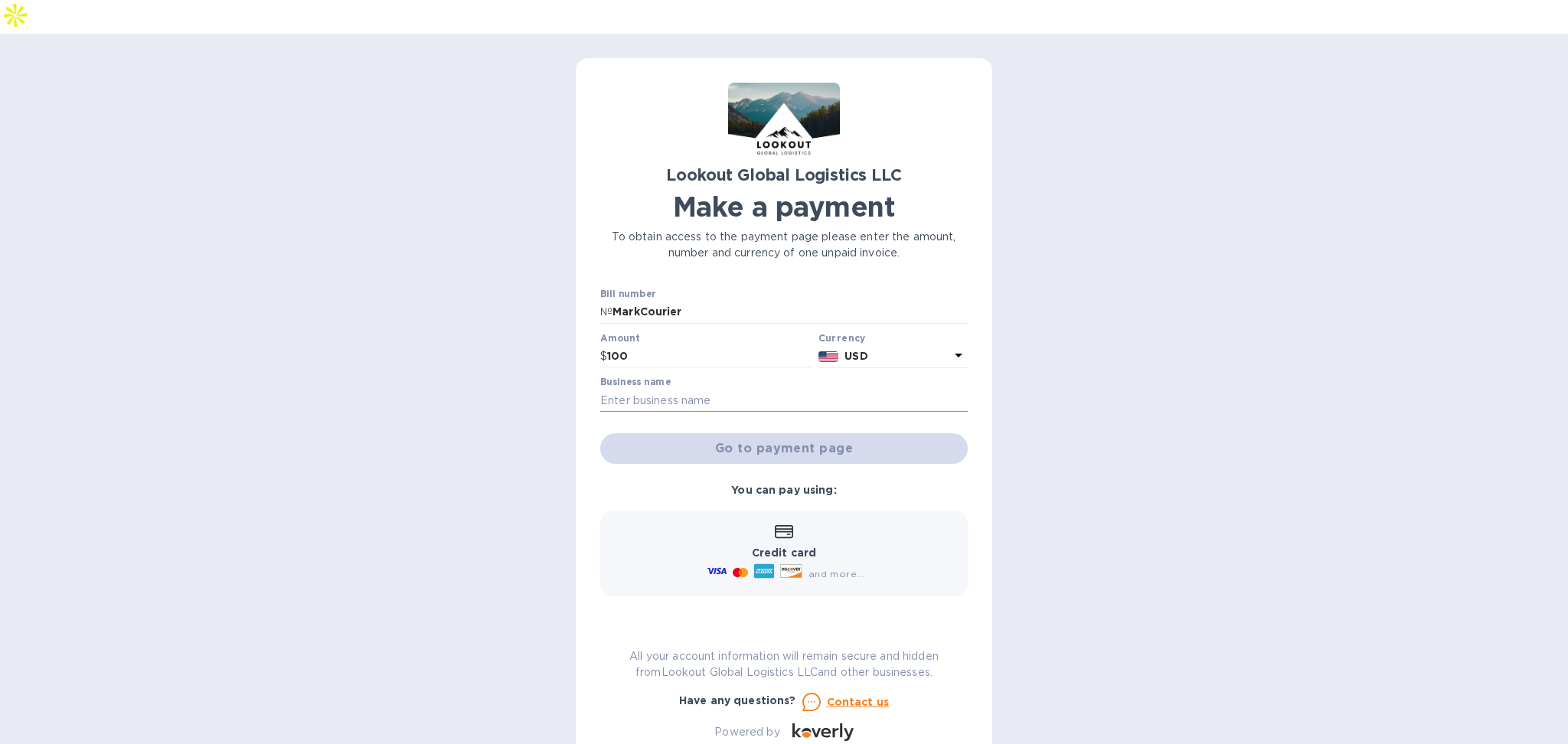
click at [740, 389] on input "text" at bounding box center [784, 400] width 368 height 23
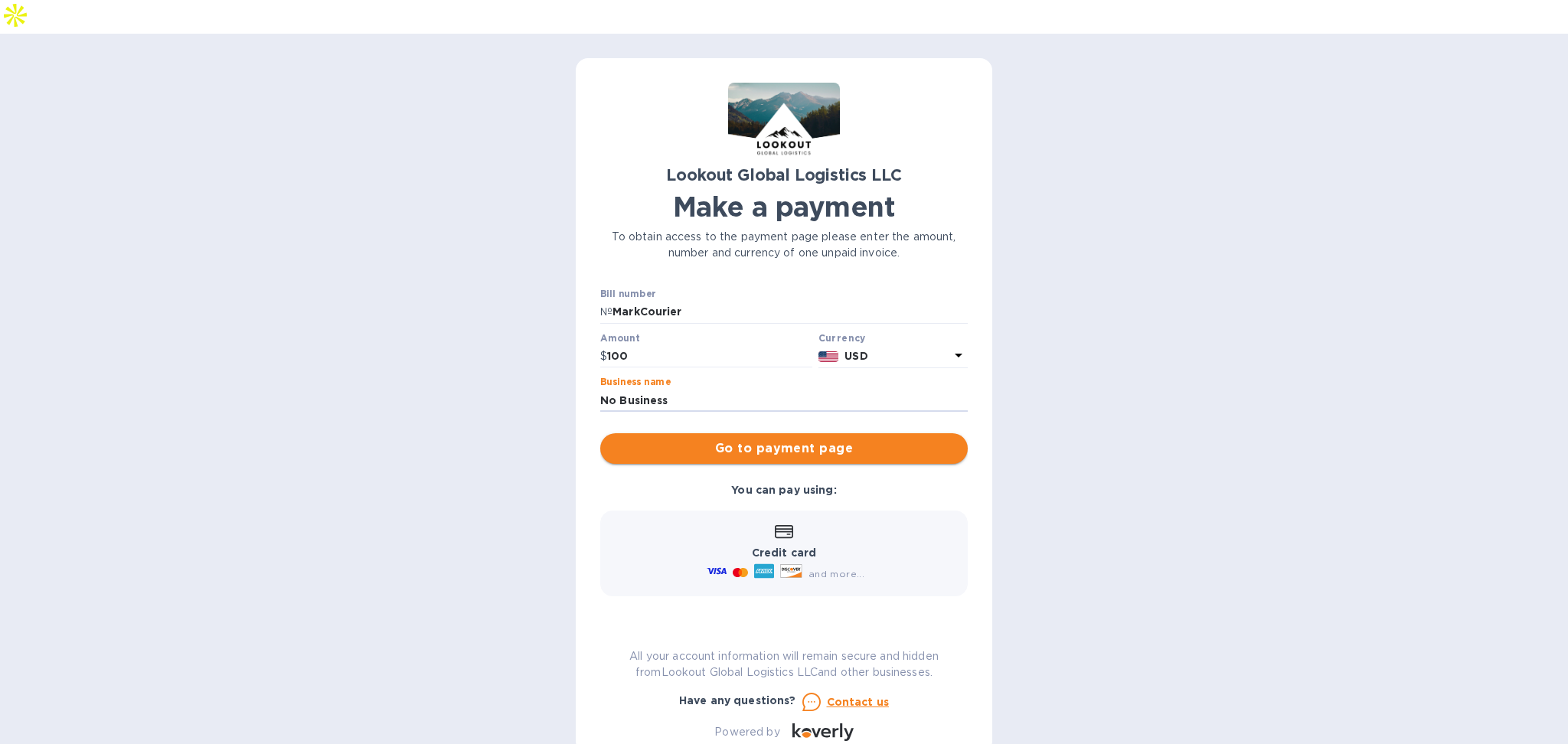
type input "No Business"
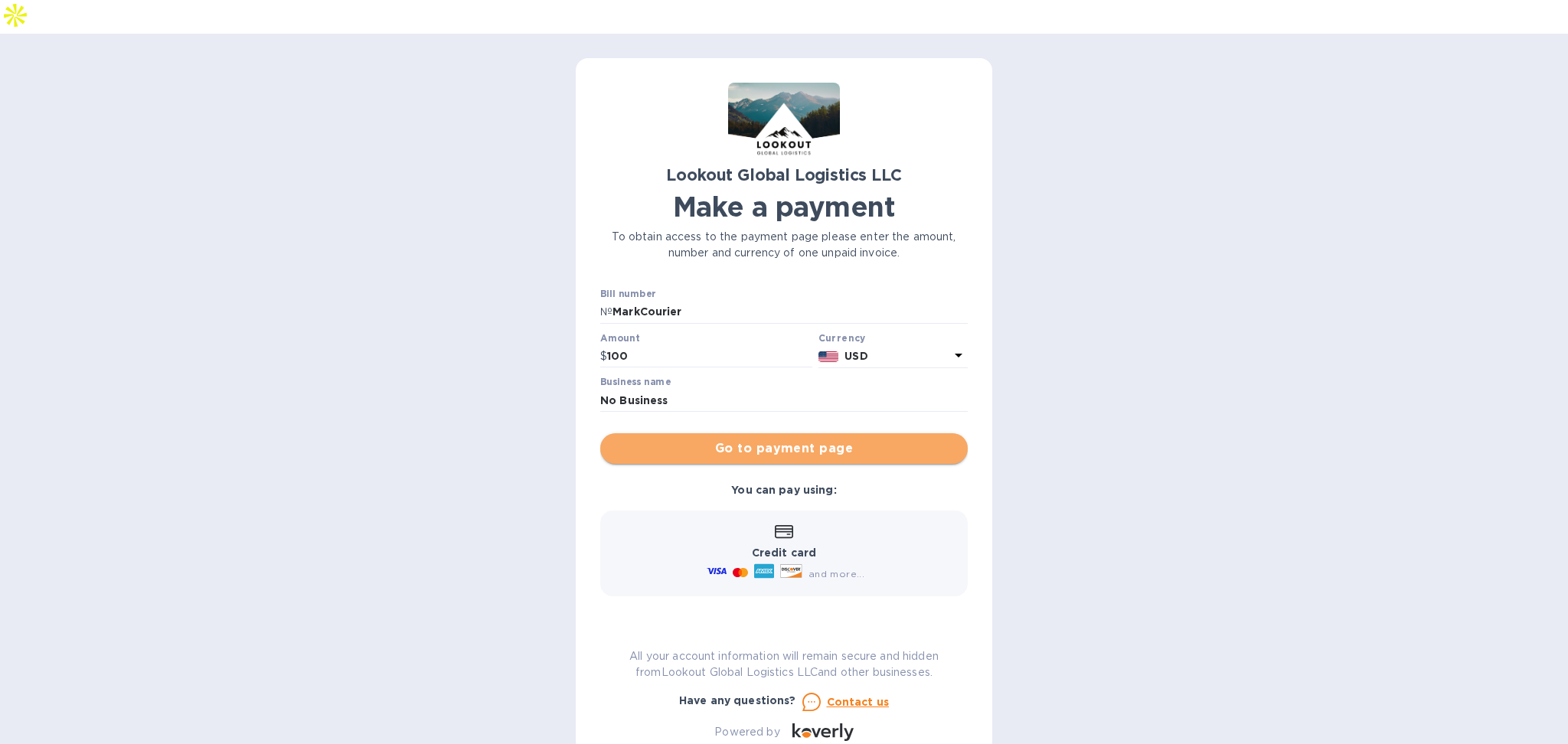
click at [749, 439] on span "Go to payment page" at bounding box center [784, 448] width 343 height 18
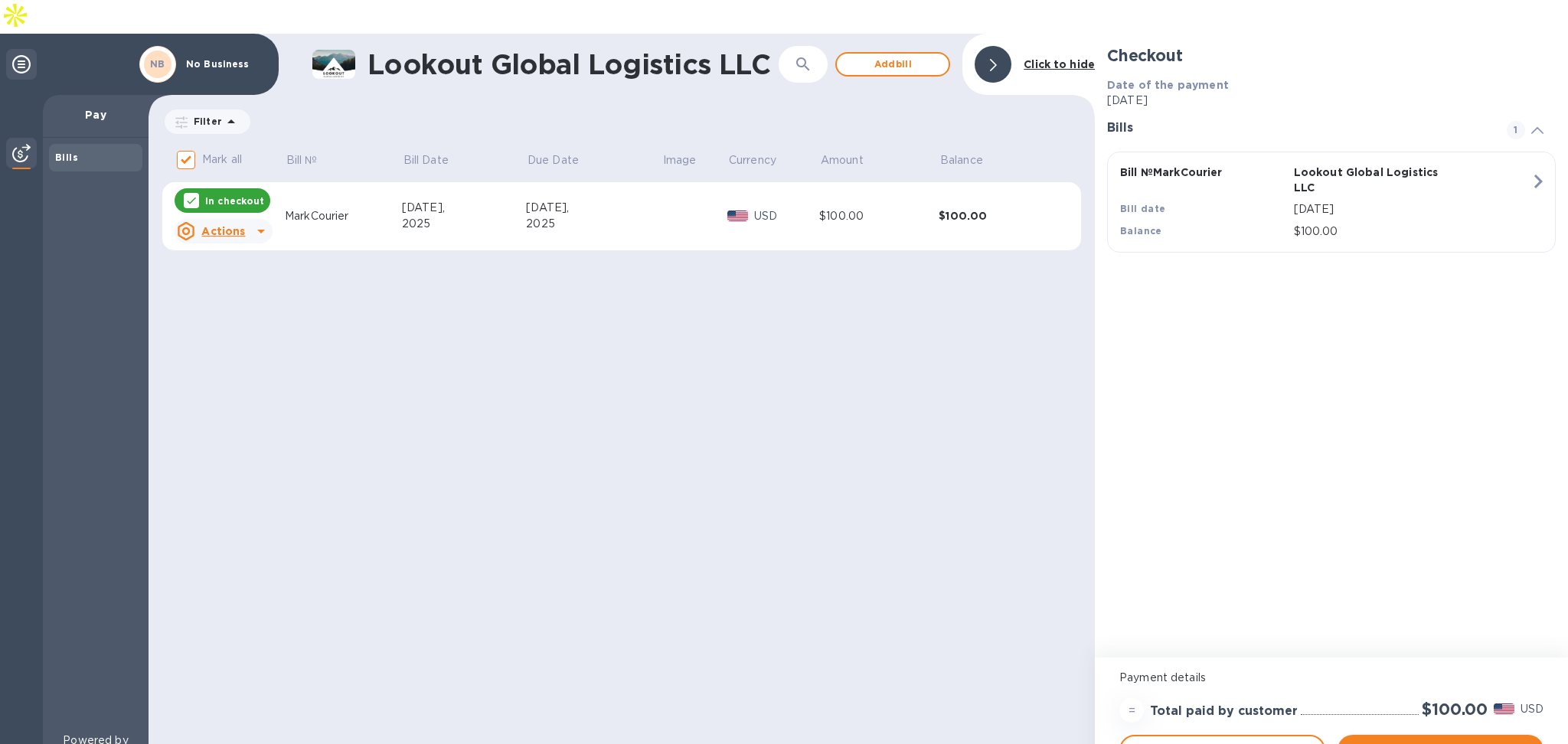
click at [1401, 741] on span "Pay now" at bounding box center [1440, 750] width 181 height 18
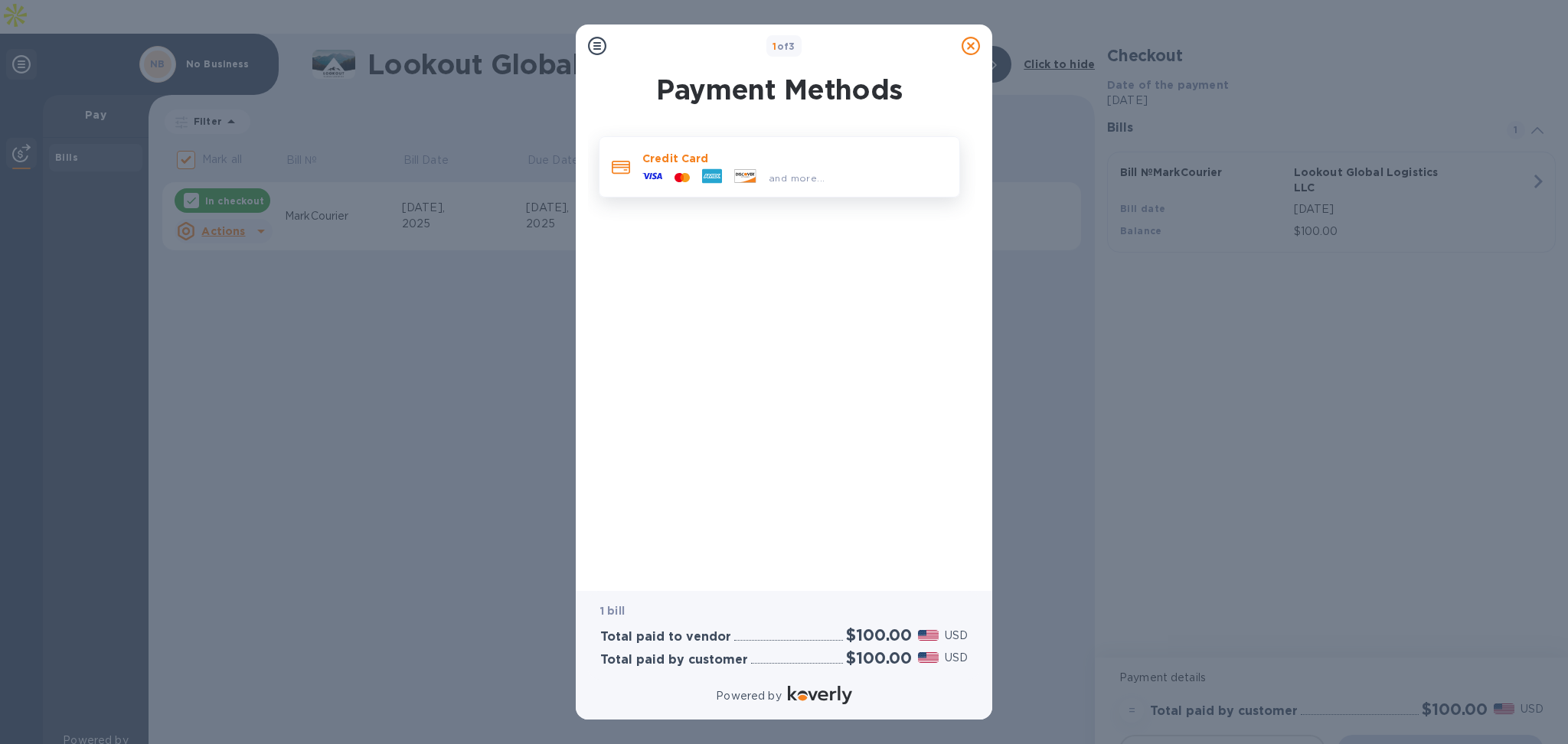
click at [794, 166] on div "and more..." at bounding box center [734, 178] width 194 height 23
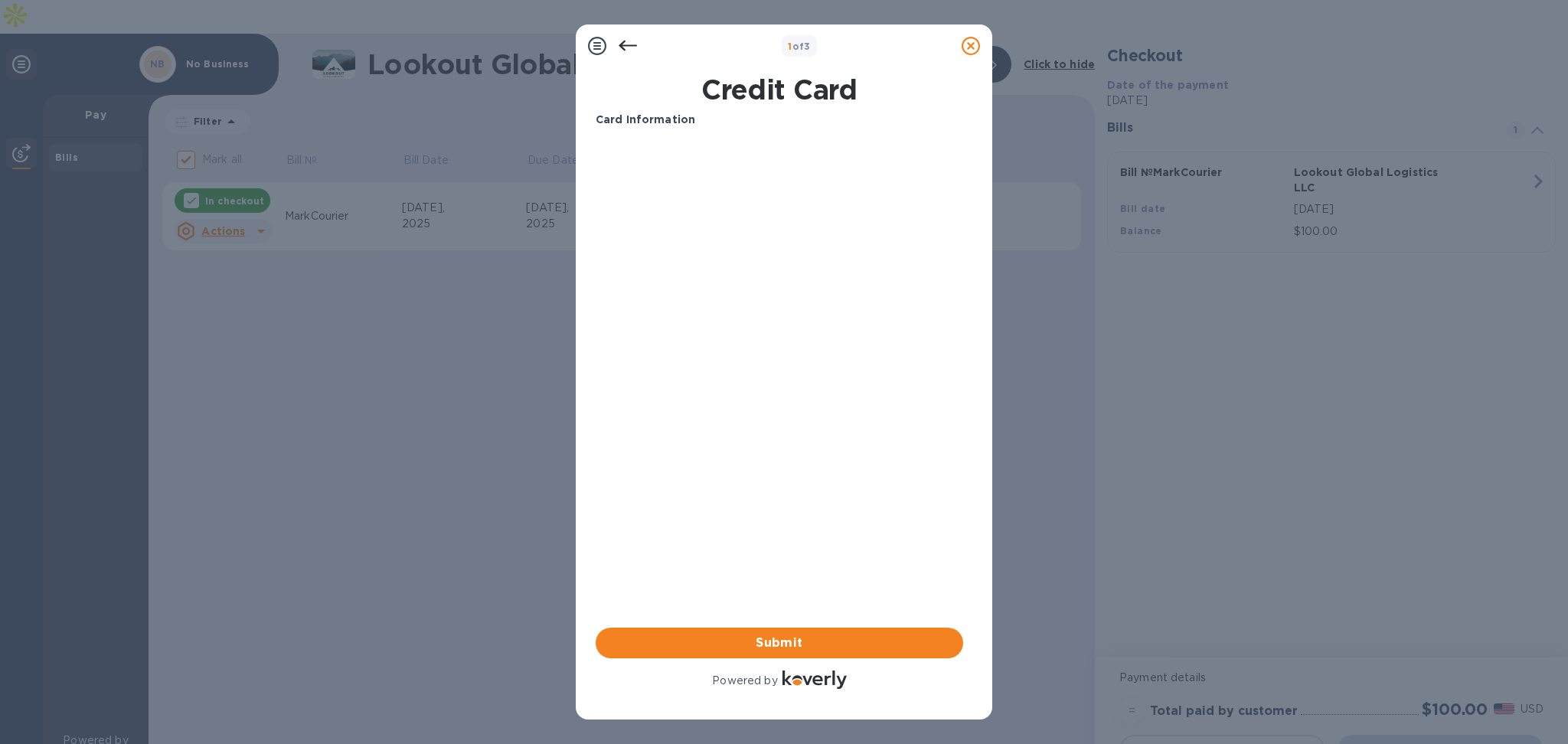
click at [625, 45] on icon at bounding box center [628, 46] width 18 height 11
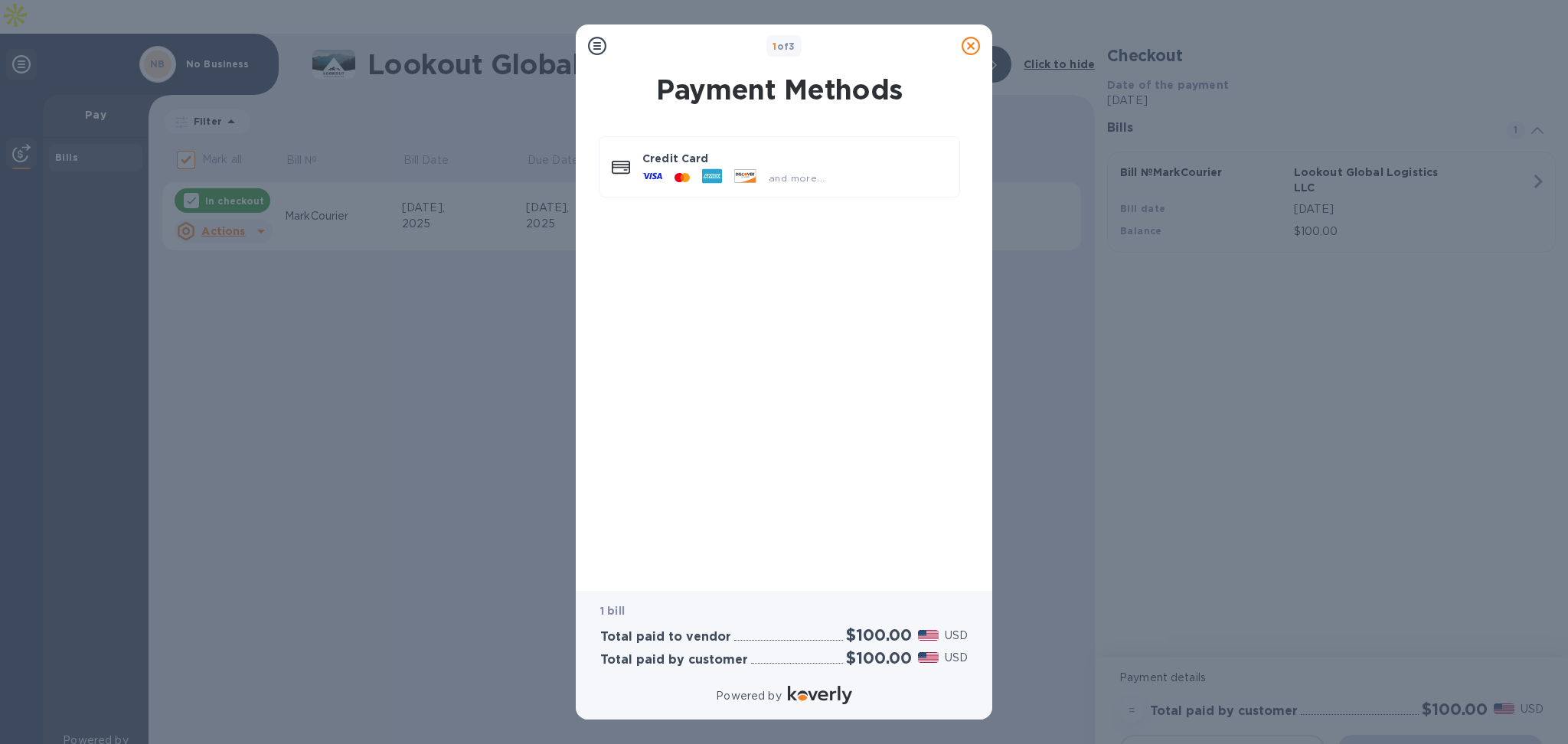
click at [625, 45] on div "1 of 3" at bounding box center [784, 46] width 343 height 22
click at [664, 184] on div at bounding box center [652, 178] width 32 height 23
